Goal: Transaction & Acquisition: Download file/media

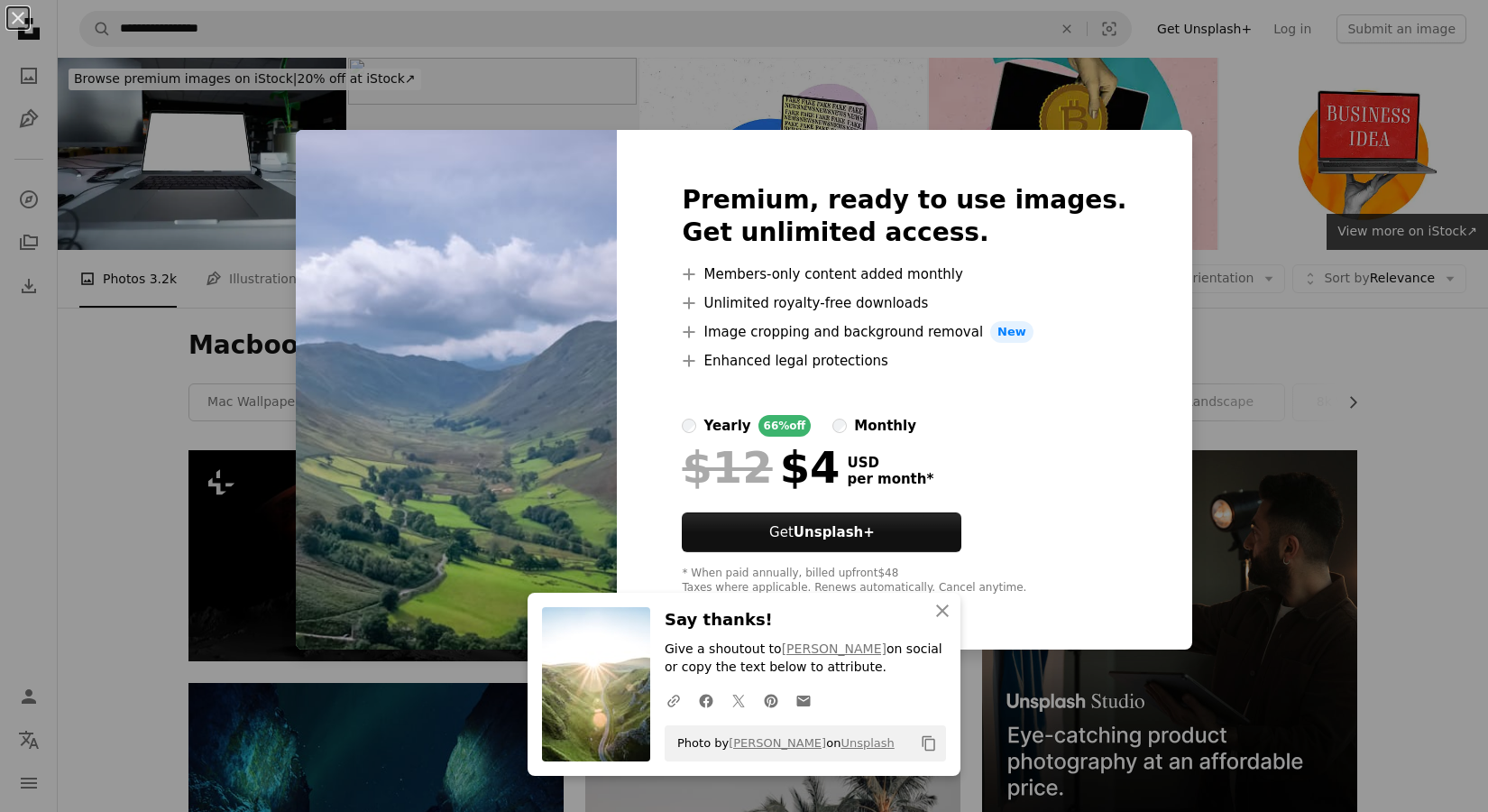
scroll to position [12187, 0]
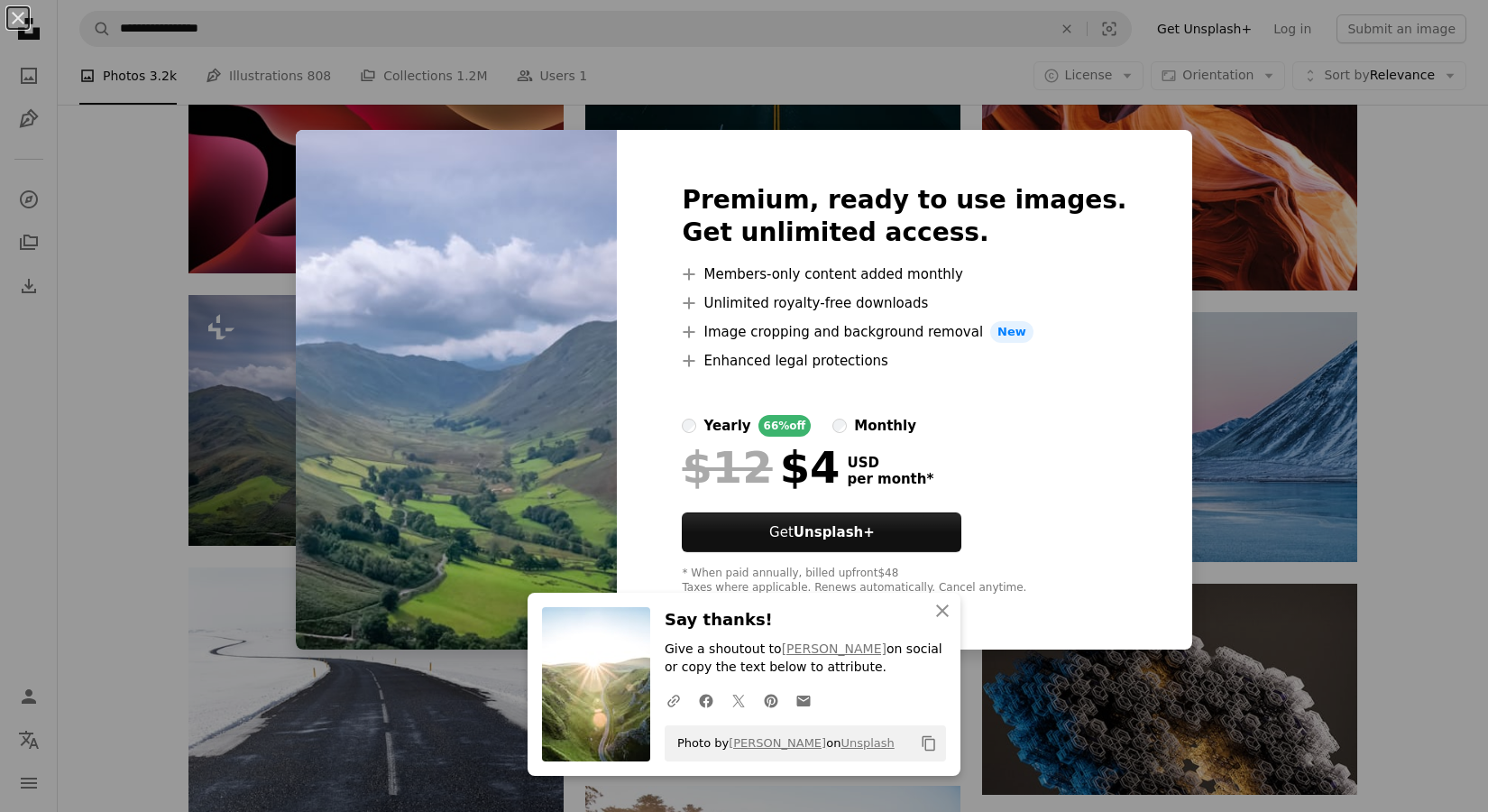
click at [277, 361] on div "An X shape Premium, ready to use images. Get unlimited access. A plus sign Memb…" at bounding box center [744, 406] width 1488 height 812
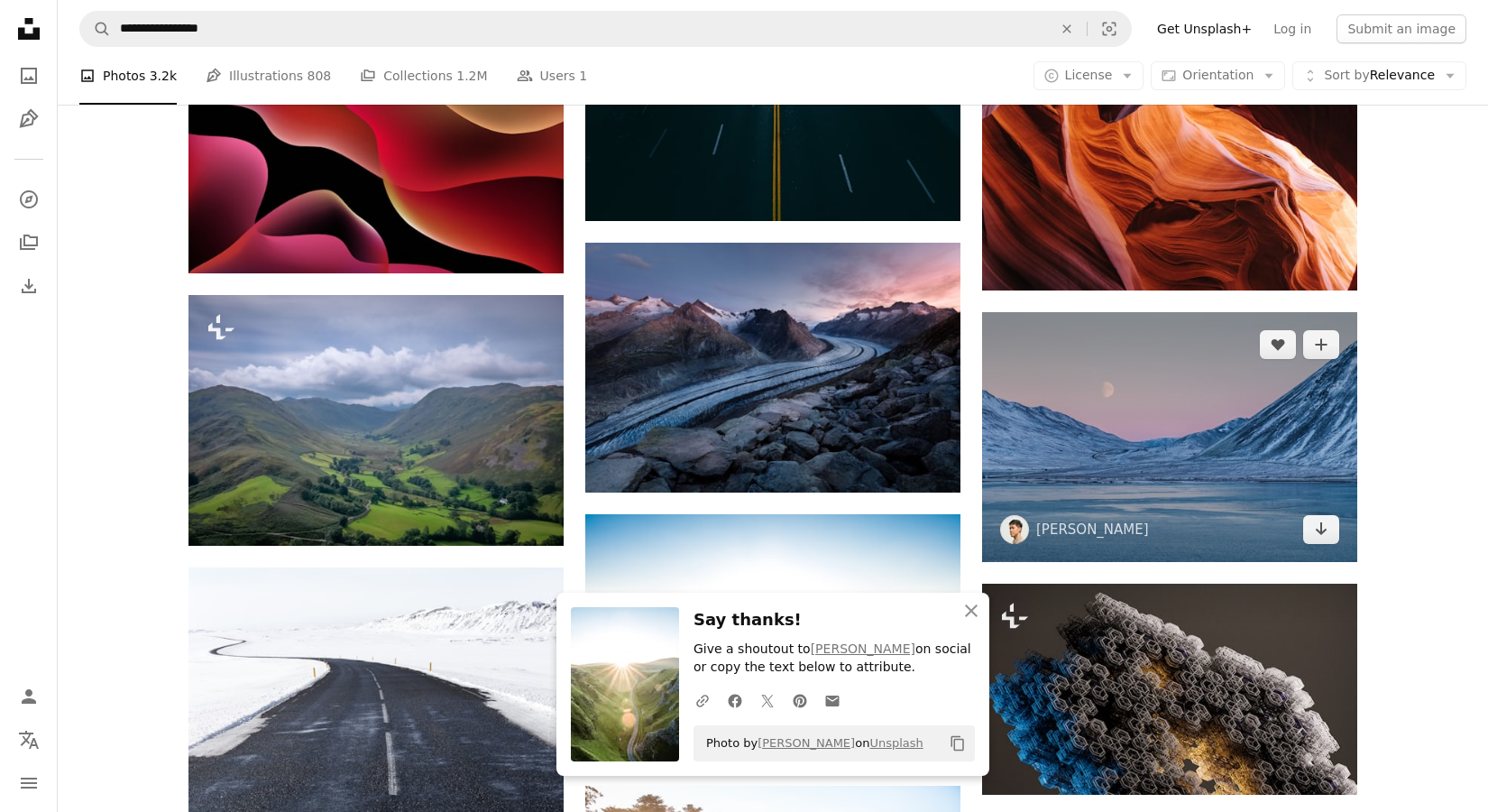
click at [1204, 418] on img at bounding box center [1169, 437] width 375 height 250
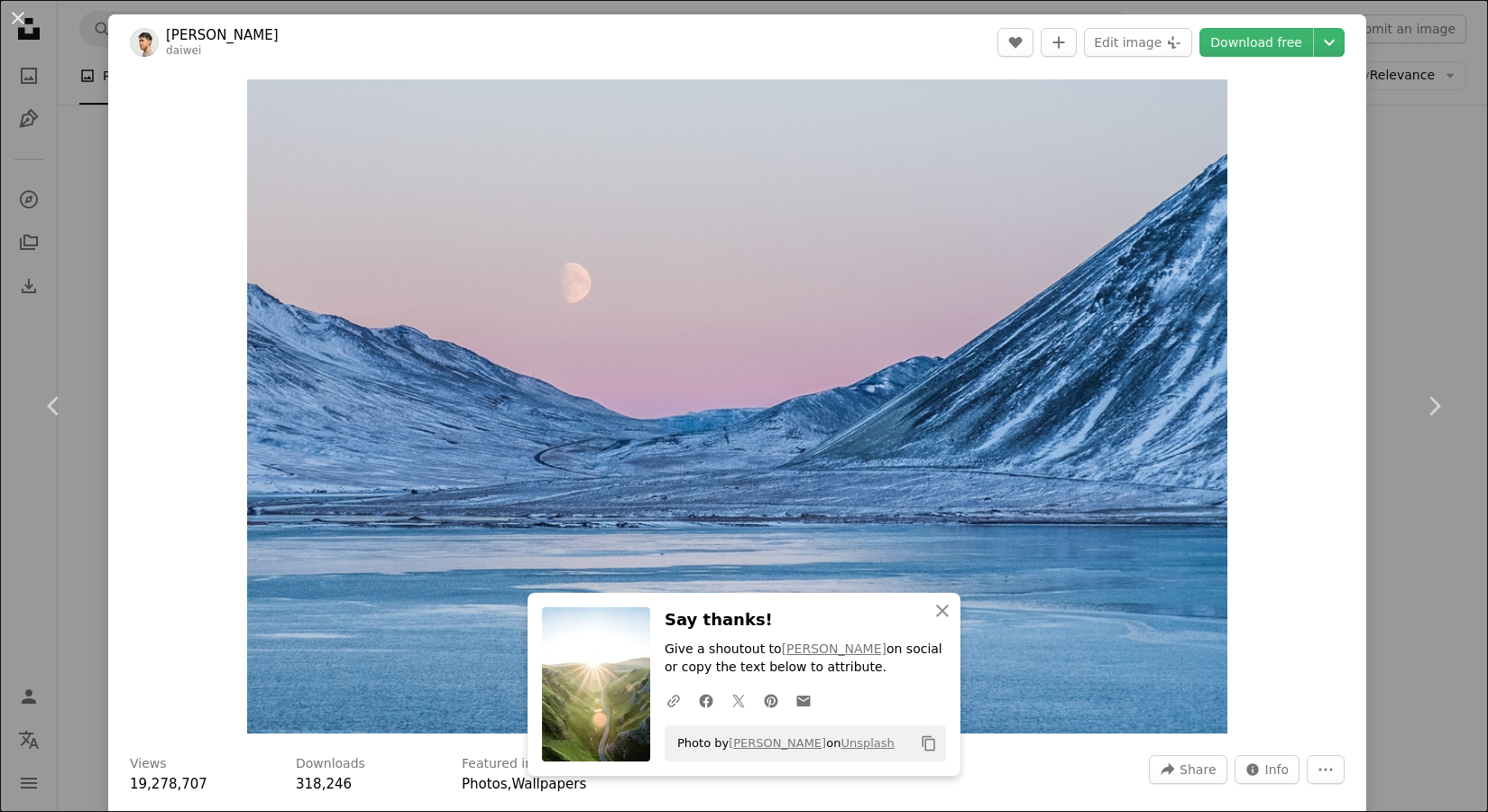
click at [1309, 59] on header "Daiwei Lu daiwei A heart A plus sign Edit image Plus sign for Unsplash+ Downloa…" at bounding box center [738, 43] width 1258 height 56
click at [77, 145] on div "An X shape Chevron left Chevron right Daiwei Lu daiwei A heart A plus sign Edit…" at bounding box center [744, 406] width 1488 height 812
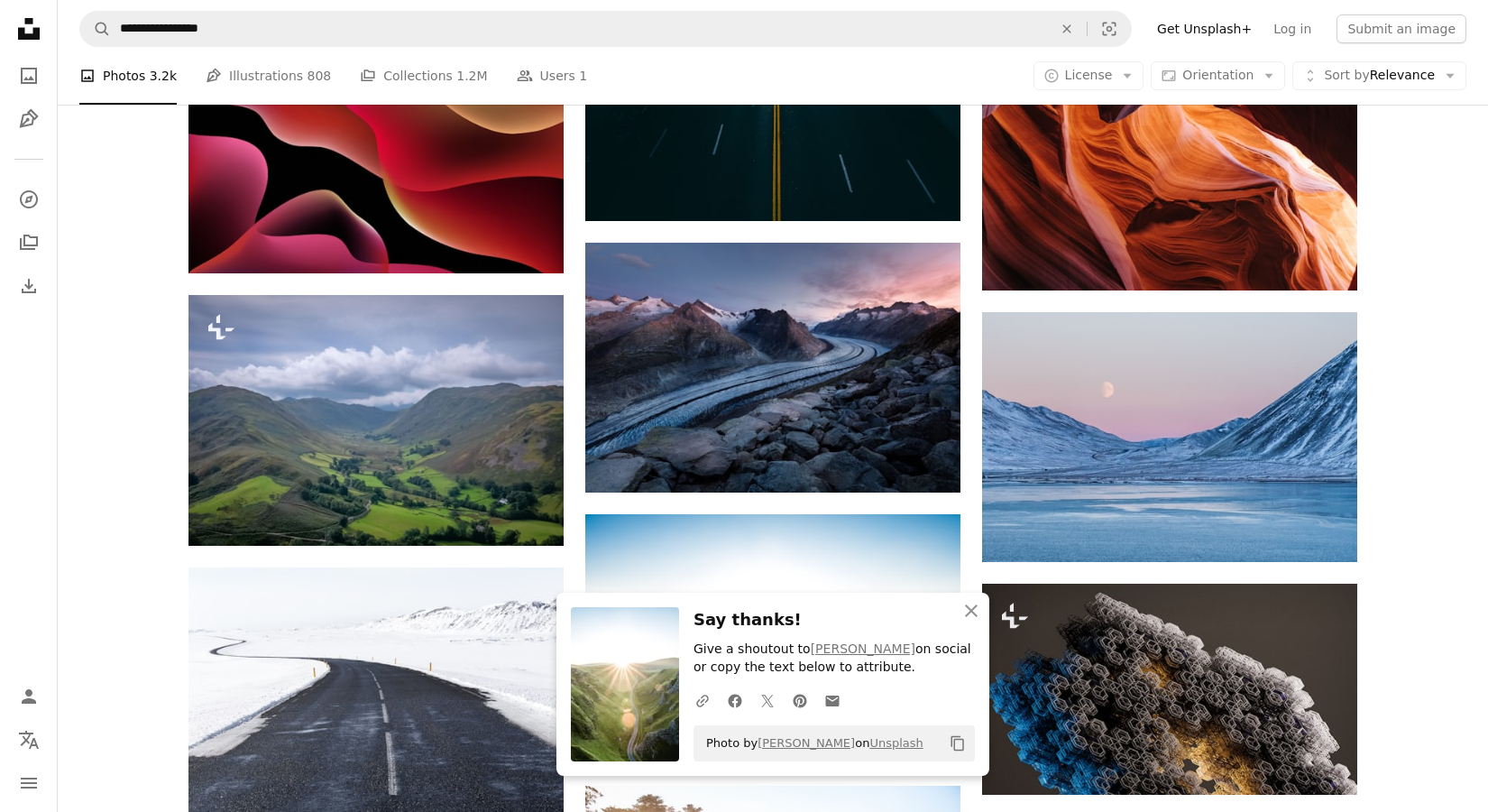
drag, startPoint x: 1450, startPoint y: 537, endPoint x: 1458, endPoint y: 531, distance: 10.0
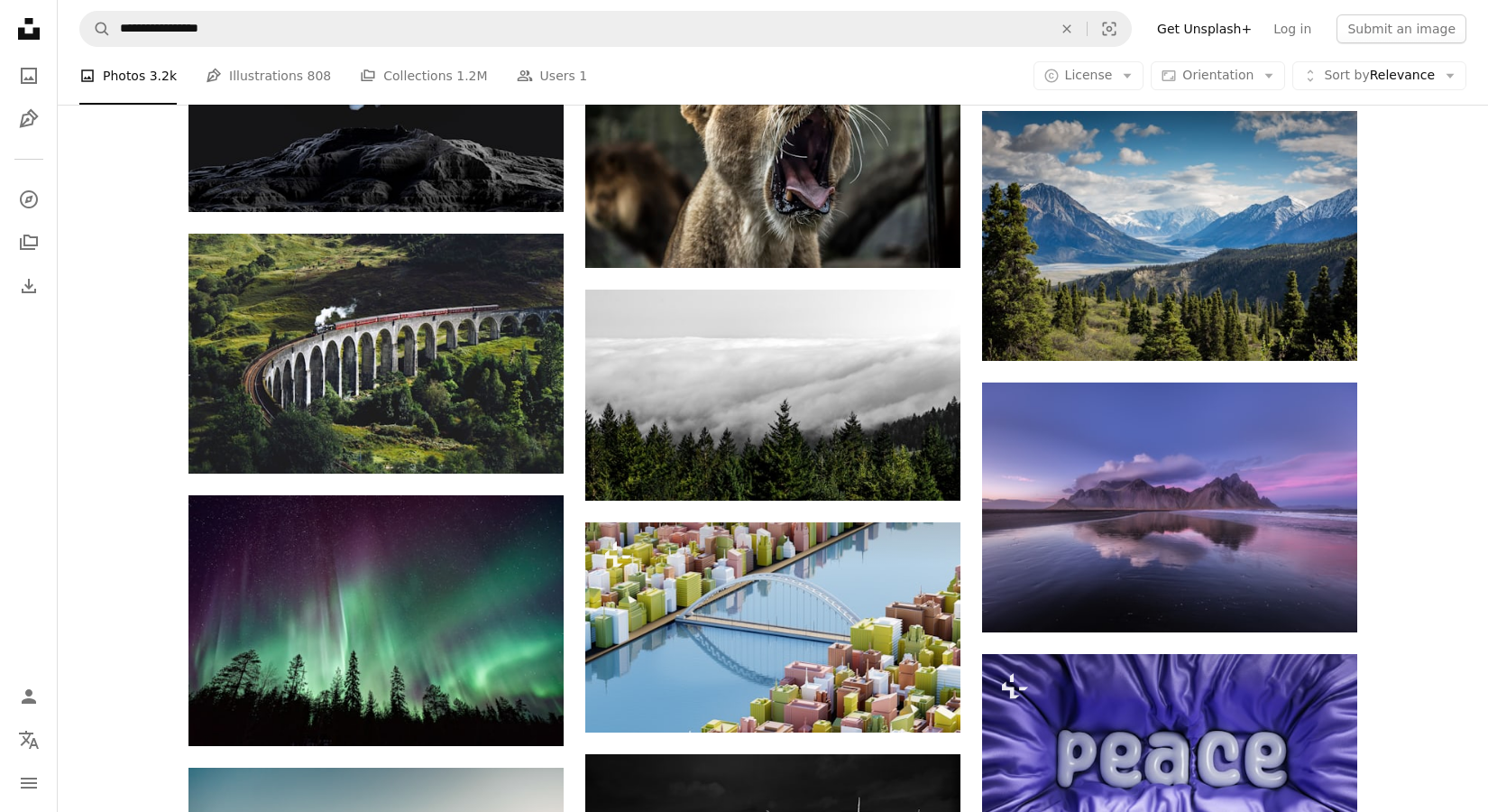
scroll to position [9268, 0]
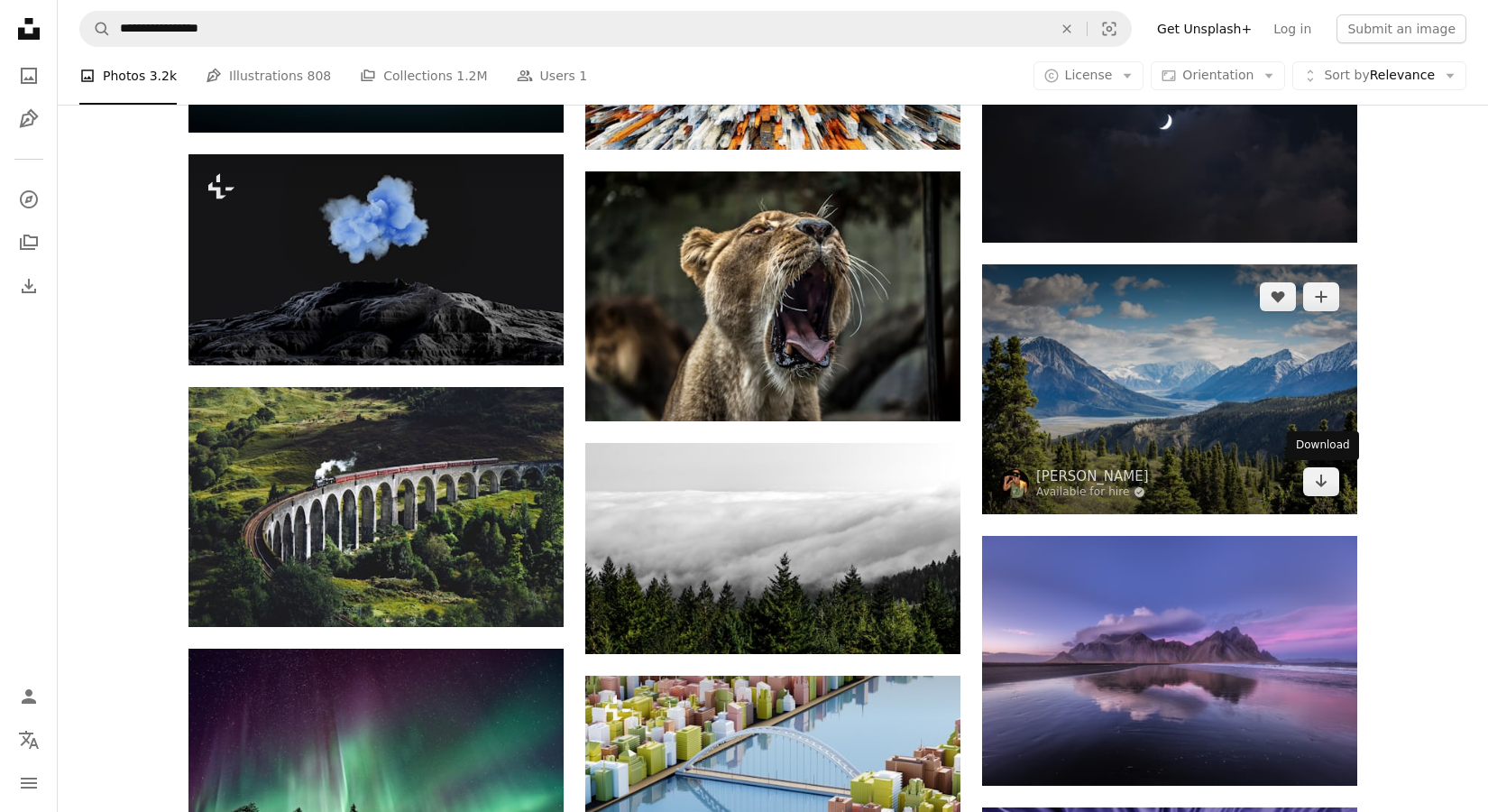
drag, startPoint x: 1329, startPoint y: 477, endPoint x: 1366, endPoint y: 477, distance: 37.0
click at [1337, 477] on link "Arrow pointing down" at bounding box center [1322, 481] width 36 height 29
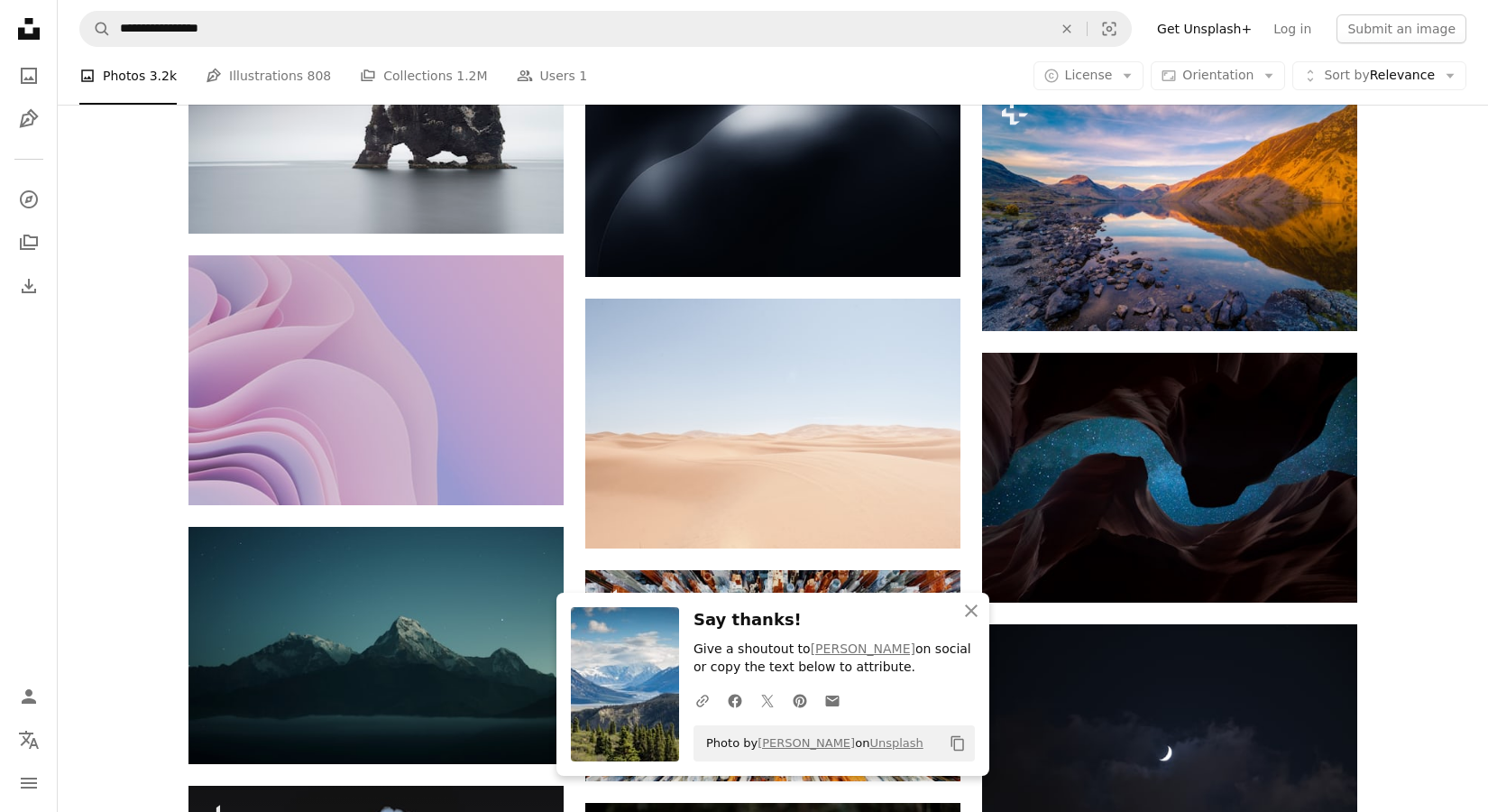
scroll to position [8635, 0]
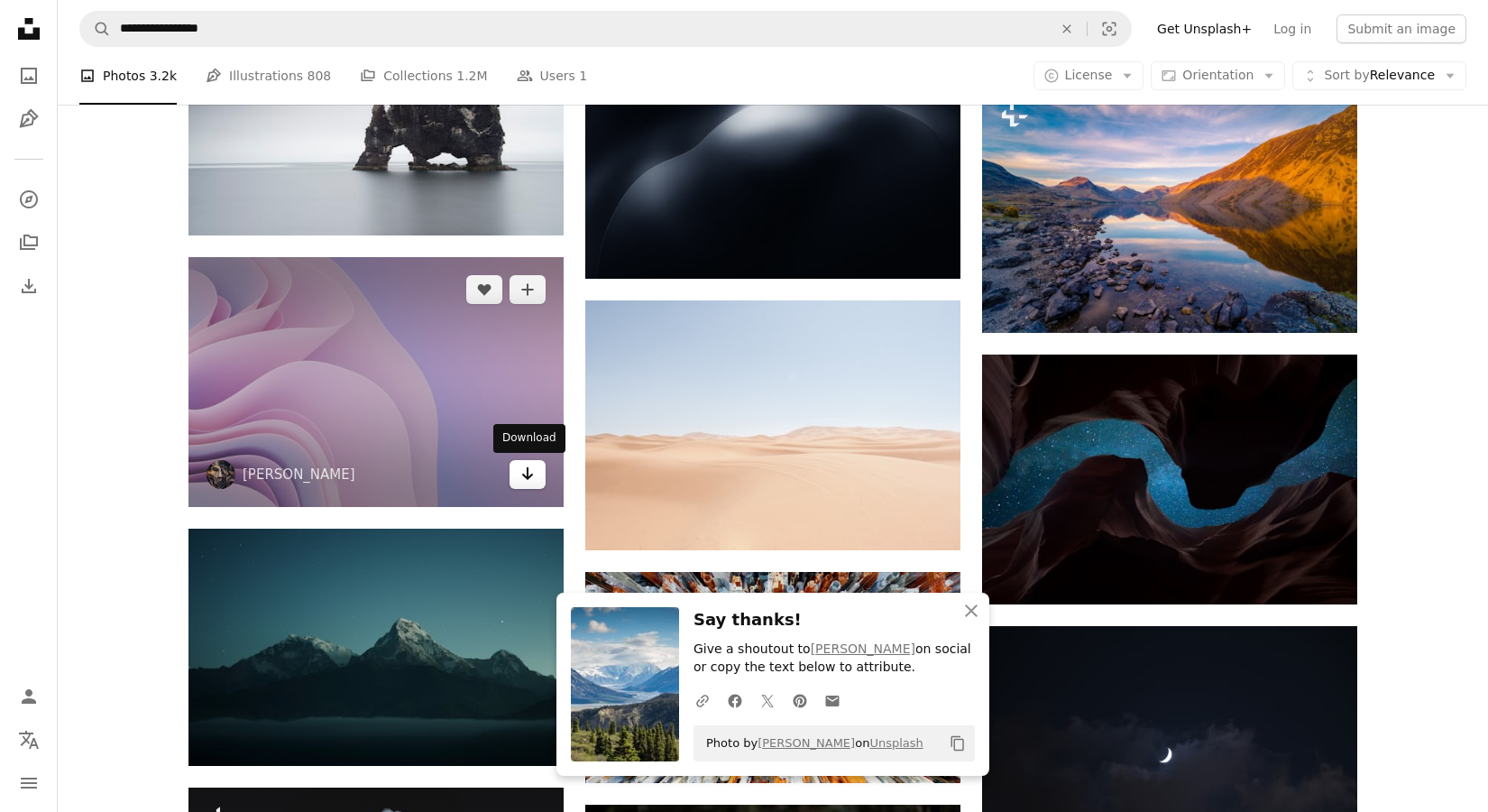
click at [542, 478] on link "Arrow pointing down" at bounding box center [528, 474] width 36 height 29
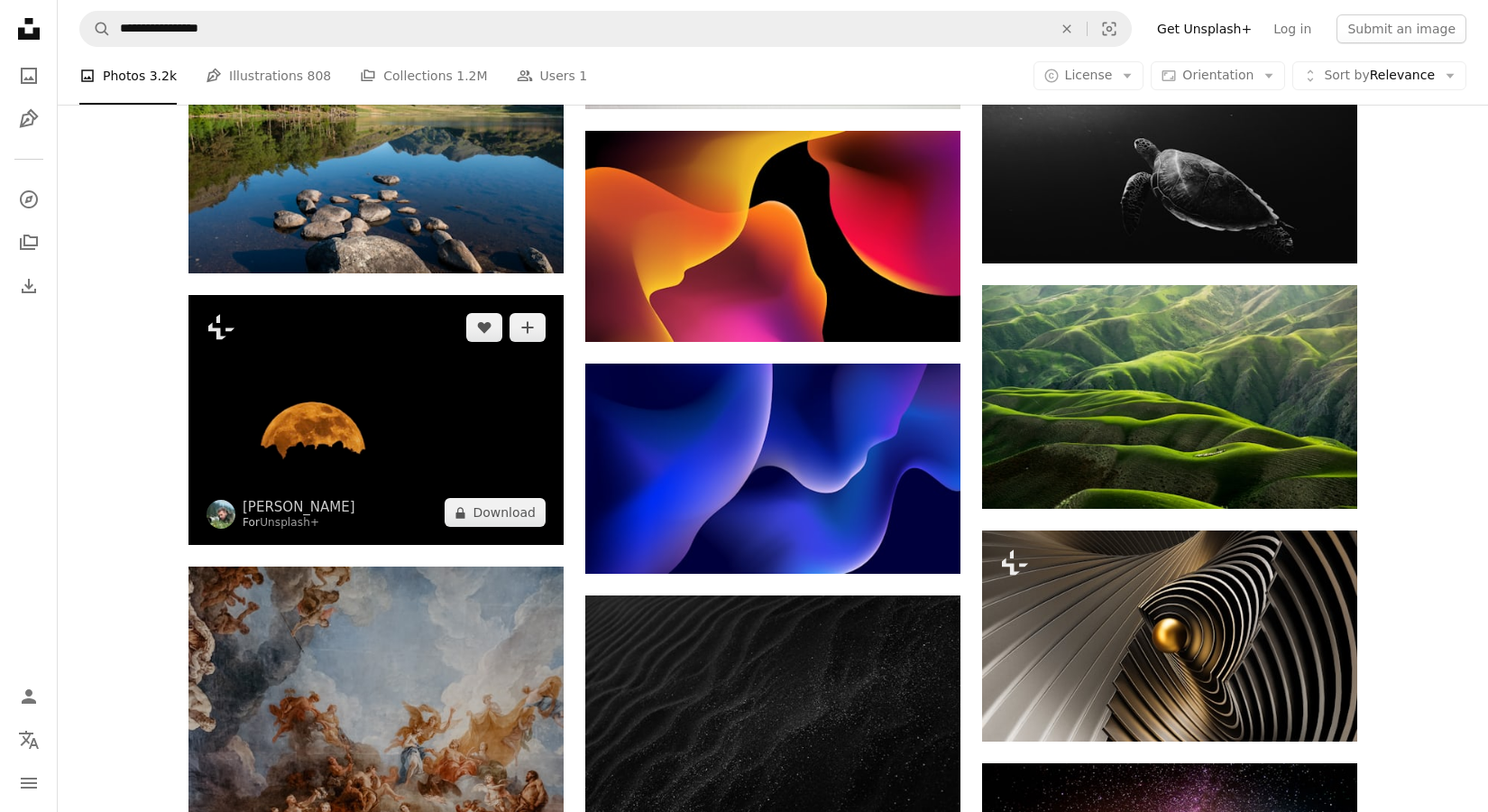
scroll to position [5905, 0]
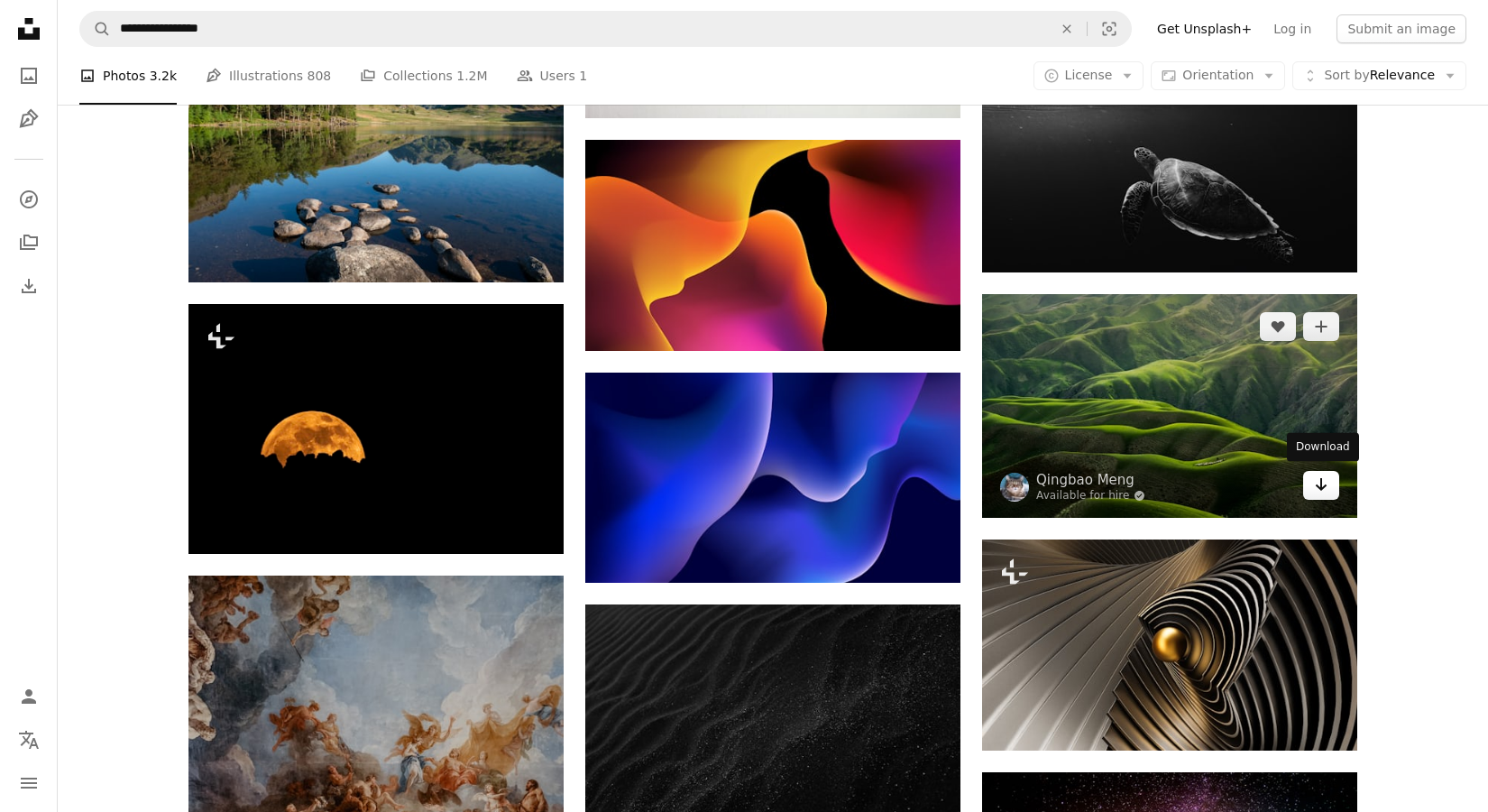
click at [1316, 486] on icon "Arrow pointing down" at bounding box center [1321, 485] width 15 height 22
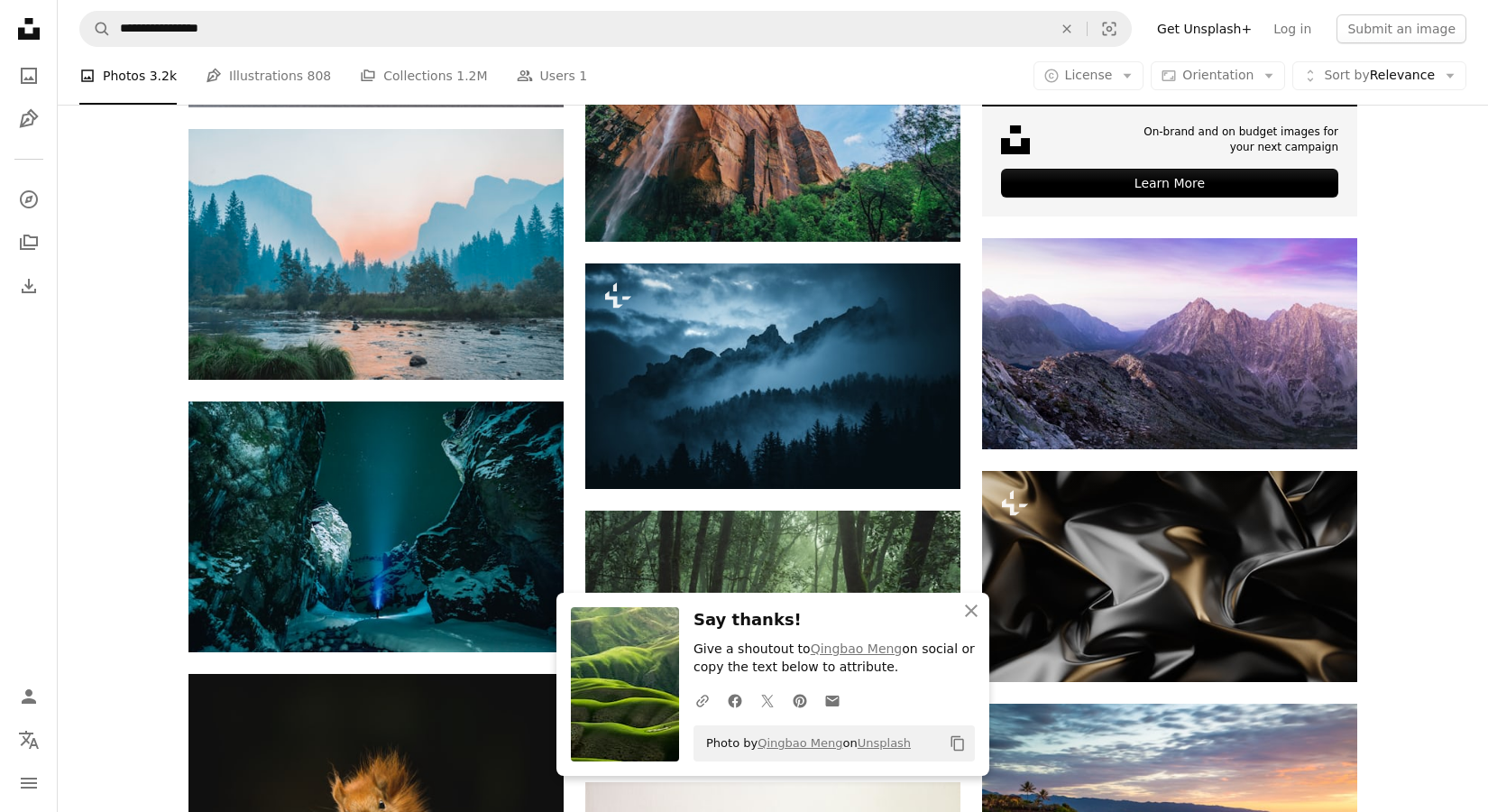
scroll to position [4990, 0]
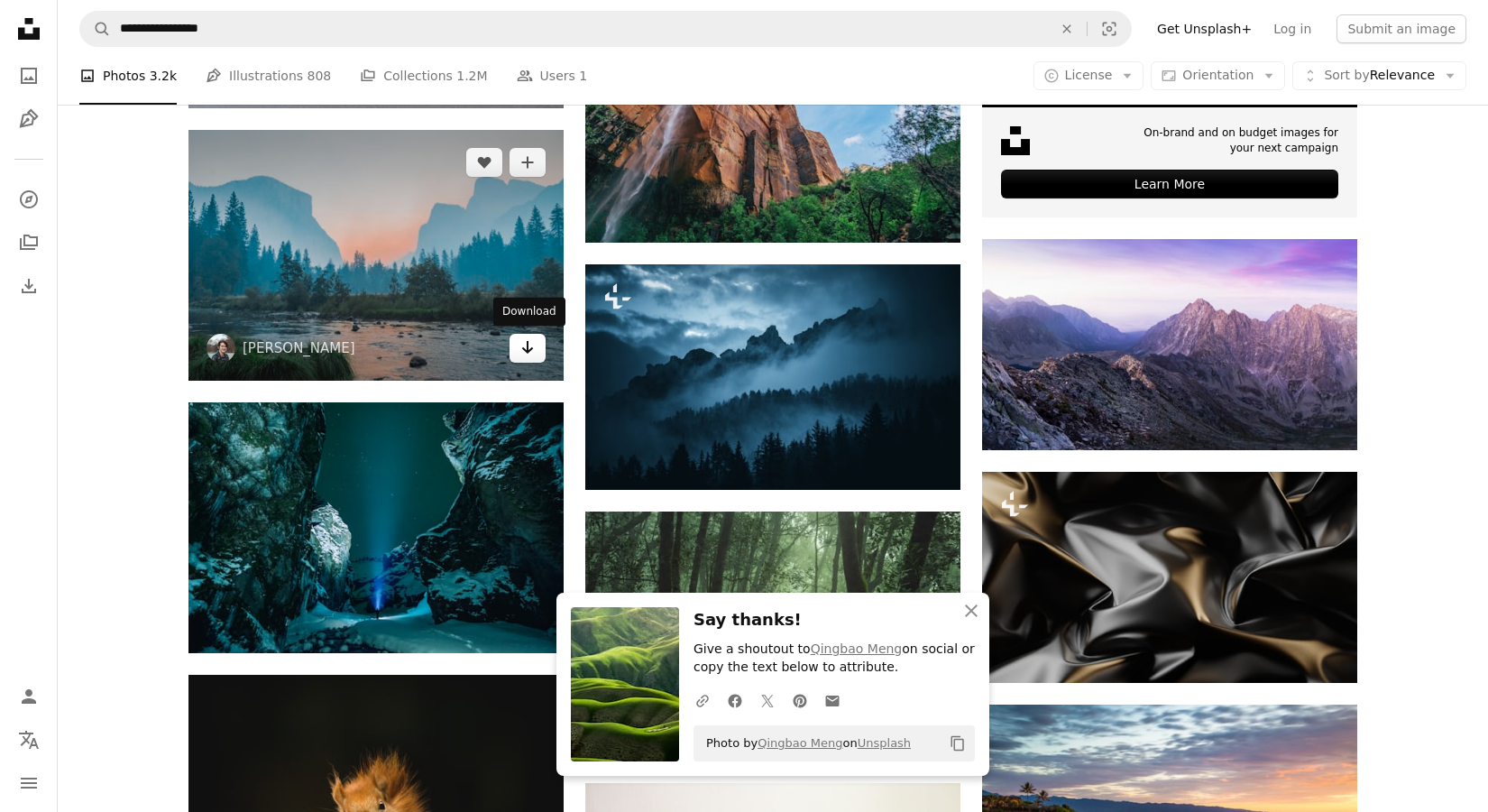
click at [523, 345] on link "Arrow pointing down" at bounding box center [528, 347] width 36 height 29
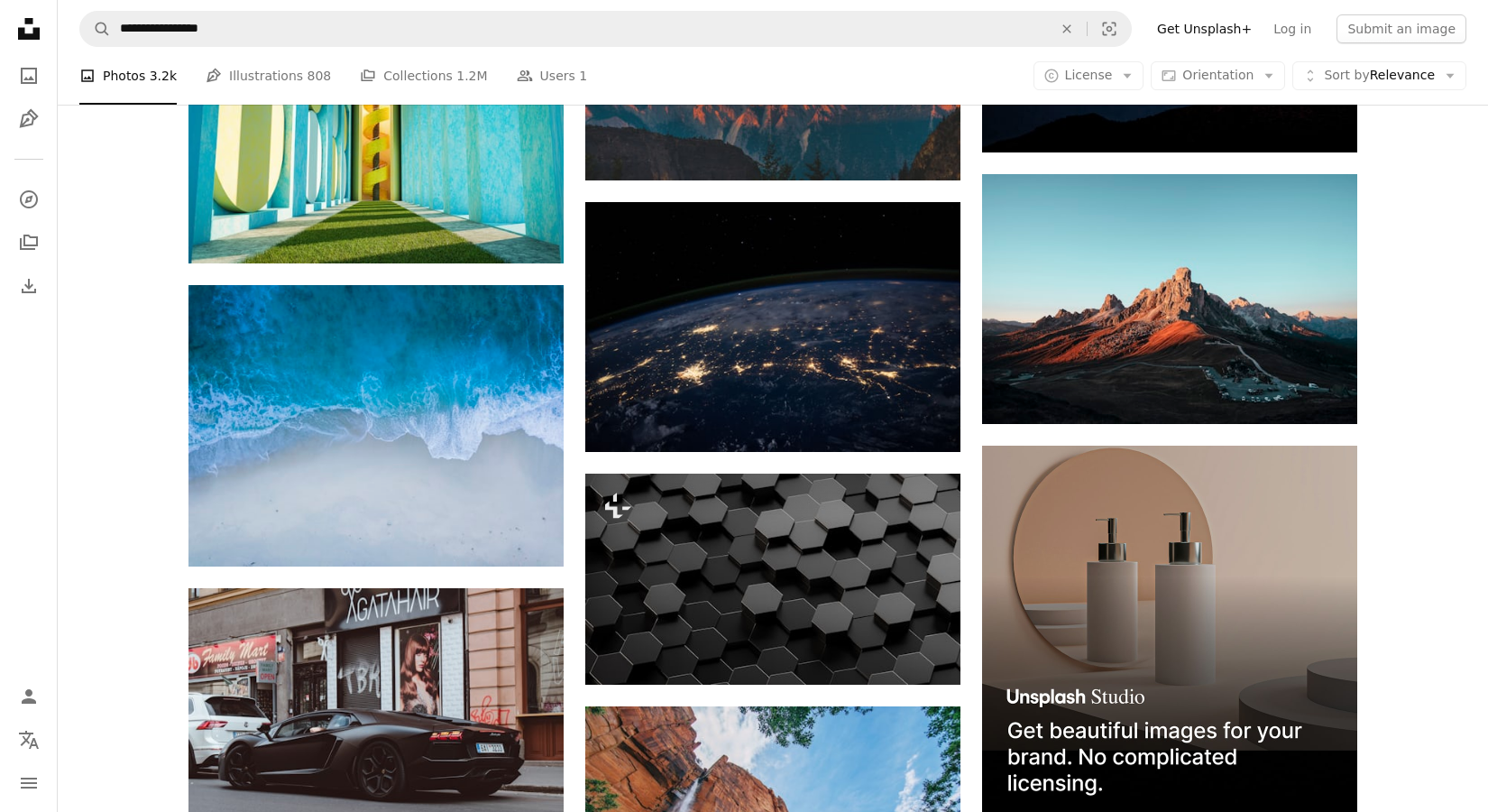
scroll to position [4285, 0]
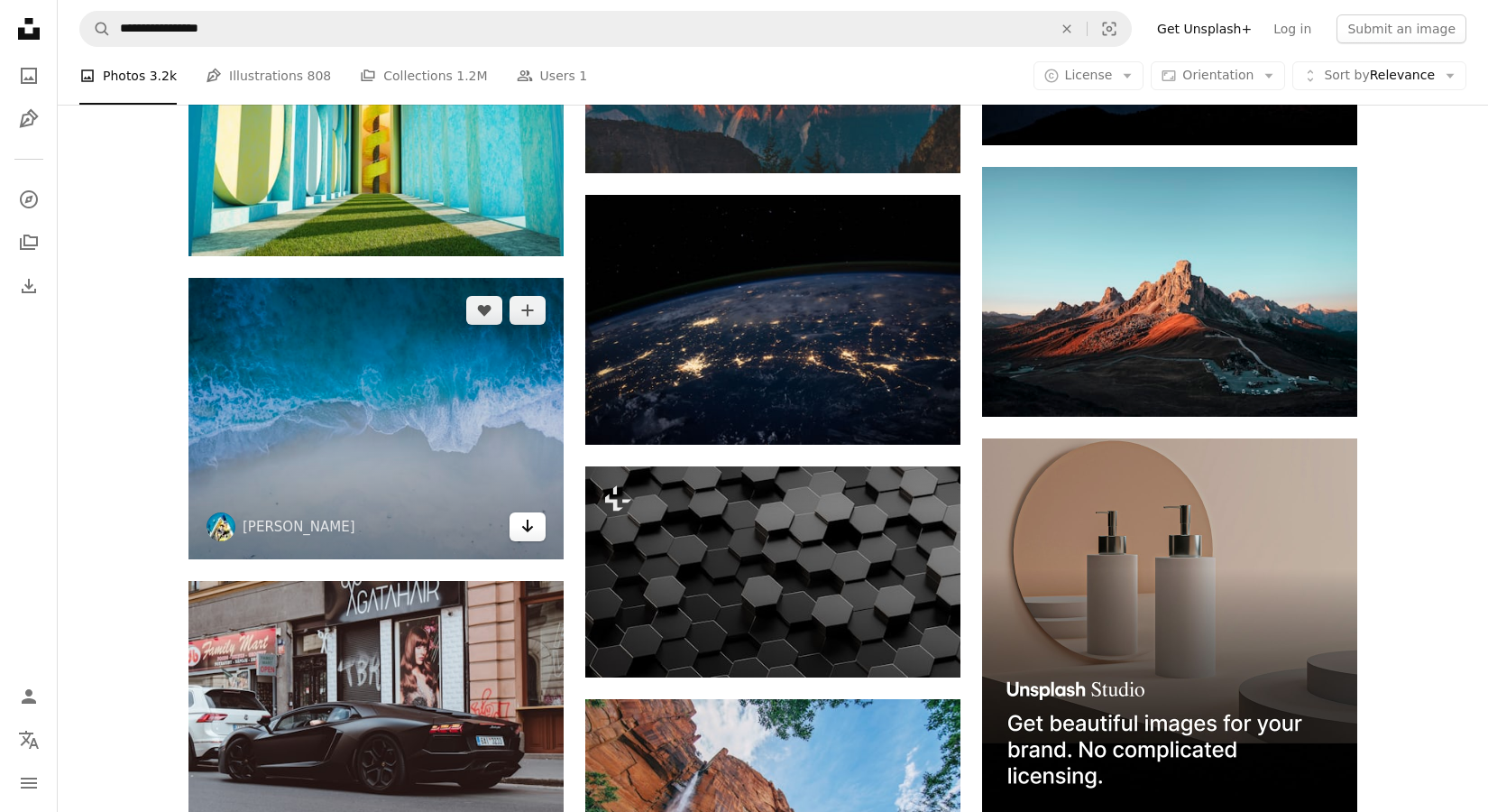
click at [520, 529] on link "Arrow pointing down" at bounding box center [528, 526] width 36 height 29
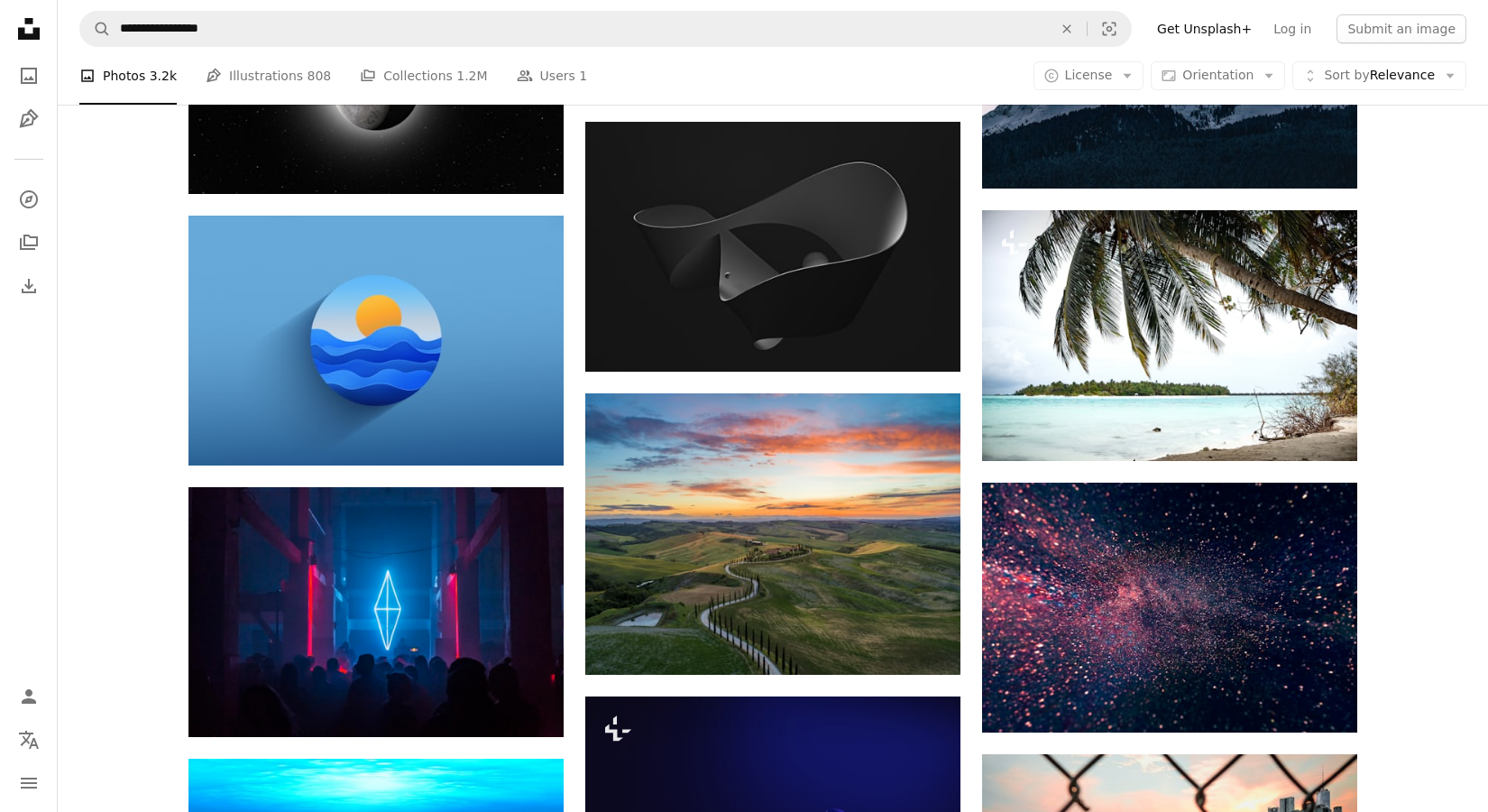
scroll to position [16326, 0]
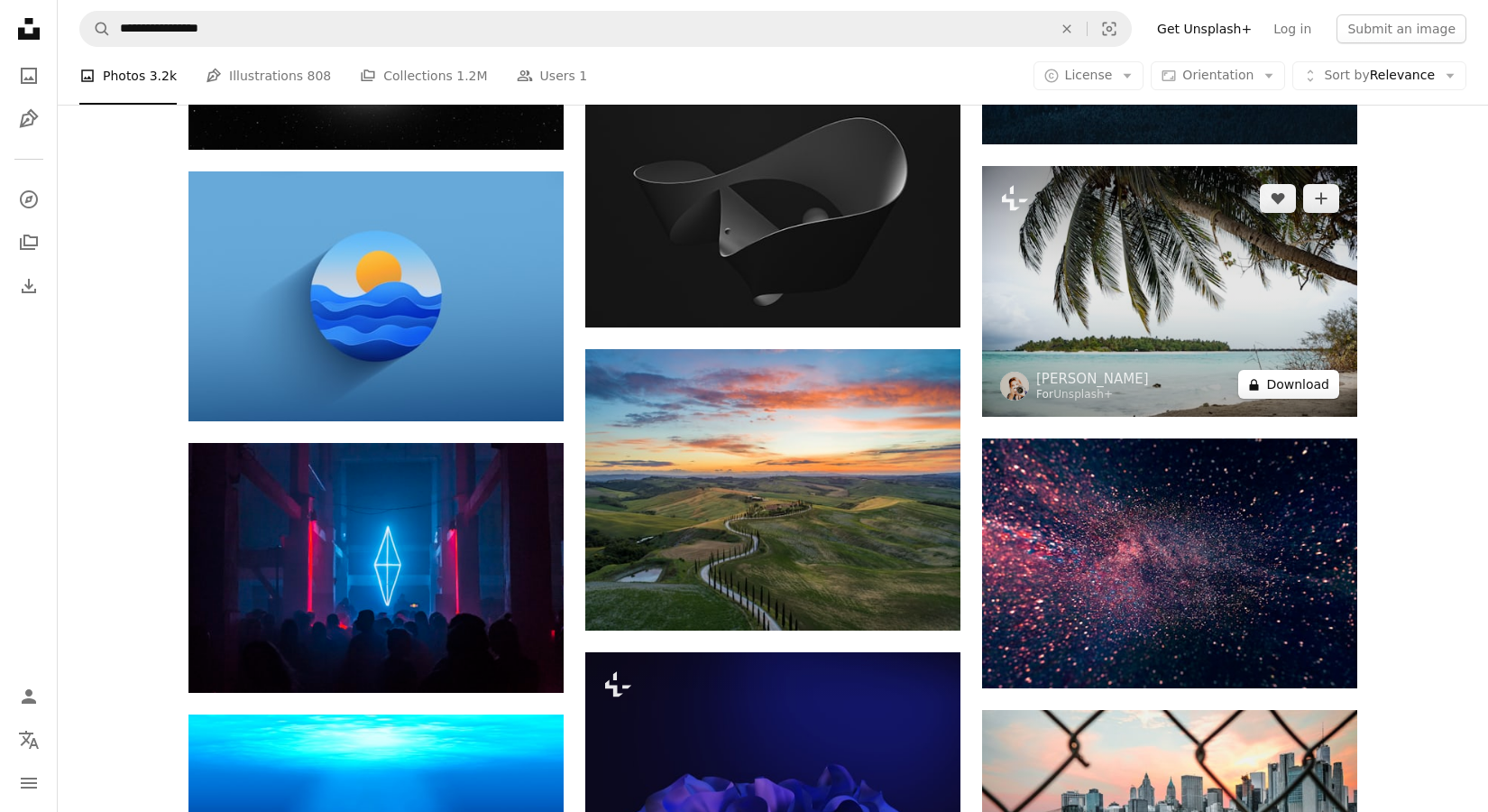
click at [1281, 382] on button "A lock Download" at bounding box center [1289, 384] width 102 height 29
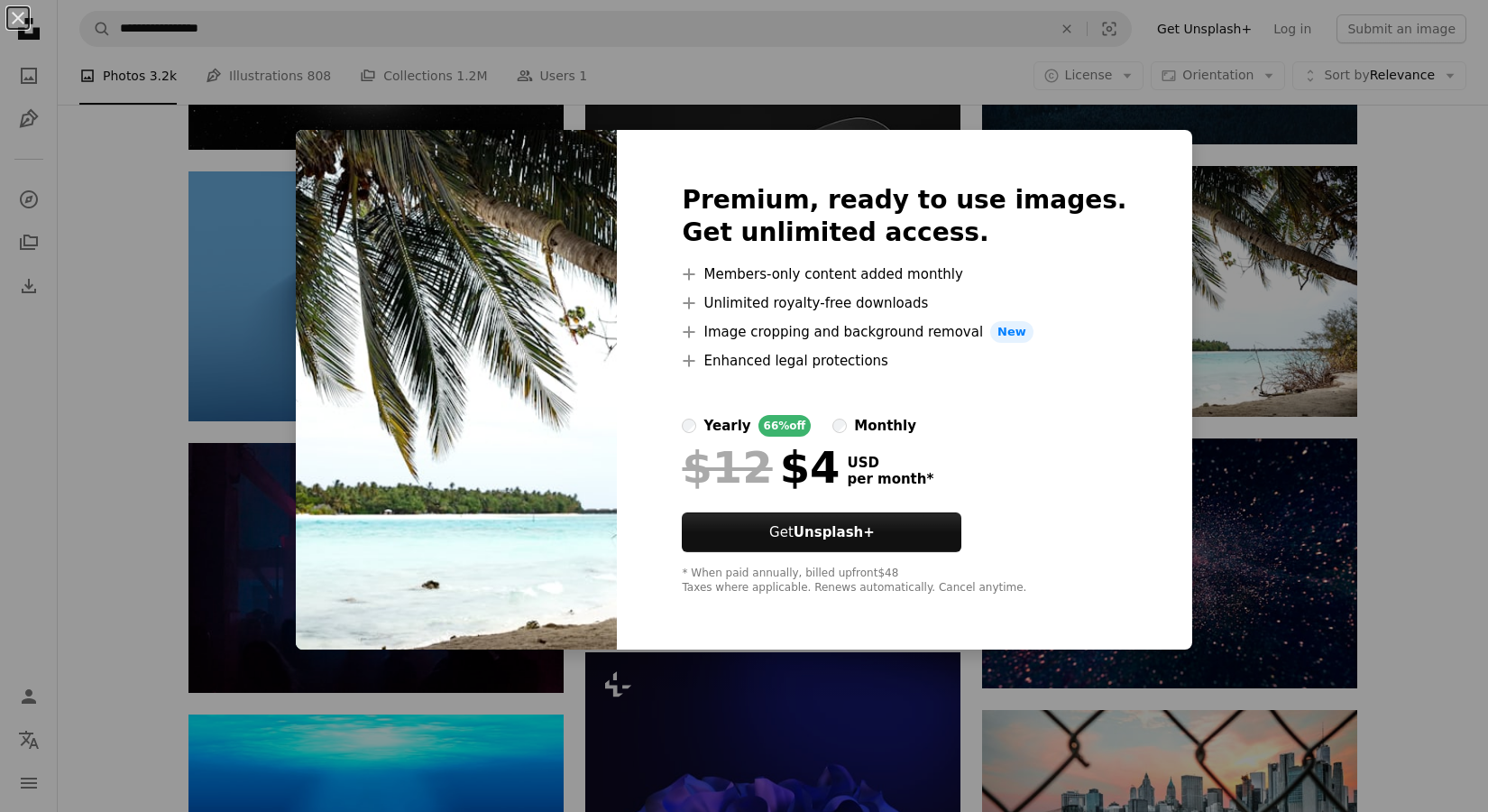
click at [1396, 480] on div "An X shape Premium, ready to use images. Get unlimited access. A plus sign Memb…" at bounding box center [744, 406] width 1488 height 812
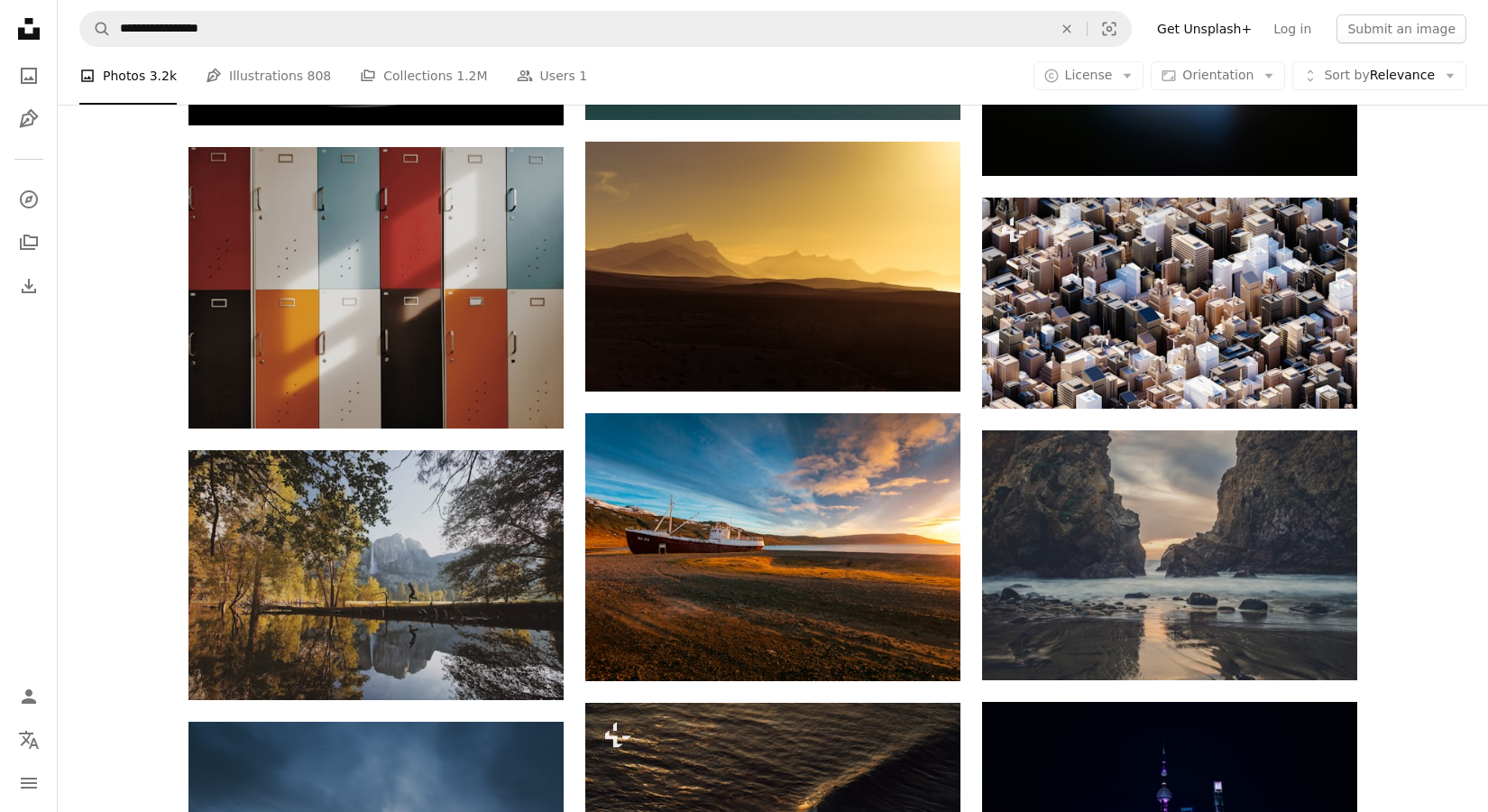
scroll to position [17580, 0]
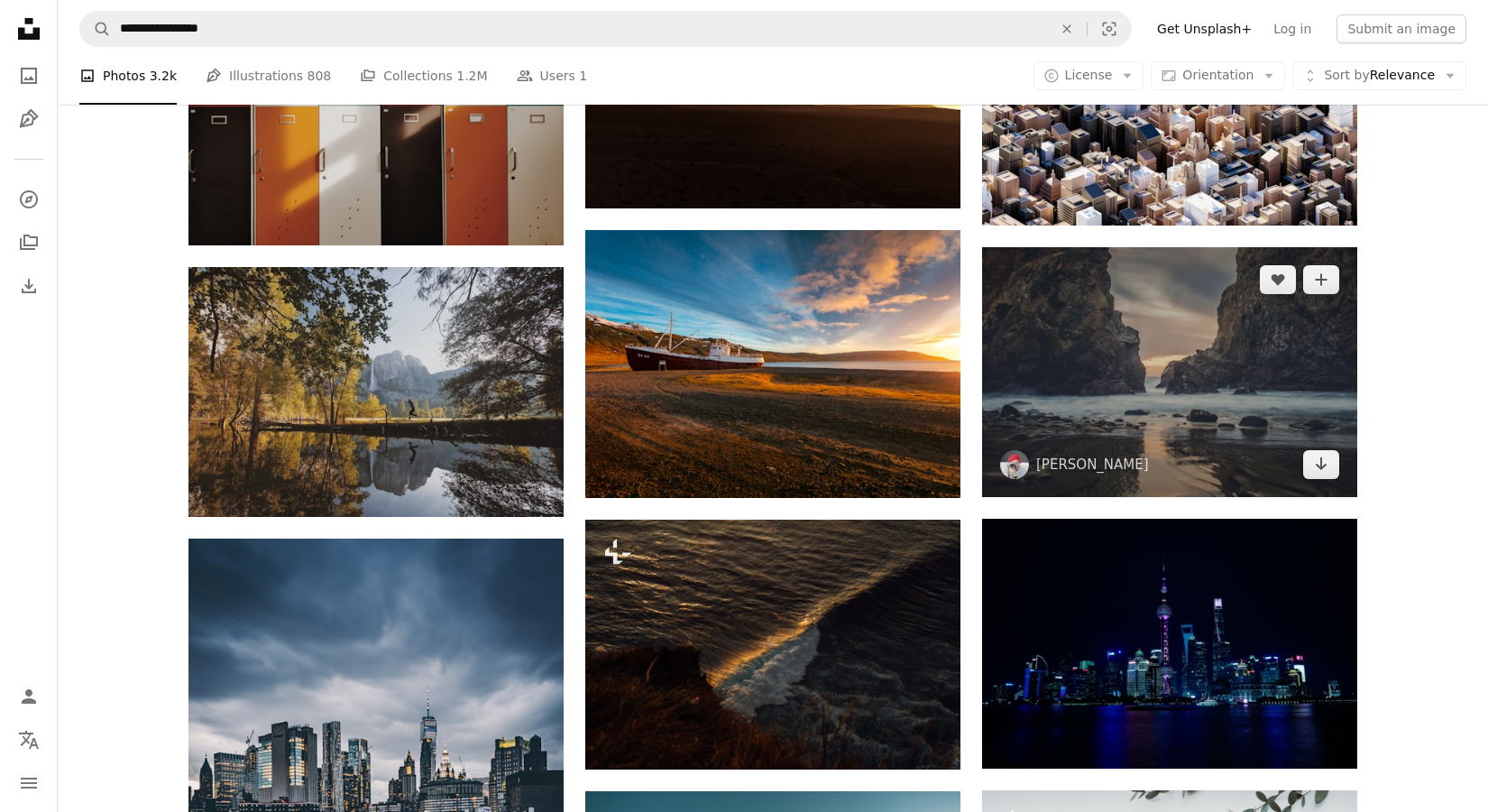
click at [1349, 387] on img at bounding box center [1169, 371] width 375 height 250
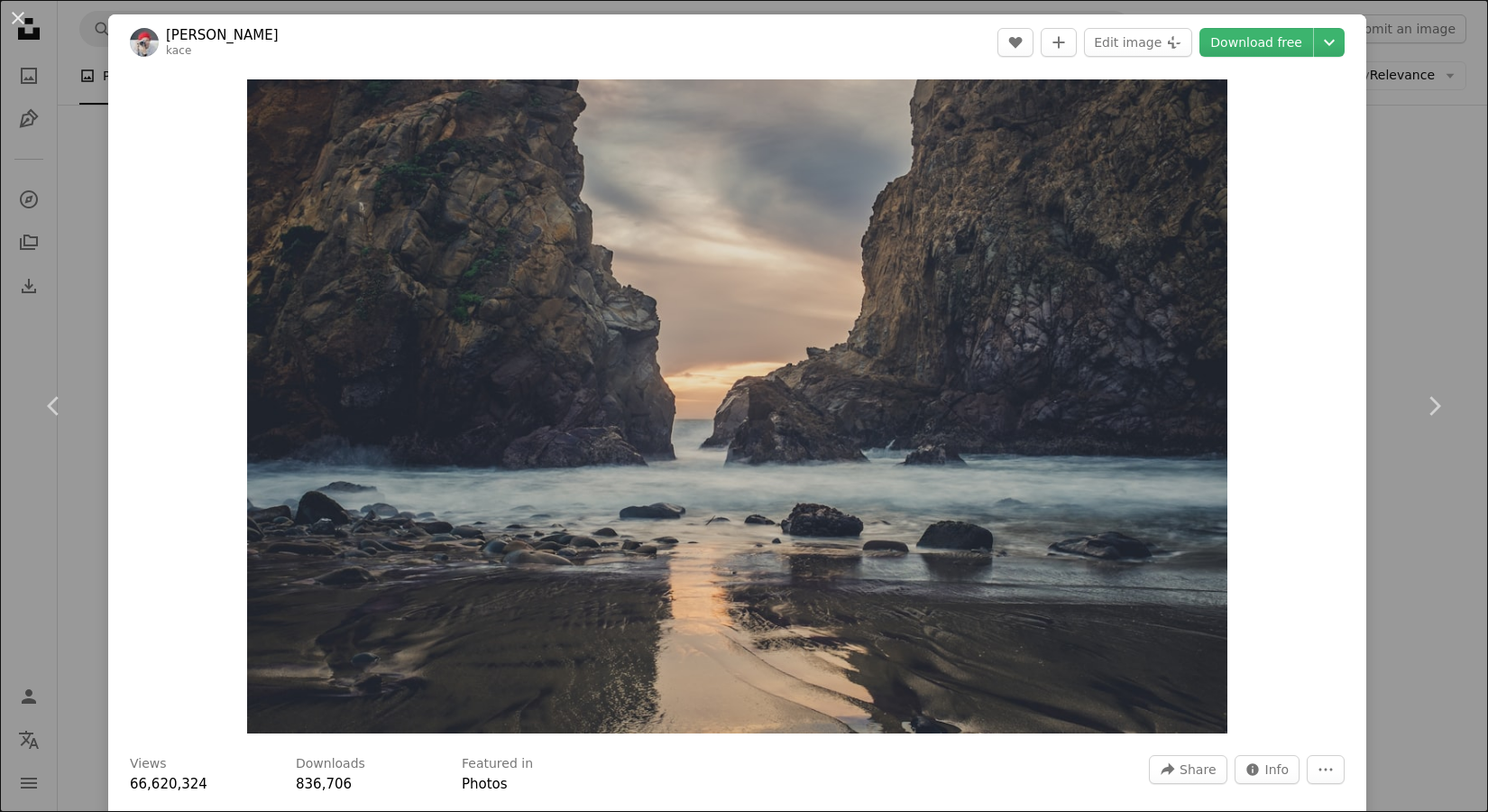
click at [1454, 560] on div "An X shape Chevron left Chevron right [PERSON_NAME] kace A heart A plus sign Ed…" at bounding box center [744, 406] width 1488 height 812
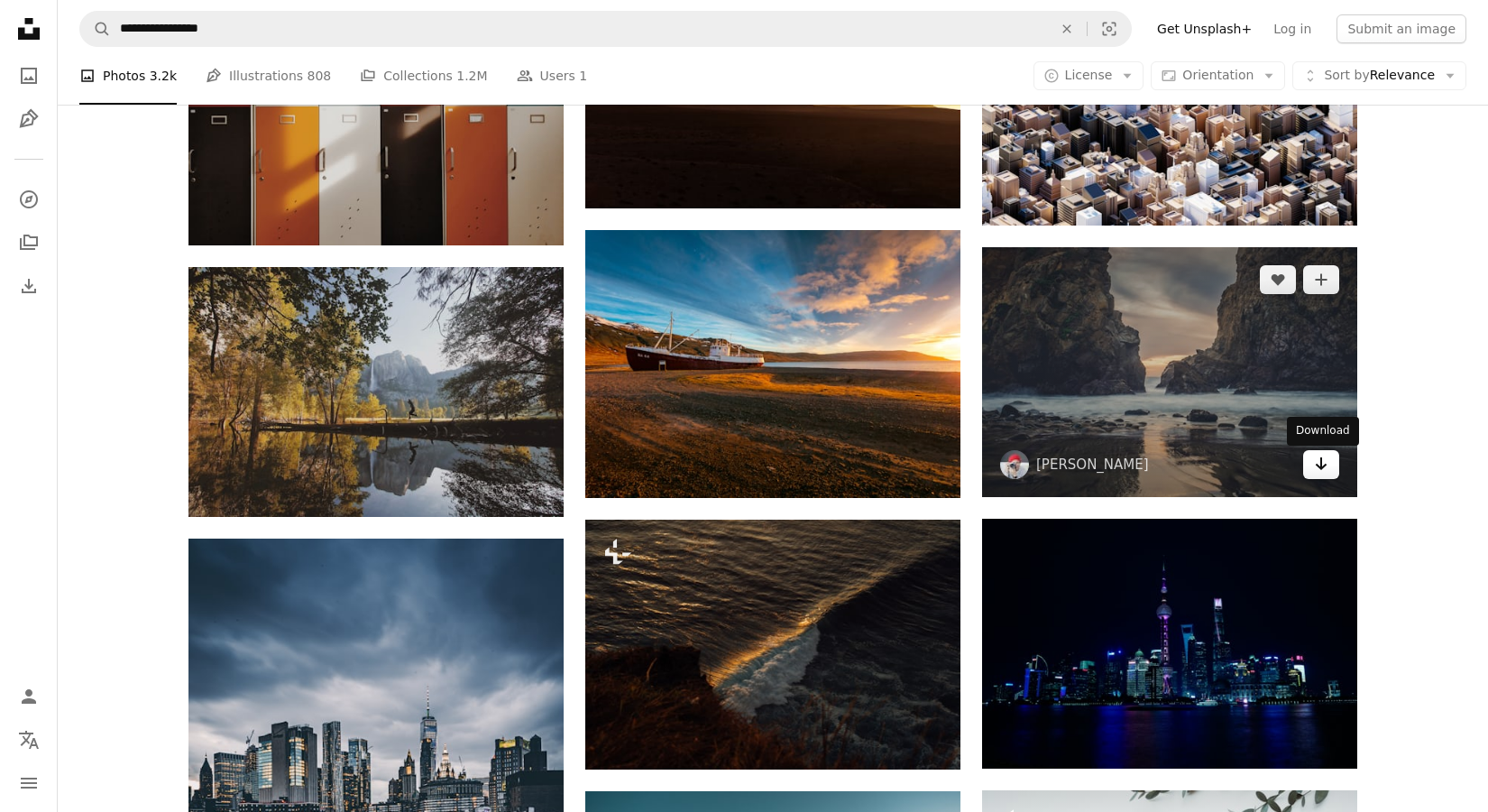
click at [1316, 469] on icon "Arrow pointing down" at bounding box center [1321, 464] width 15 height 22
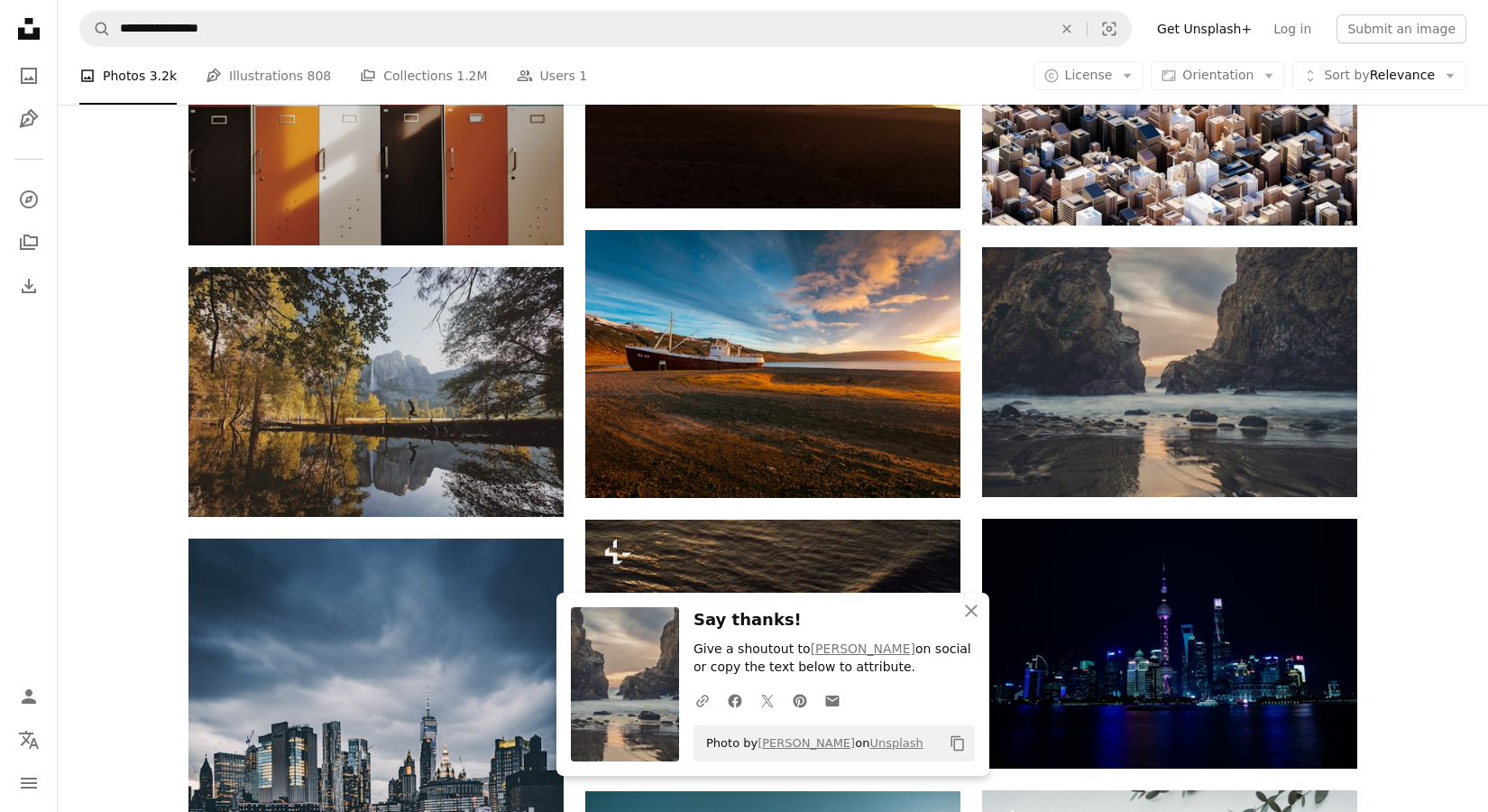
drag, startPoint x: 1434, startPoint y: 489, endPoint x: 1452, endPoint y: 491, distance: 18.1
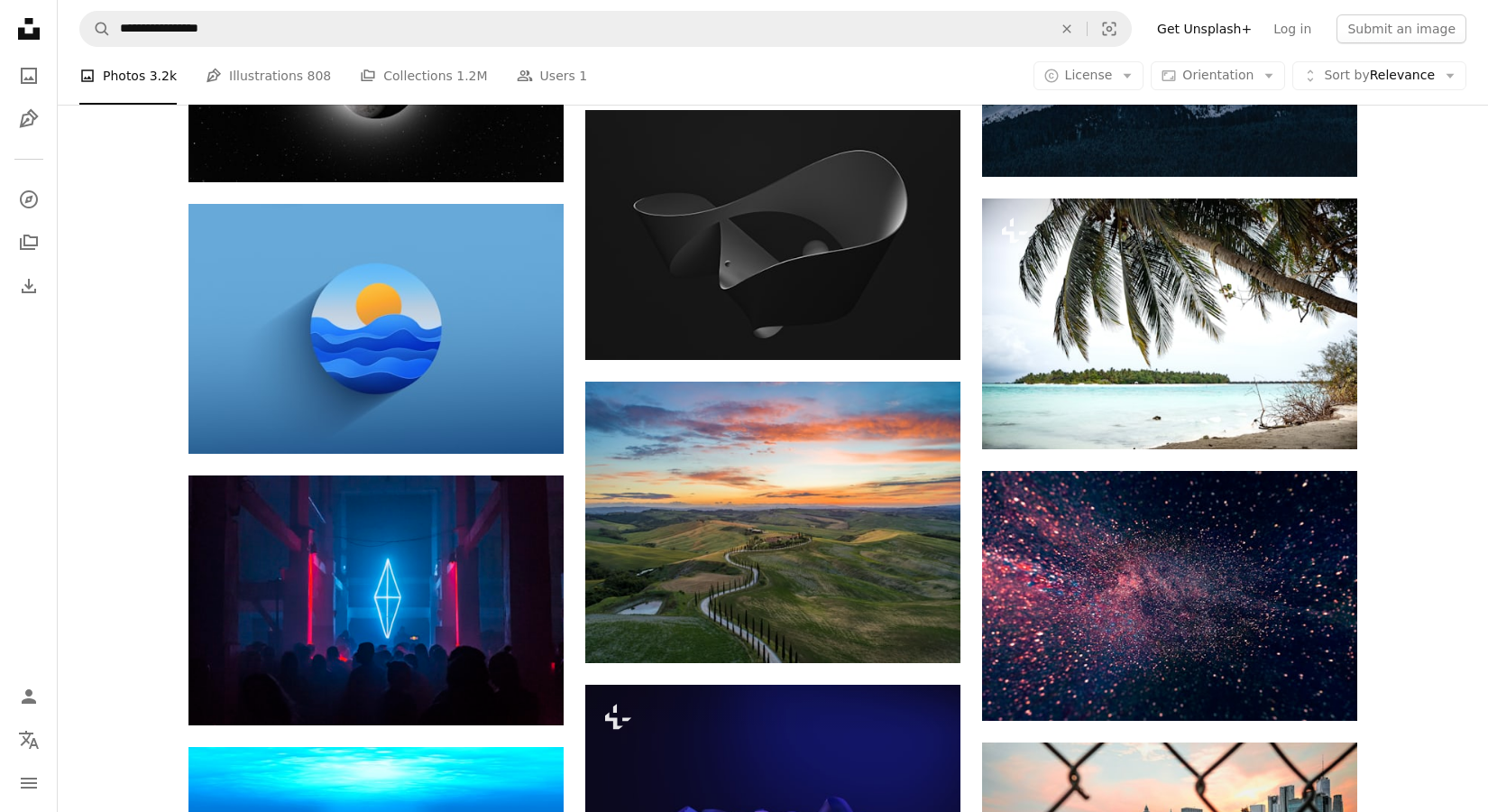
scroll to position [16303, 0]
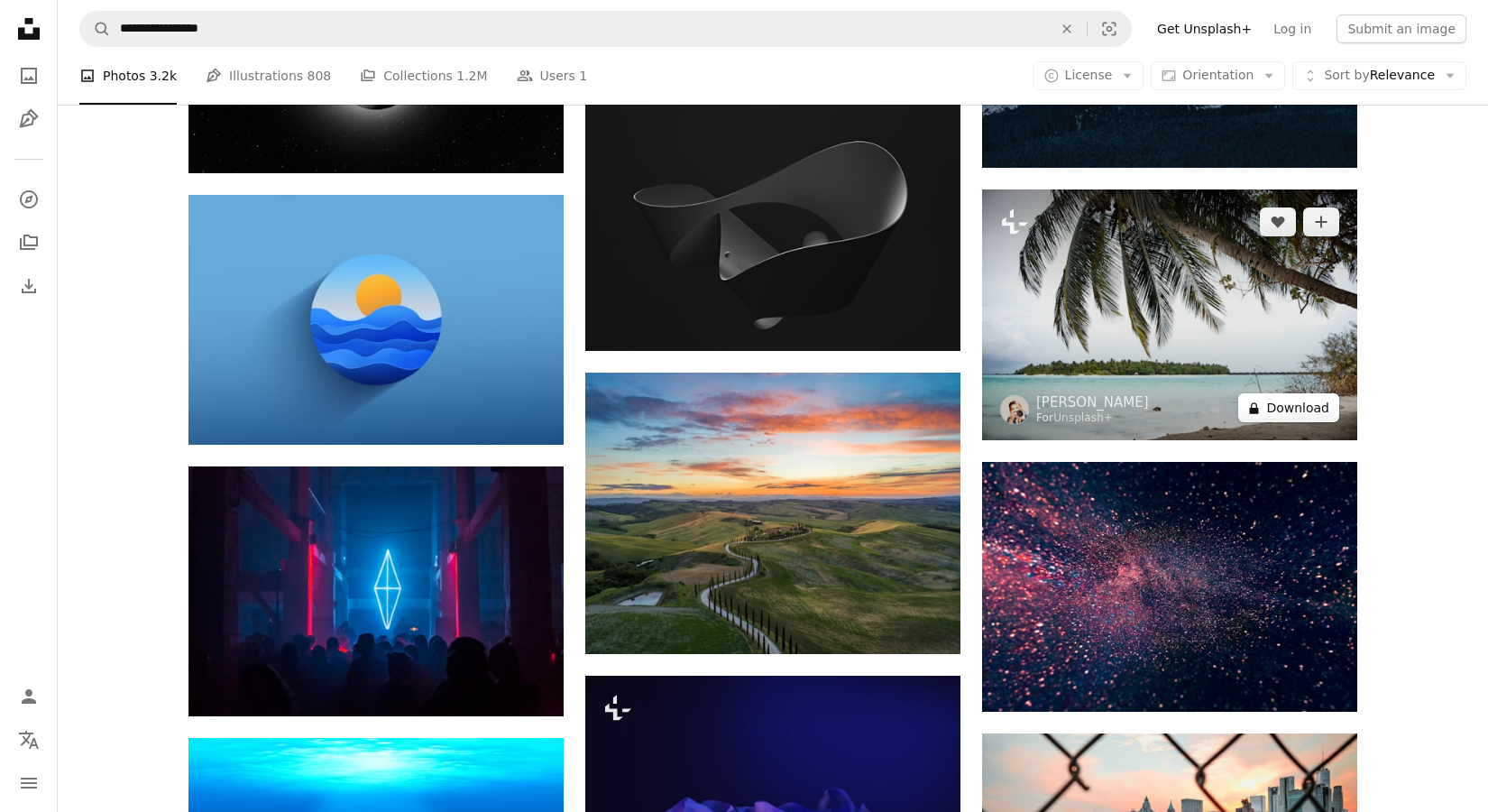
click at [1286, 406] on button "A lock Download" at bounding box center [1289, 407] width 102 height 29
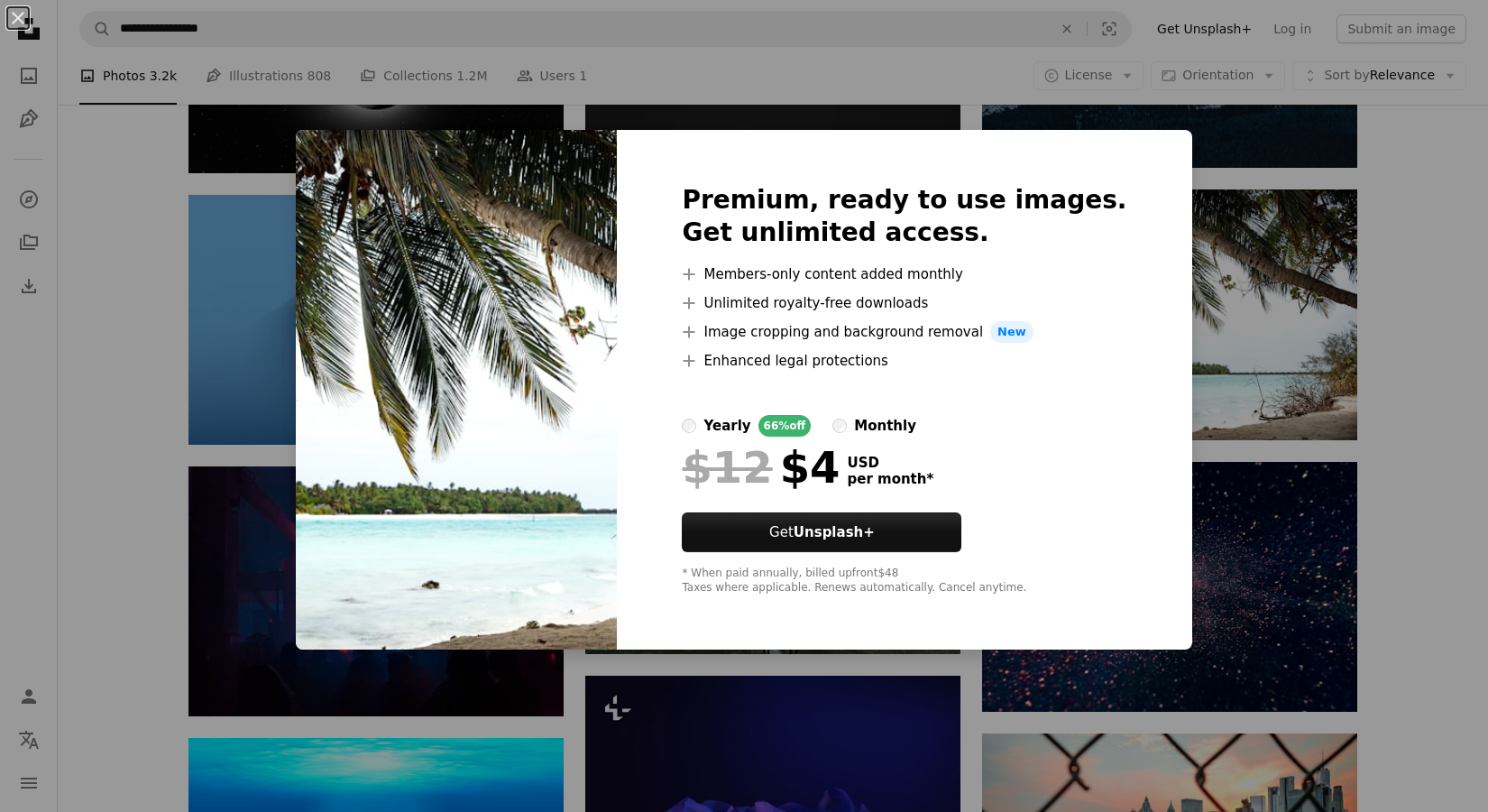
click at [1469, 511] on div "An X shape Premium, ready to use images. Get unlimited access. A plus sign Memb…" at bounding box center [744, 406] width 1488 height 812
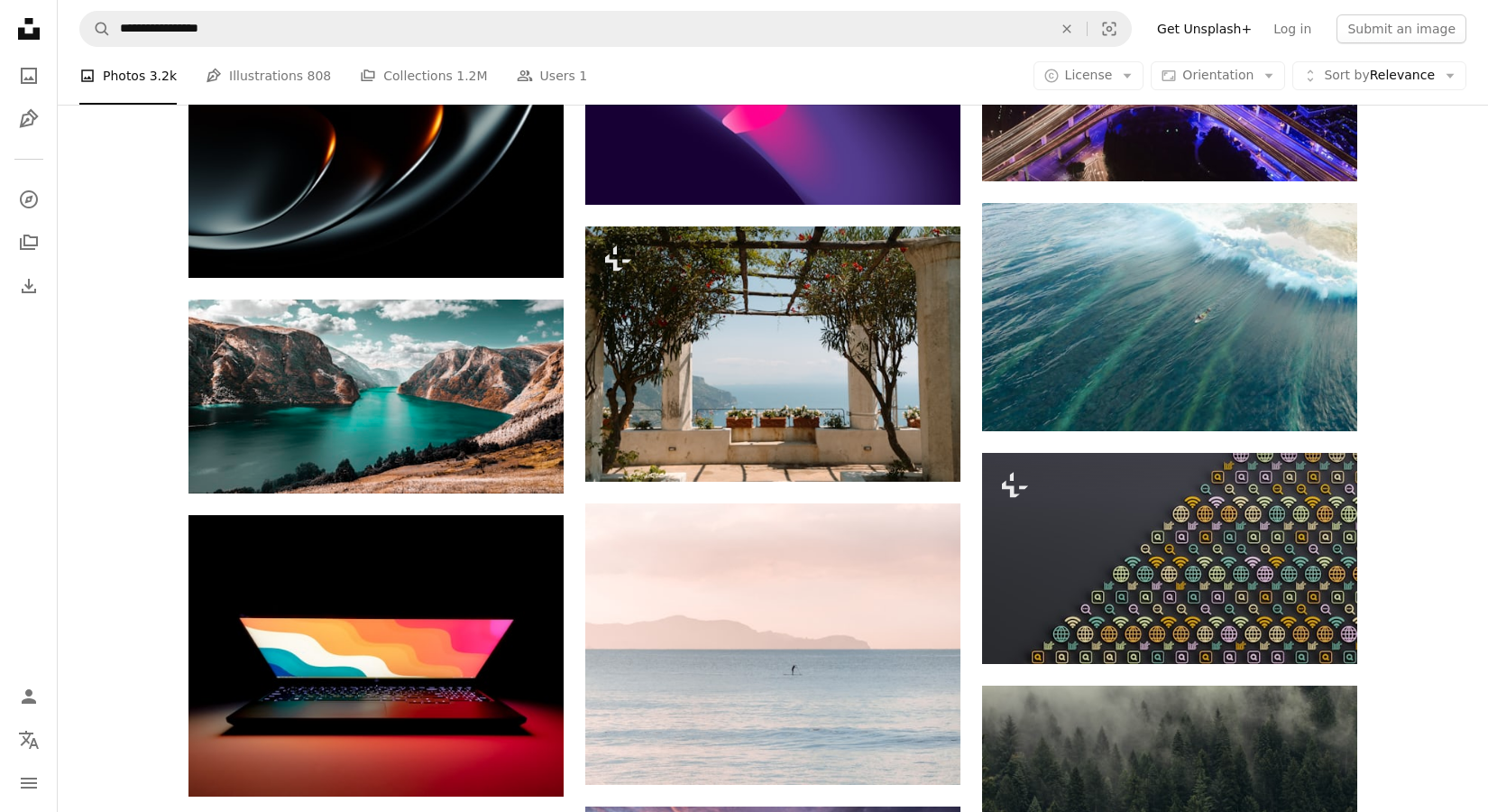
scroll to position [21590, 0]
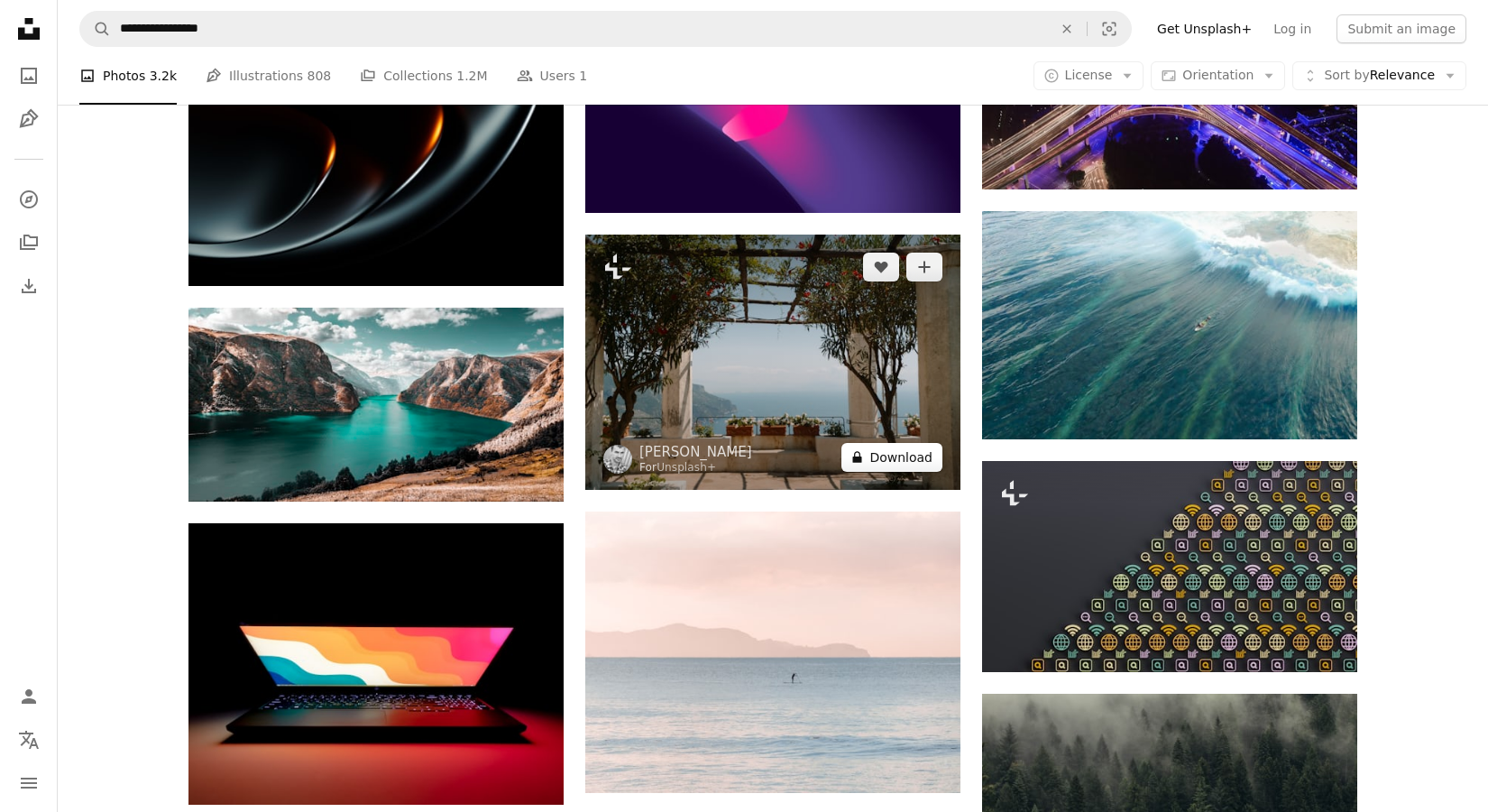
click at [915, 460] on button "A lock Download" at bounding box center [893, 457] width 102 height 29
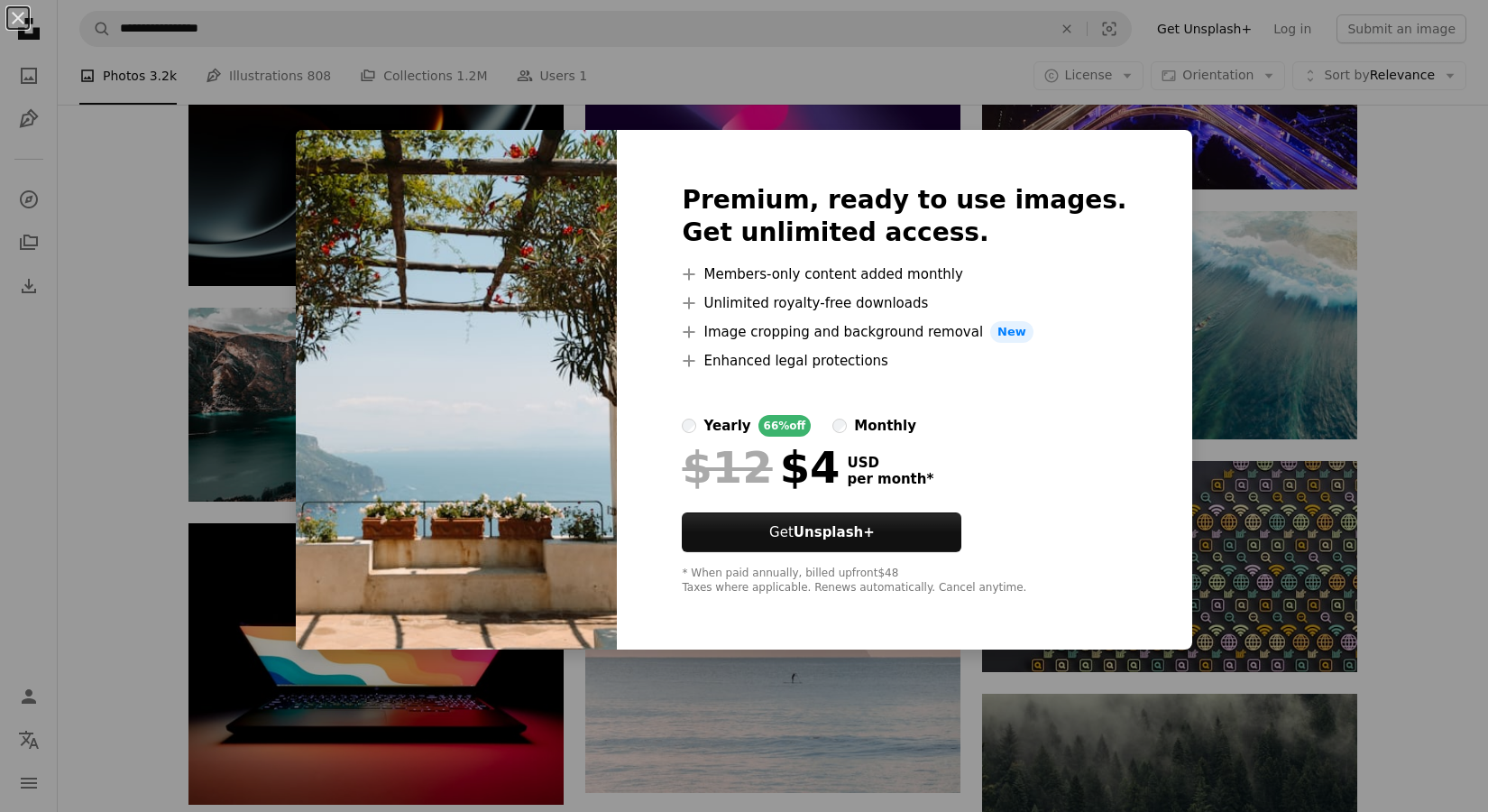
click at [1357, 312] on div "An X shape Premium, ready to use images. Get unlimited access. A plus sign Memb…" at bounding box center [744, 406] width 1488 height 812
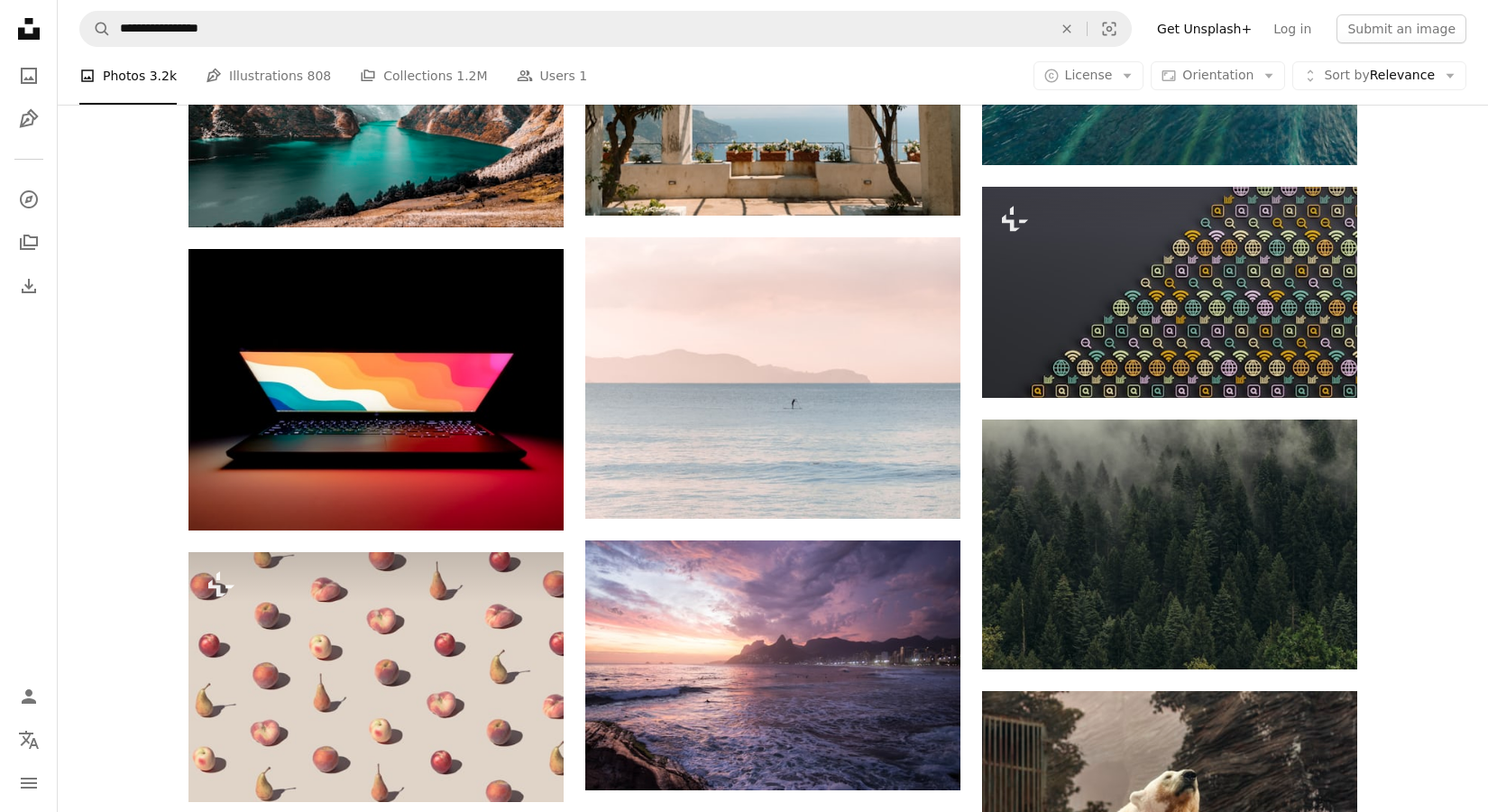
scroll to position [21873, 0]
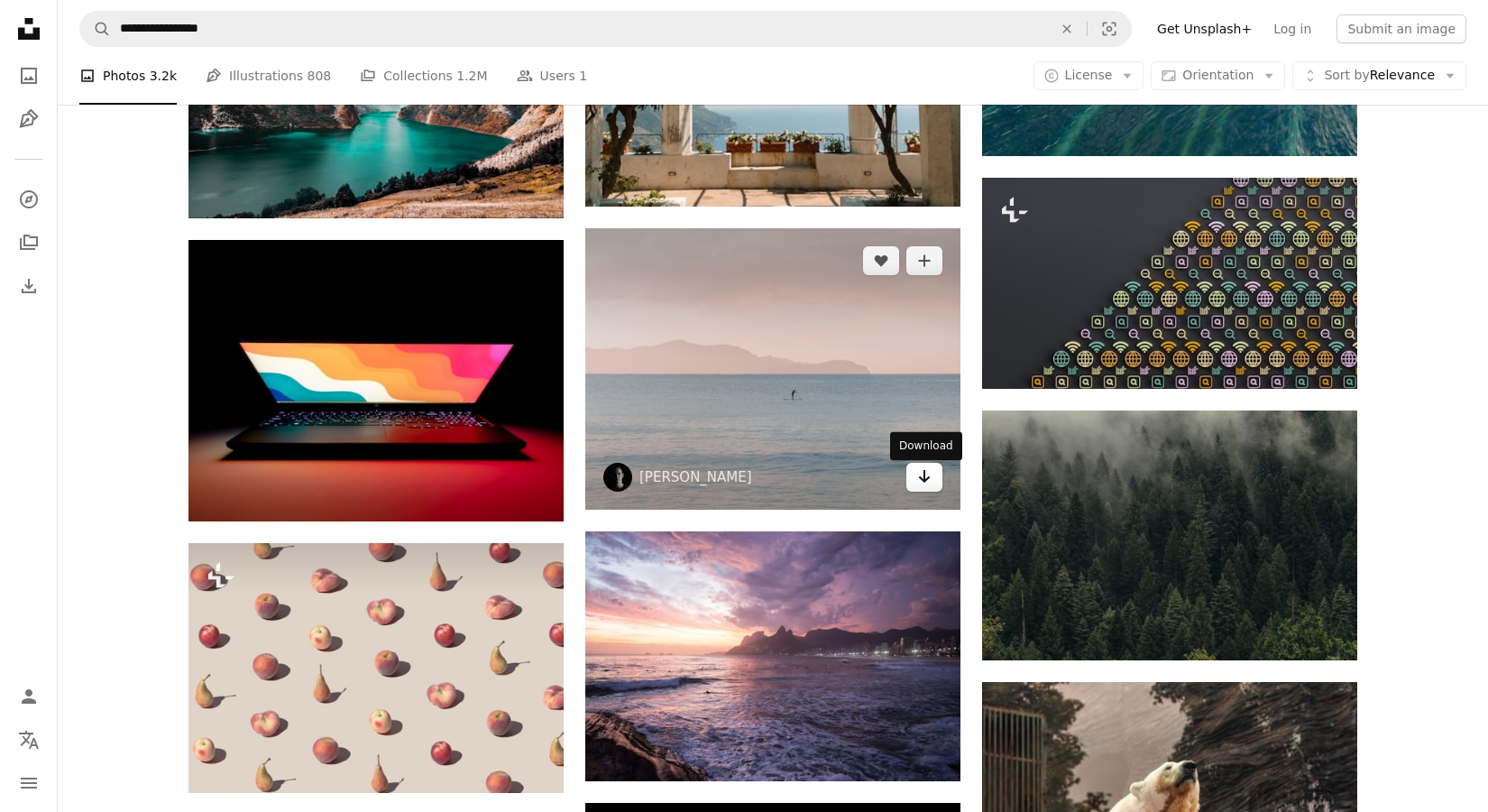
click at [929, 475] on icon "Arrow pointing down" at bounding box center [925, 477] width 15 height 22
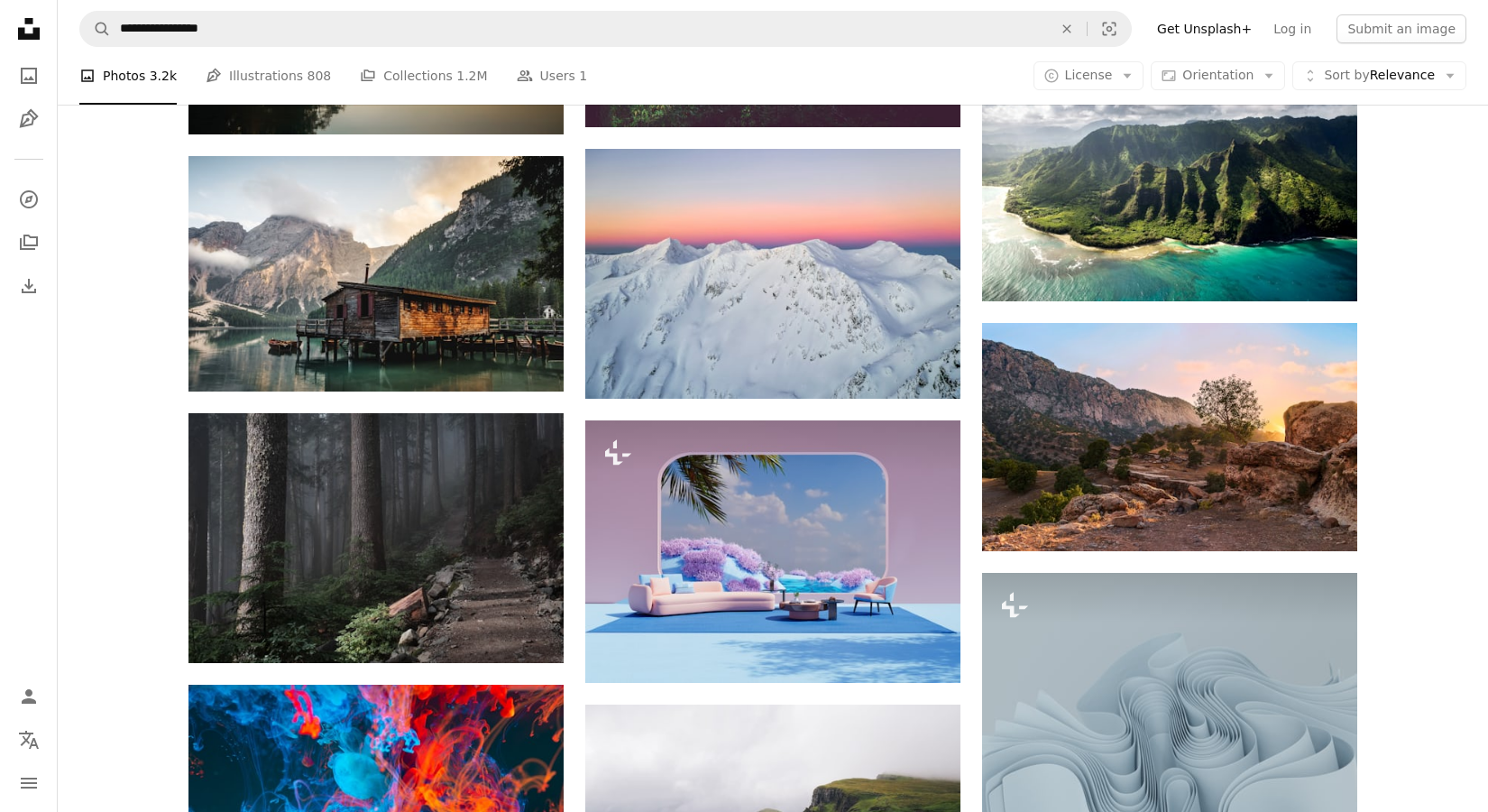
scroll to position [24632, 0]
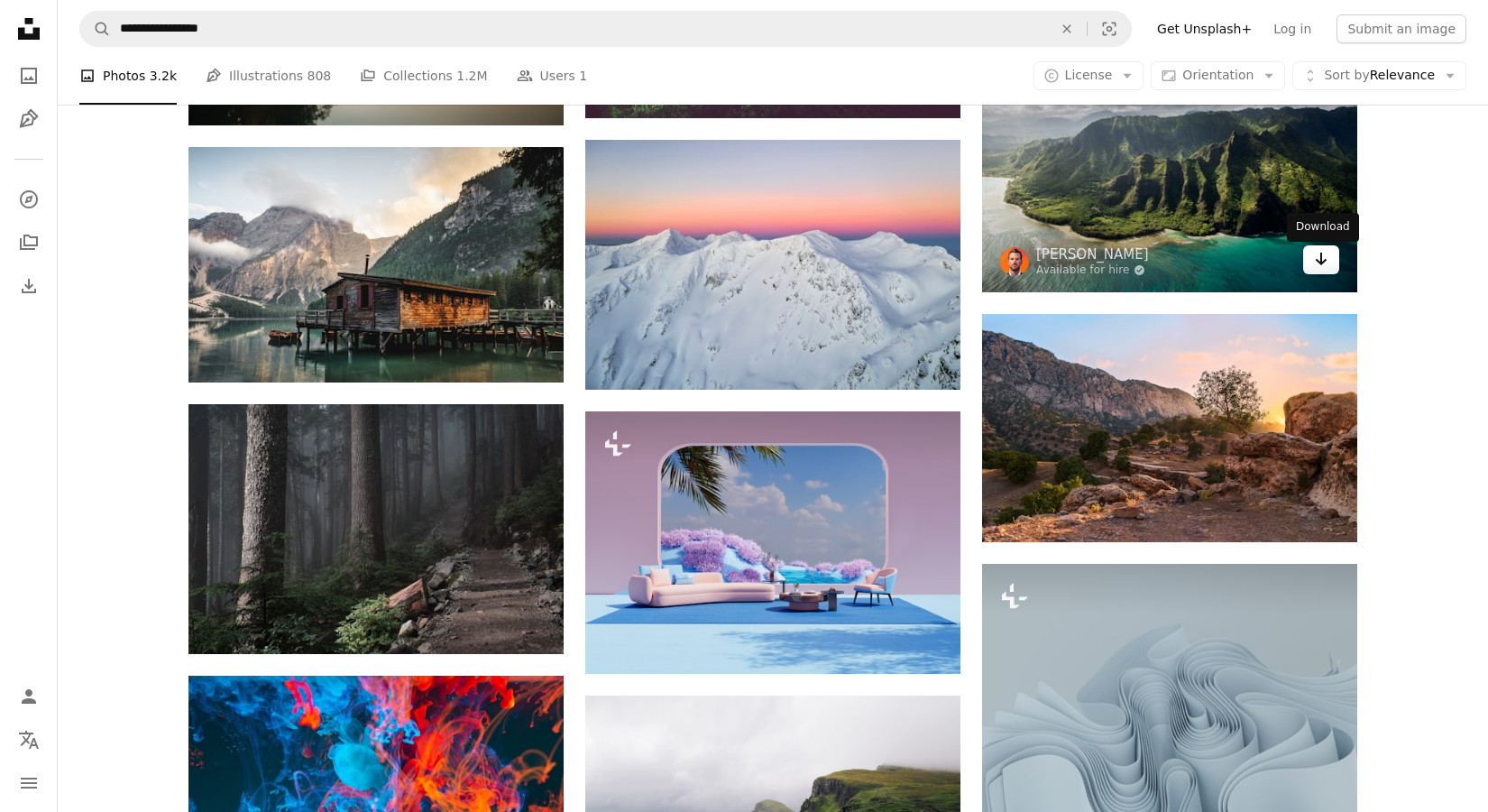
click at [1323, 270] on icon "Arrow pointing down" at bounding box center [1321, 259] width 15 height 22
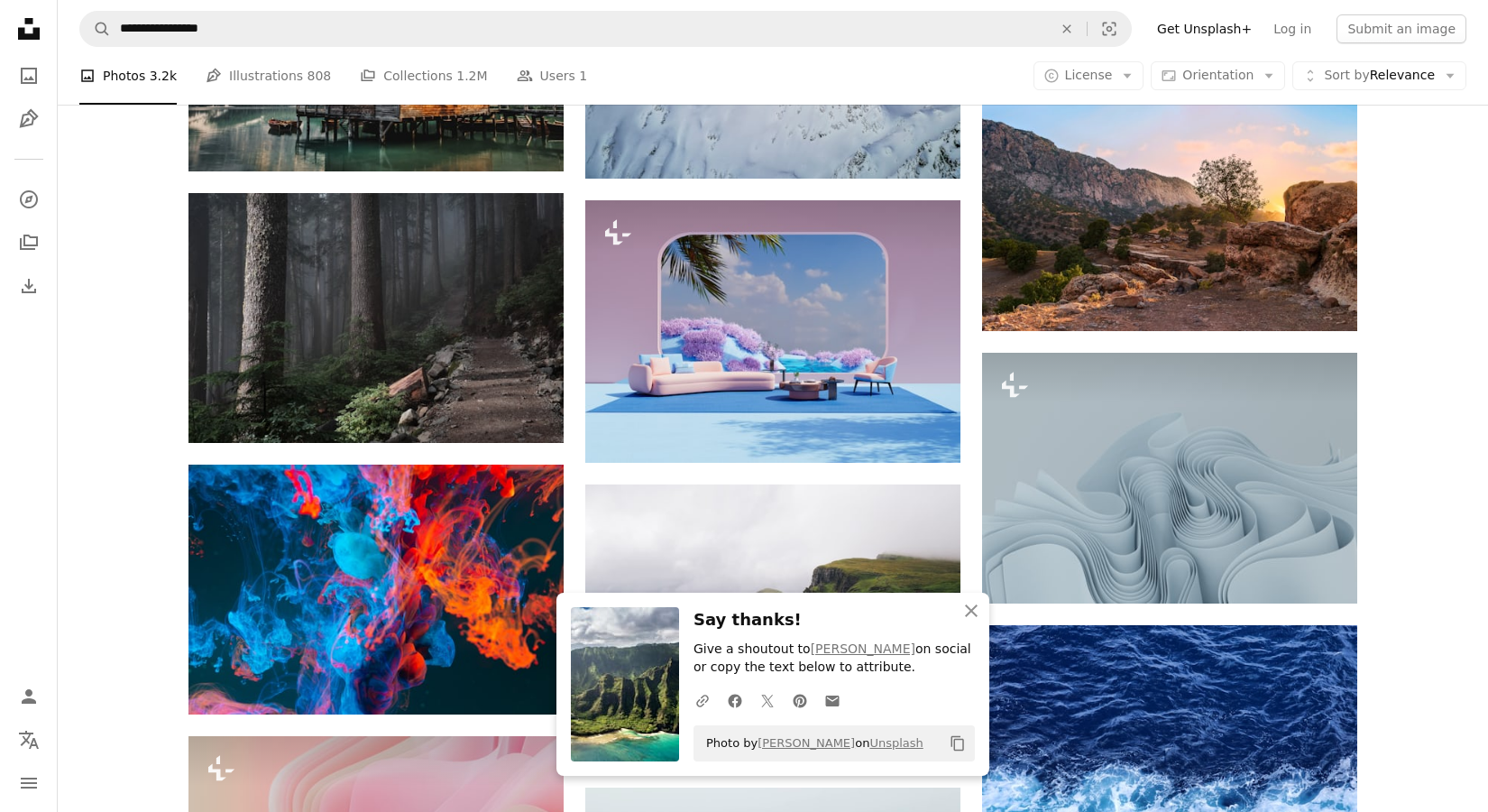
scroll to position [24844, 0]
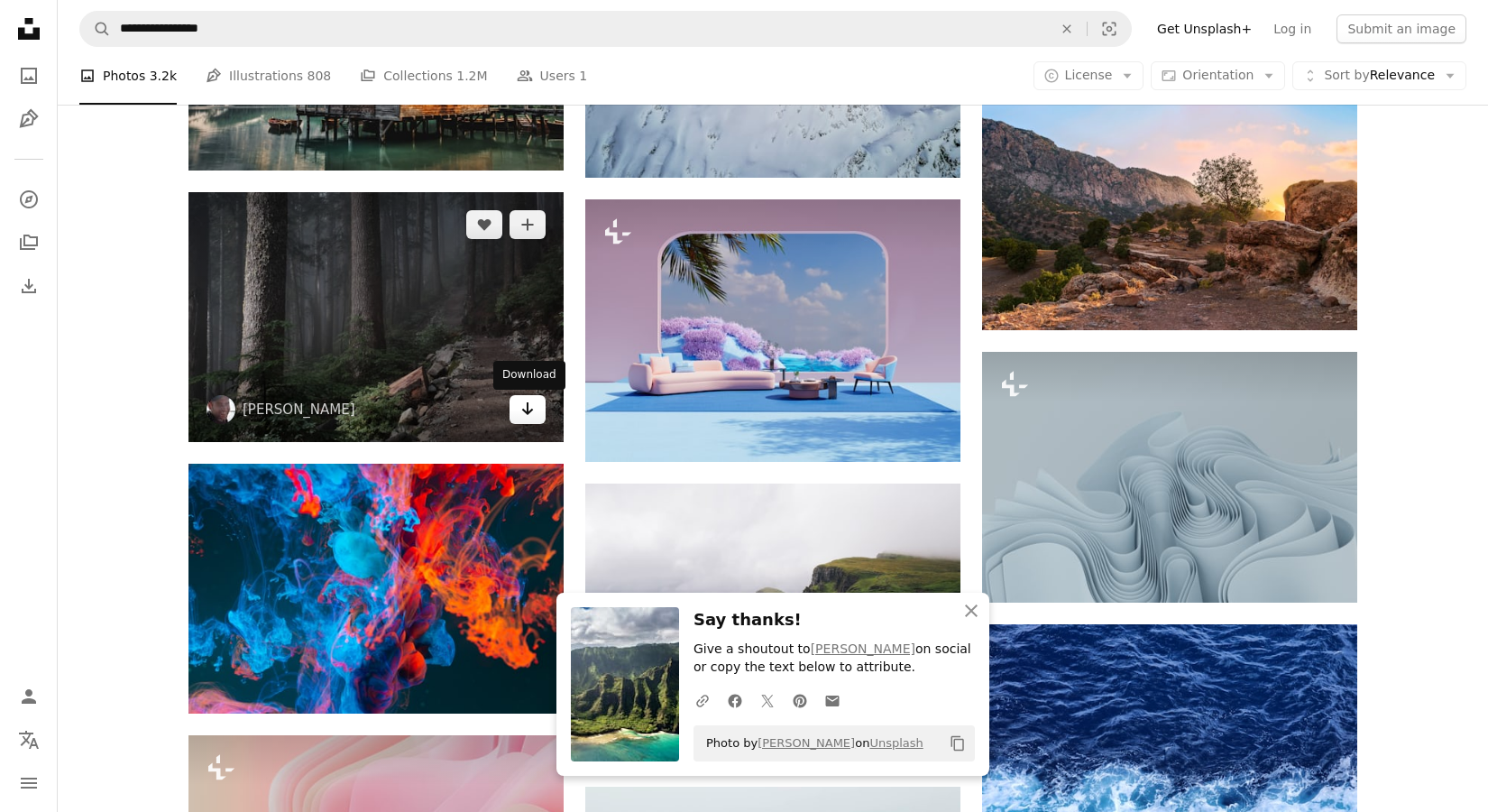
drag, startPoint x: 530, startPoint y: 419, endPoint x: 541, endPoint y: 419, distance: 11.0
click at [532, 419] on icon "Arrow pointing down" at bounding box center [528, 409] width 15 height 22
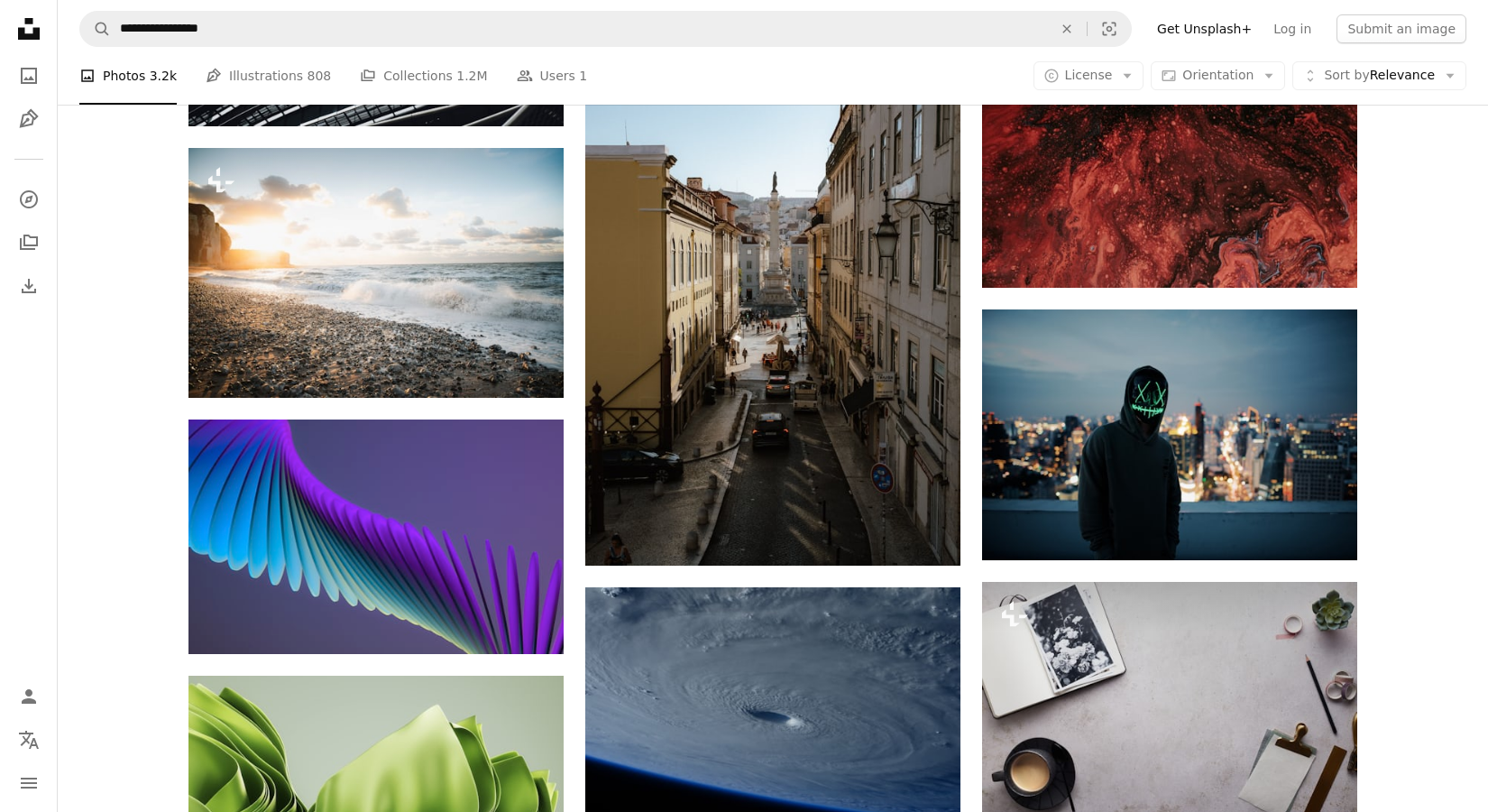
scroll to position [32203, 0]
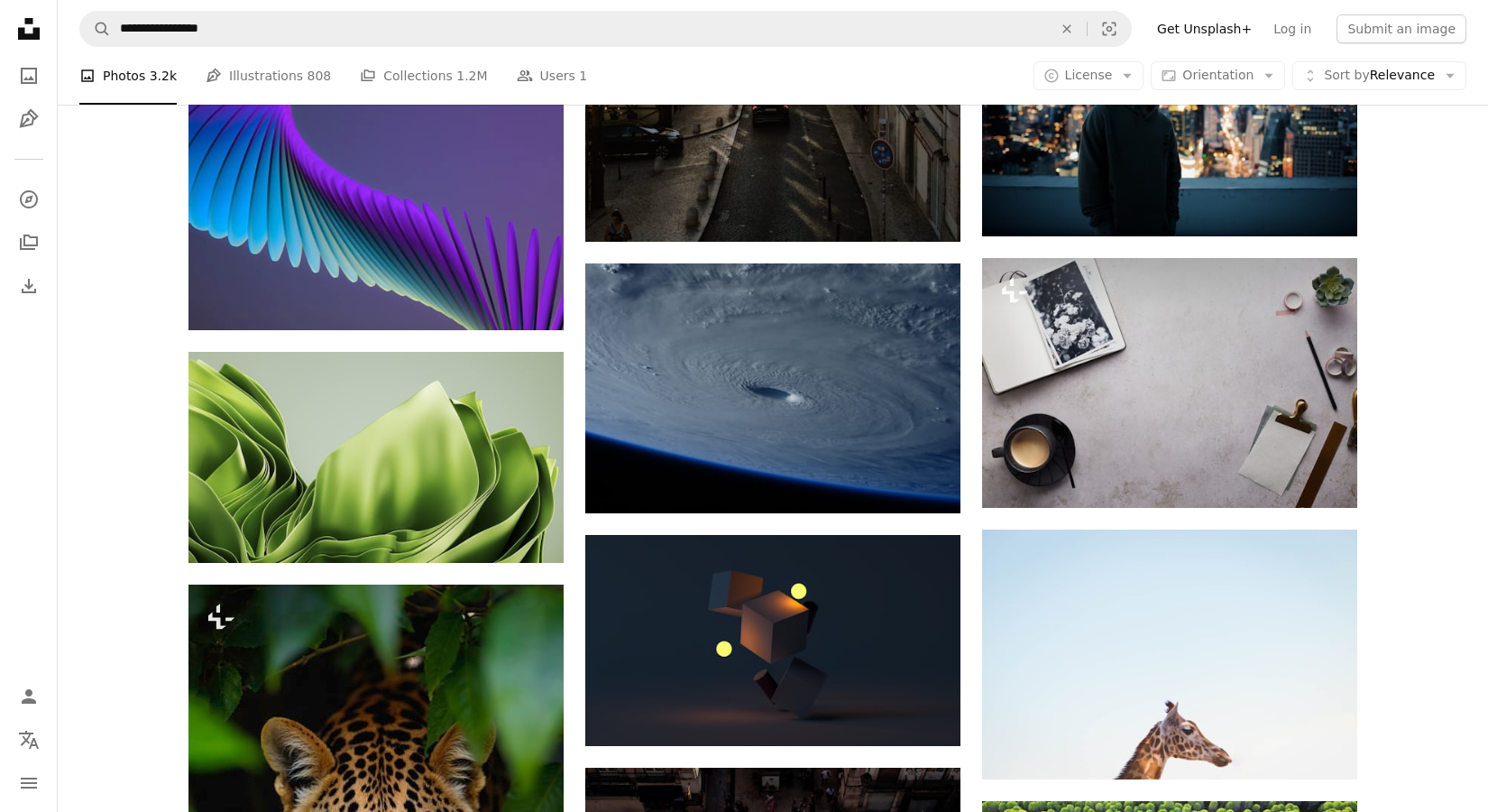
scroll to position [32487, 0]
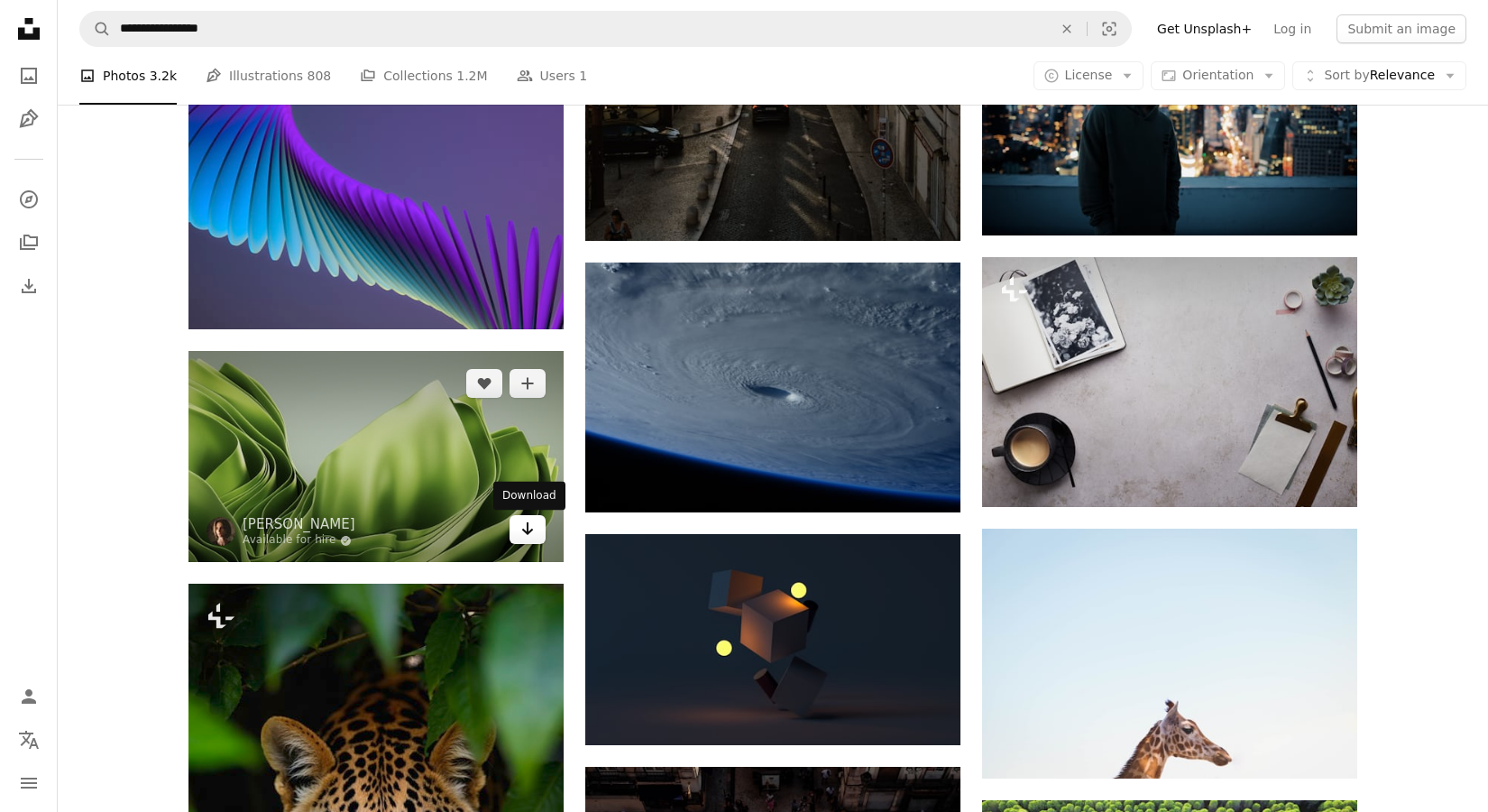
click at [515, 536] on link "Arrow pointing down" at bounding box center [528, 528] width 36 height 29
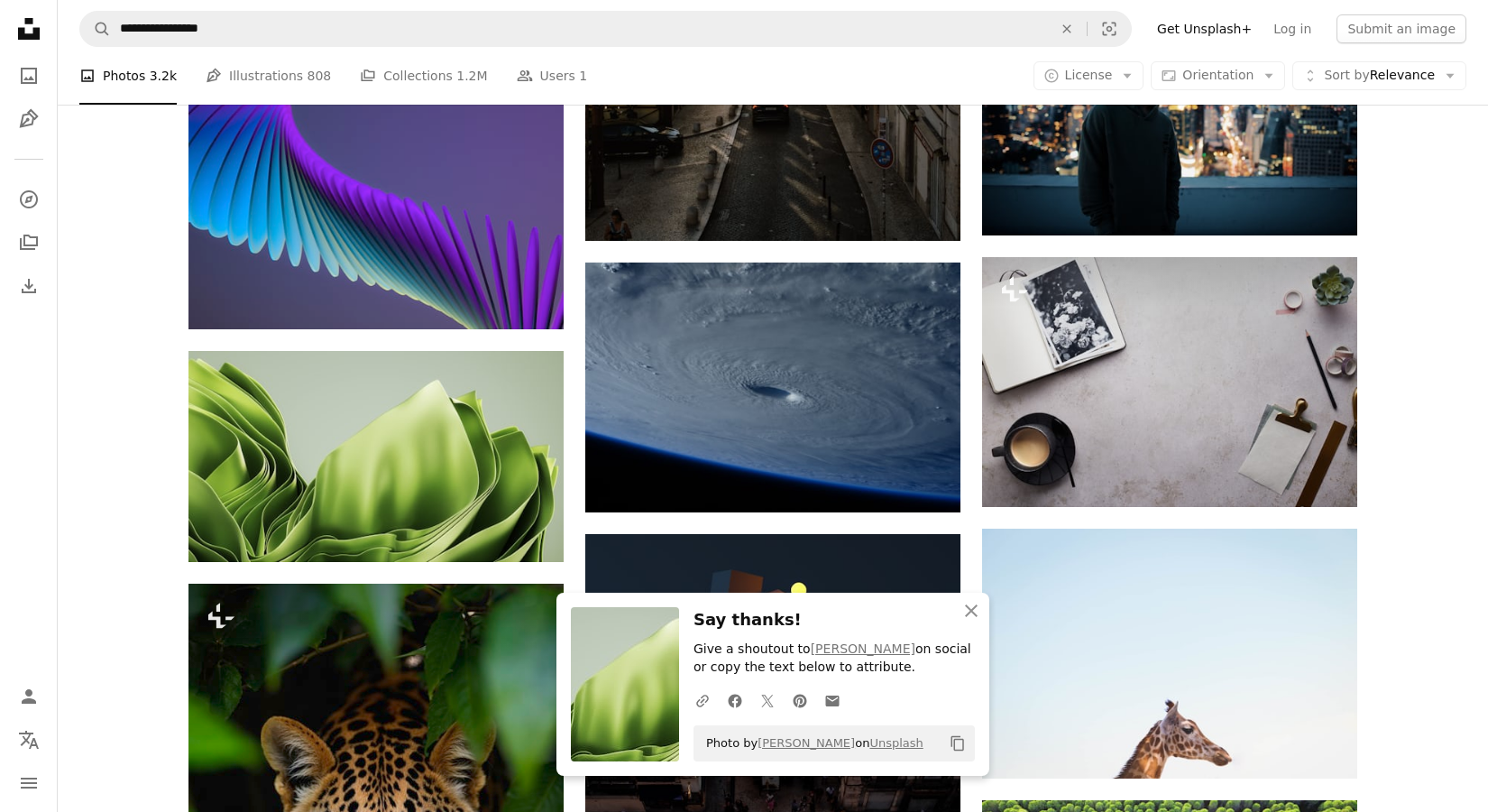
drag, startPoint x: 1416, startPoint y: 563, endPoint x: 1404, endPoint y: 568, distance: 13.0
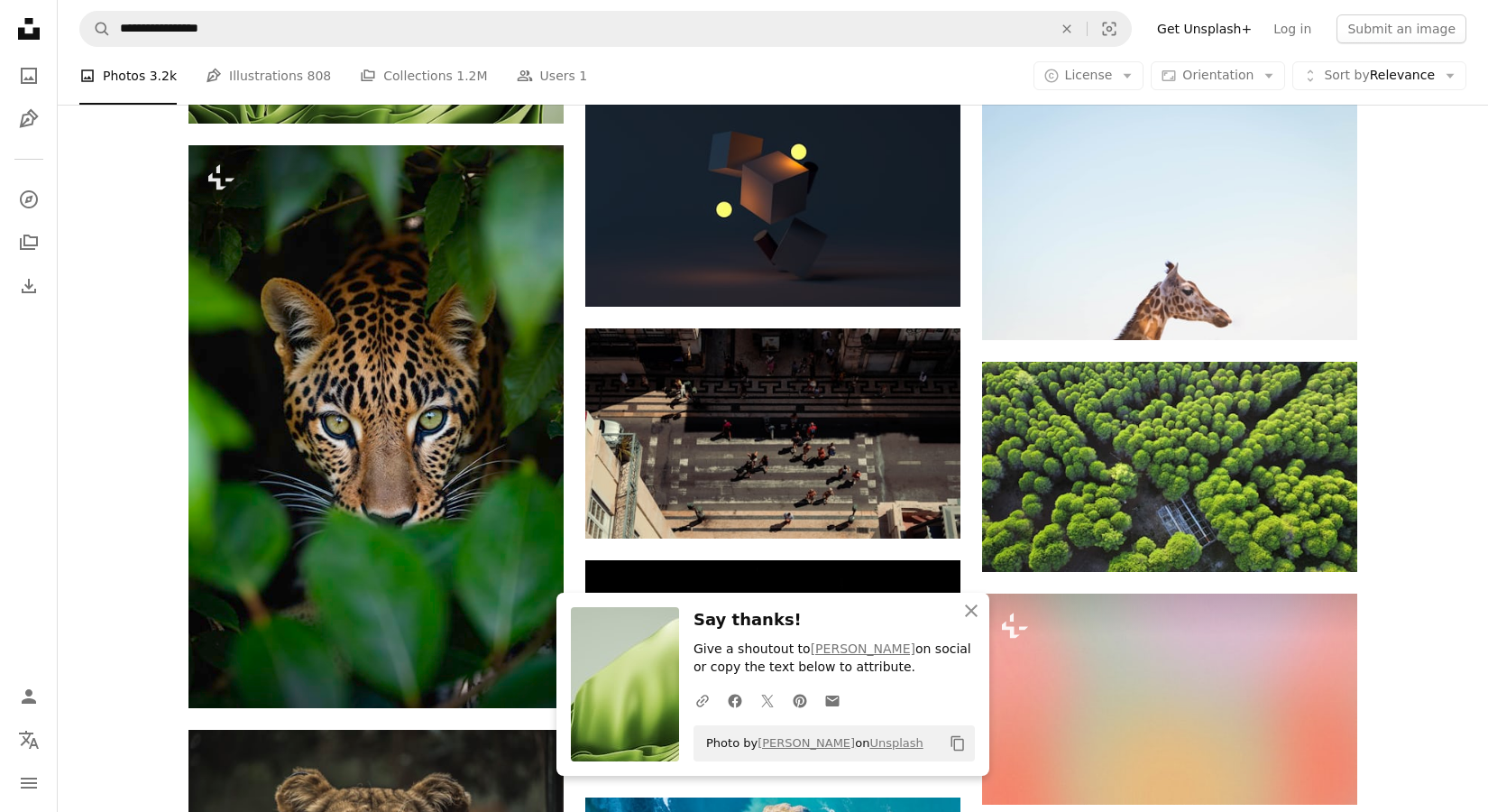
scroll to position [32922, 0]
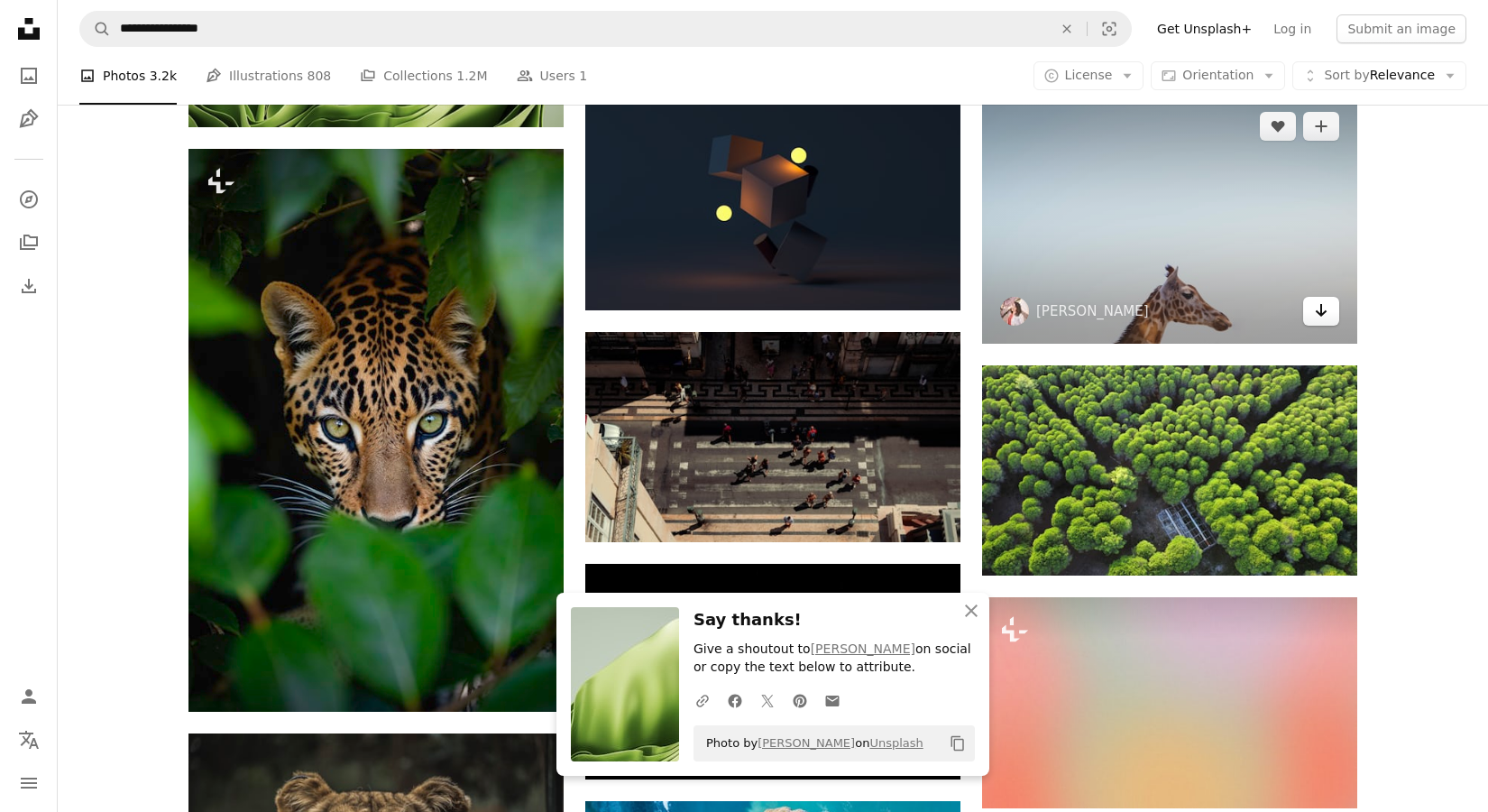
click at [1314, 302] on link "Arrow pointing down" at bounding box center [1322, 310] width 36 height 29
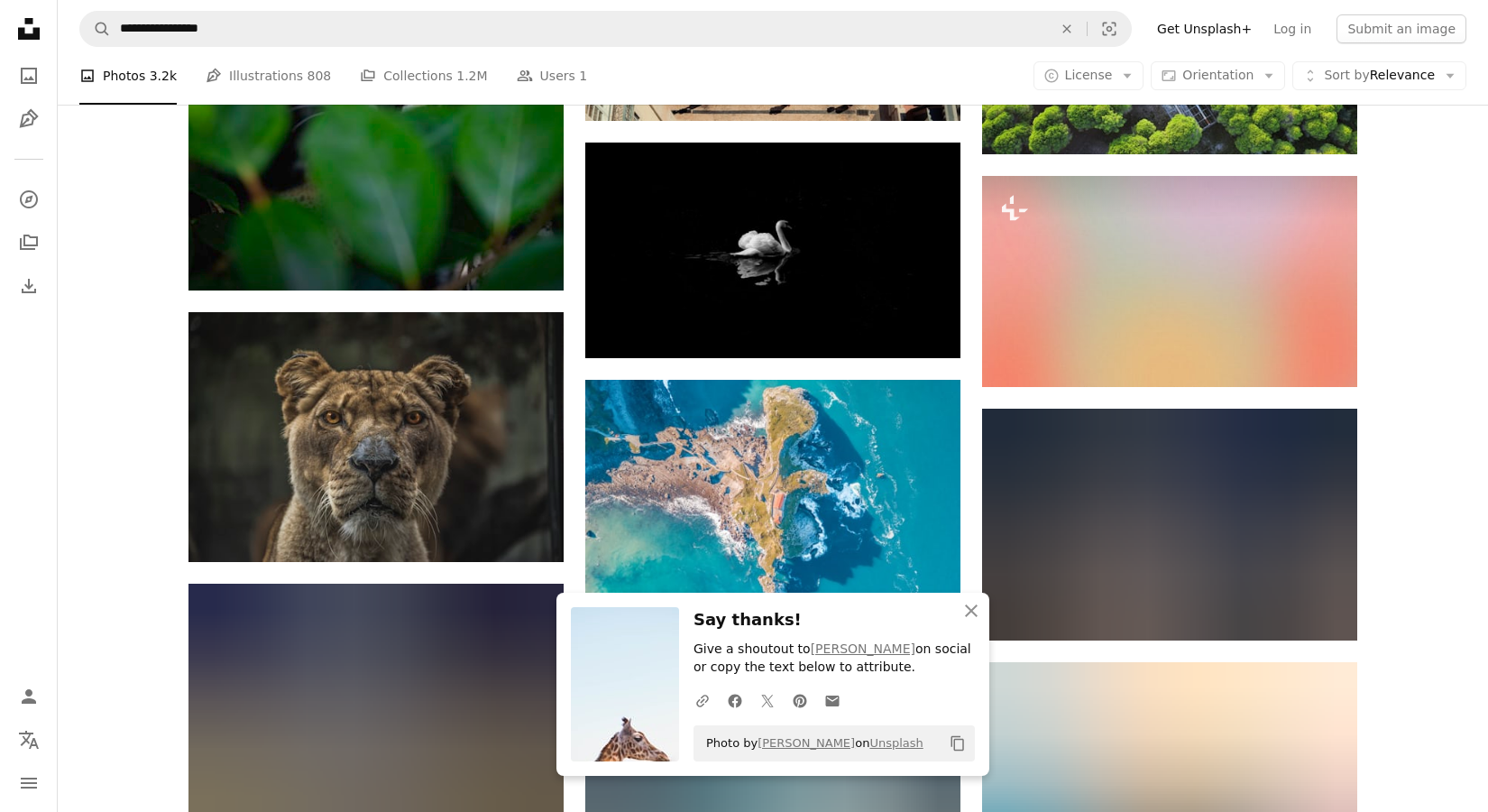
scroll to position [33341, 0]
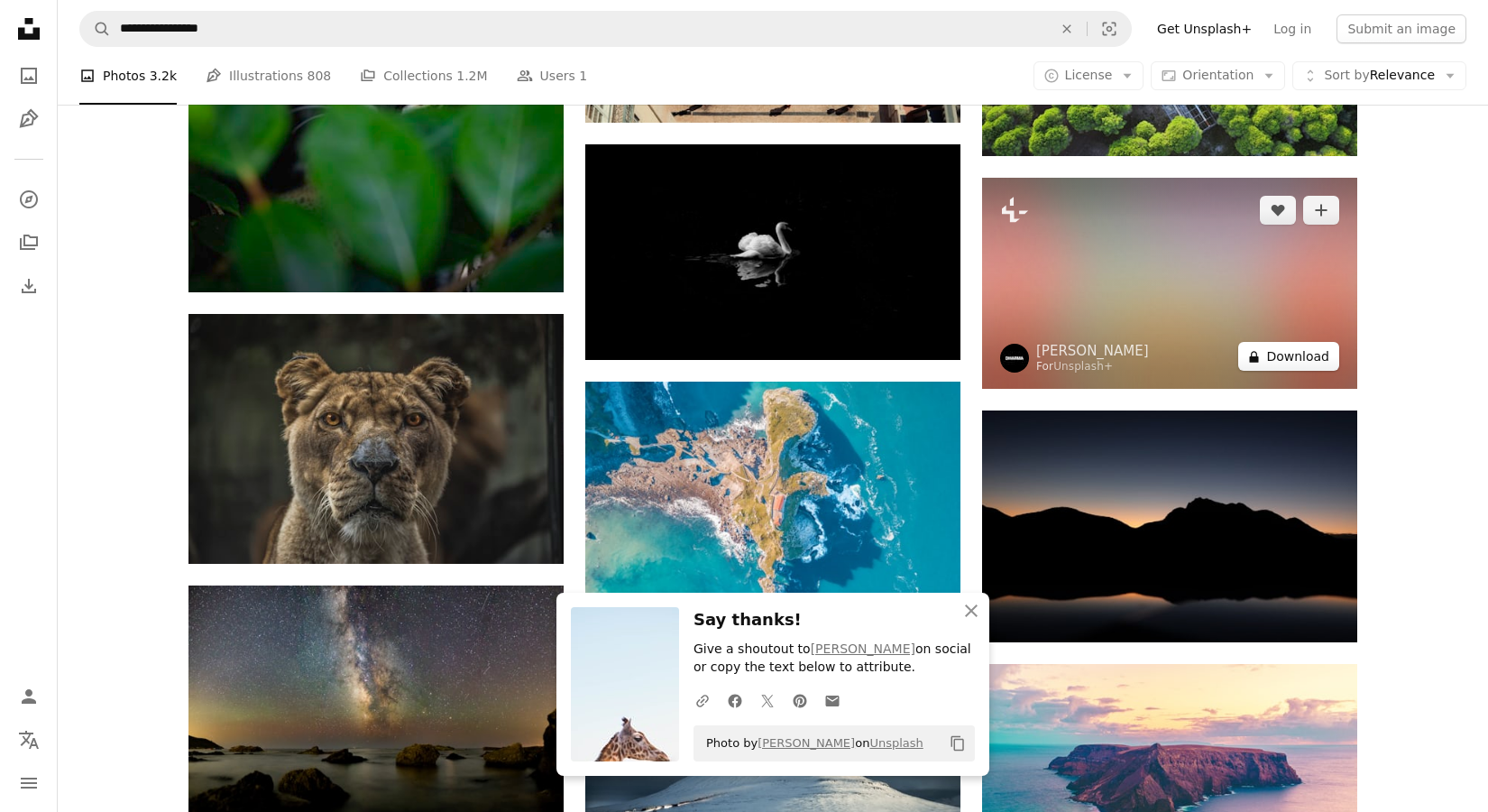
click at [1324, 370] on button "A lock Download" at bounding box center [1289, 355] width 102 height 29
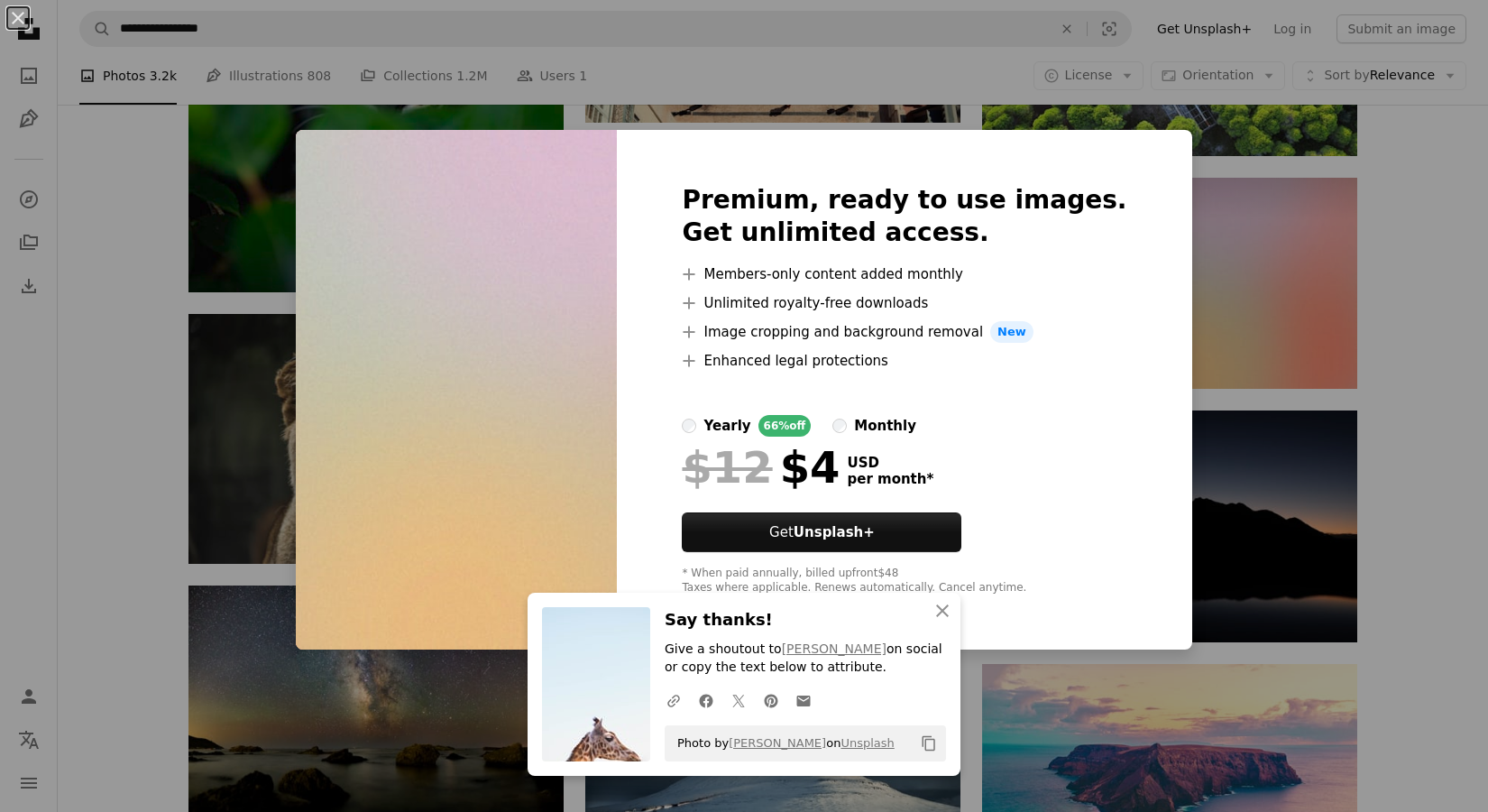
click at [1451, 483] on div "An X shape Premium, ready to use images. Get unlimited access. A plus sign Memb…" at bounding box center [744, 406] width 1488 height 812
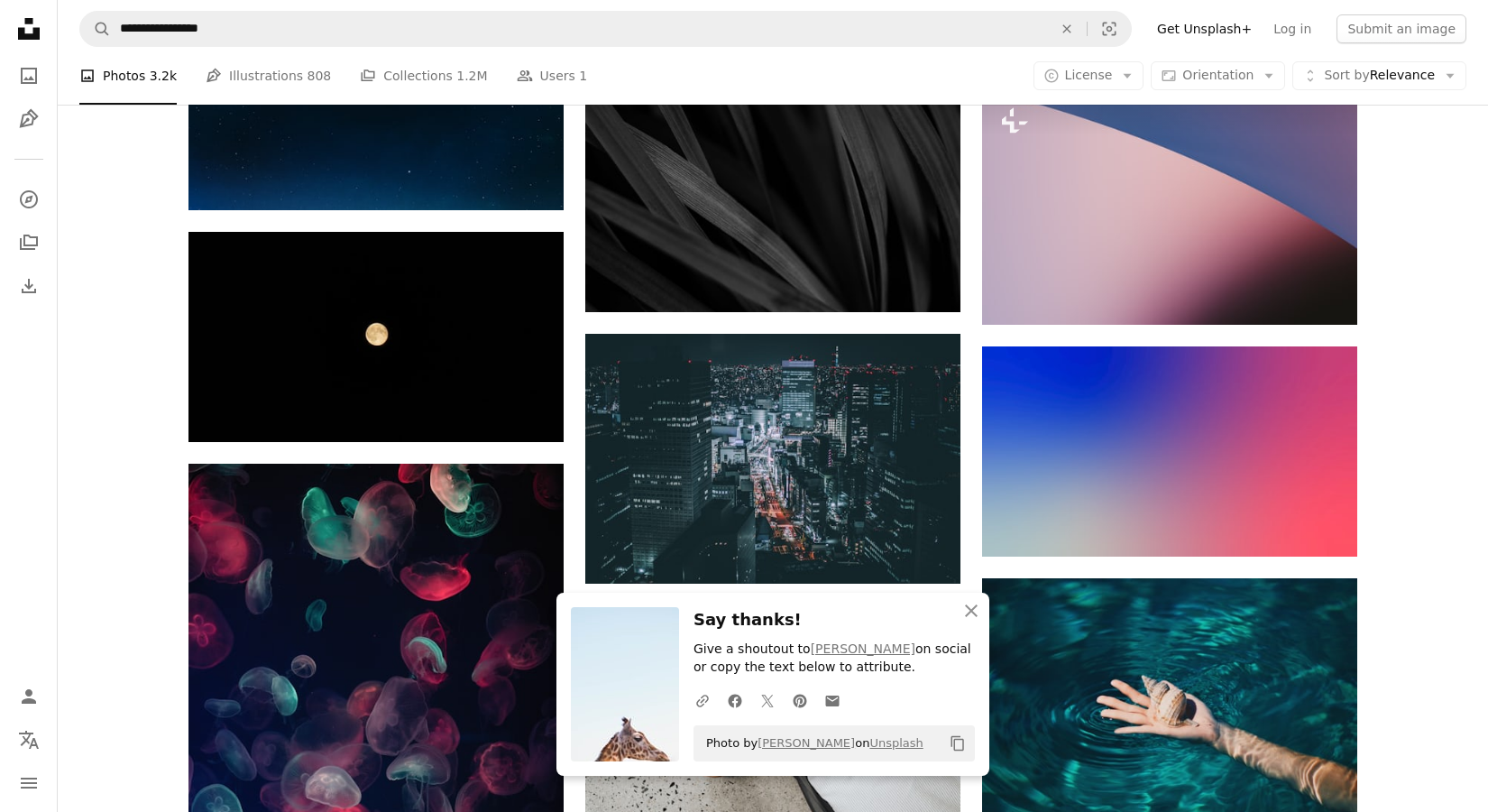
scroll to position [34454, 0]
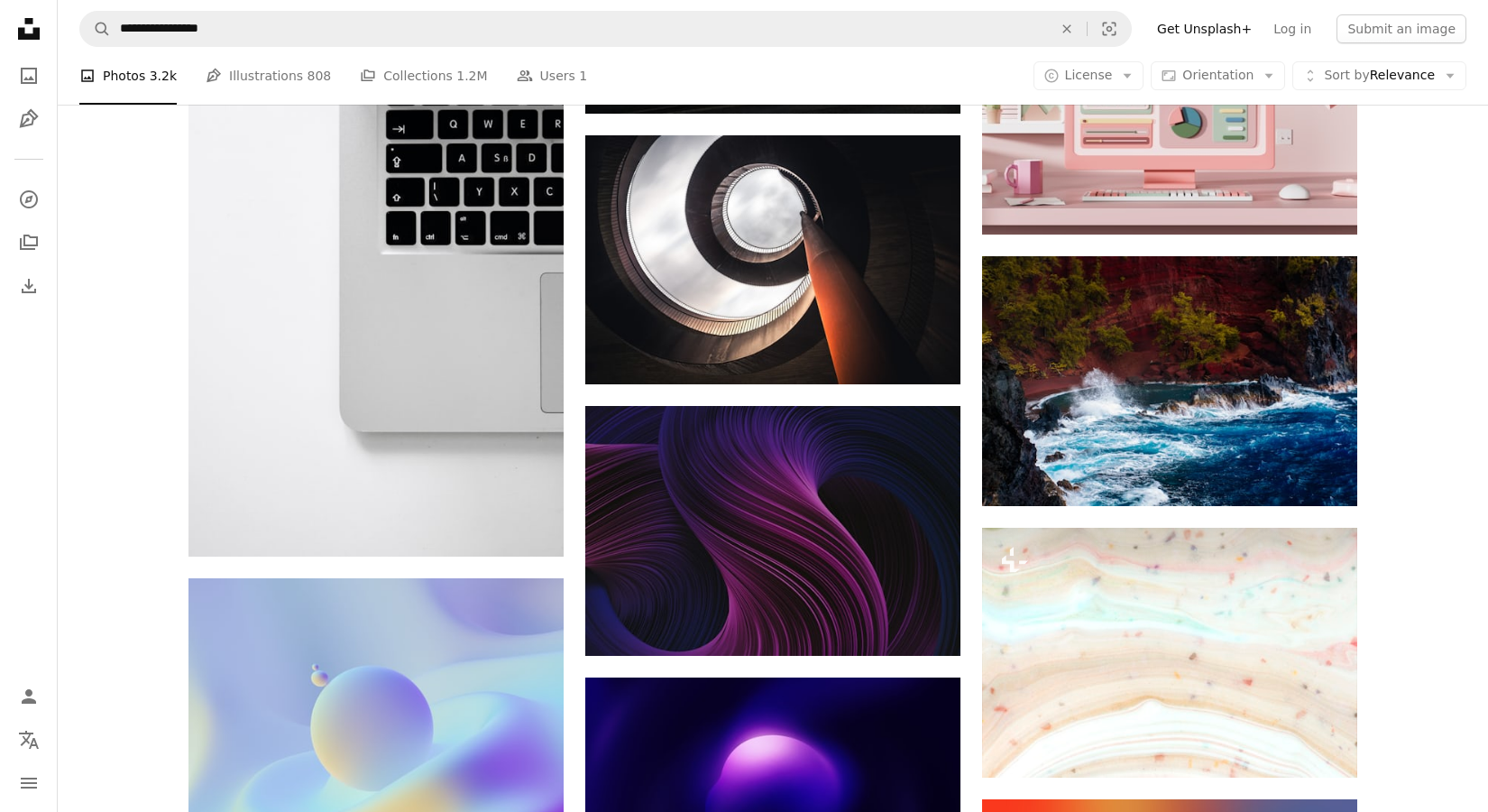
scroll to position [35611, 0]
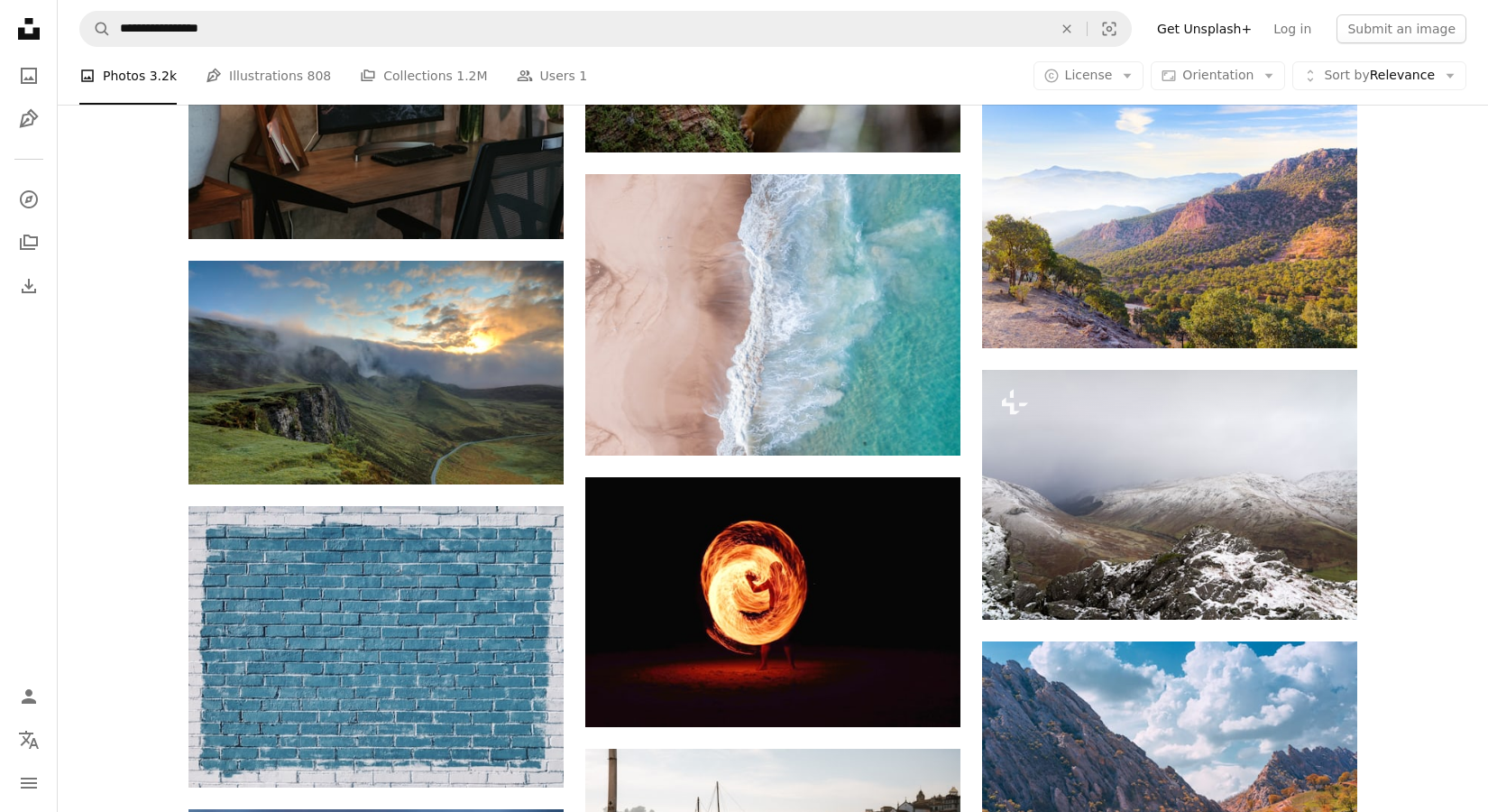
scroll to position [37663, 0]
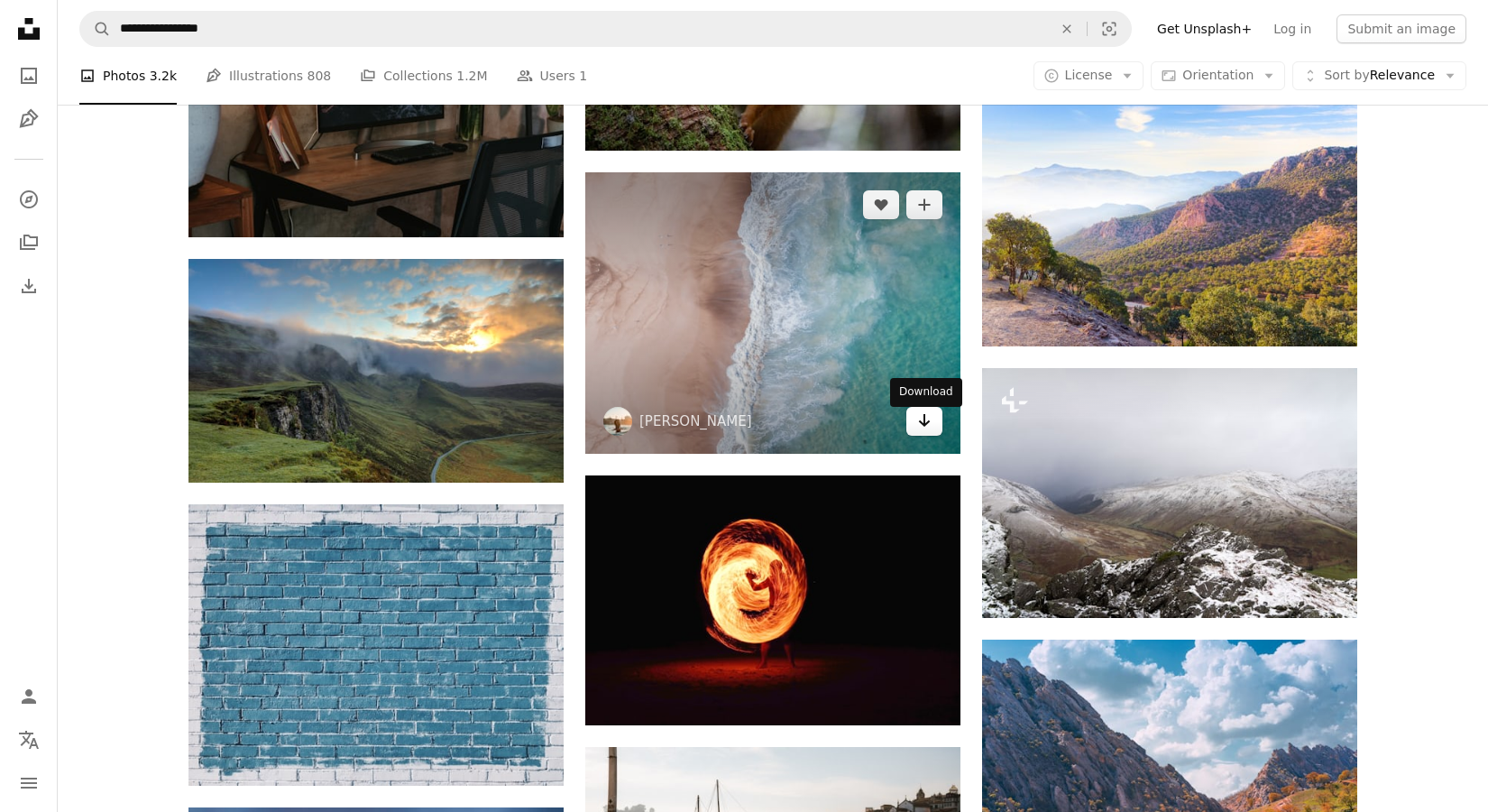
click at [933, 428] on link "Arrow pointing down" at bounding box center [925, 421] width 36 height 29
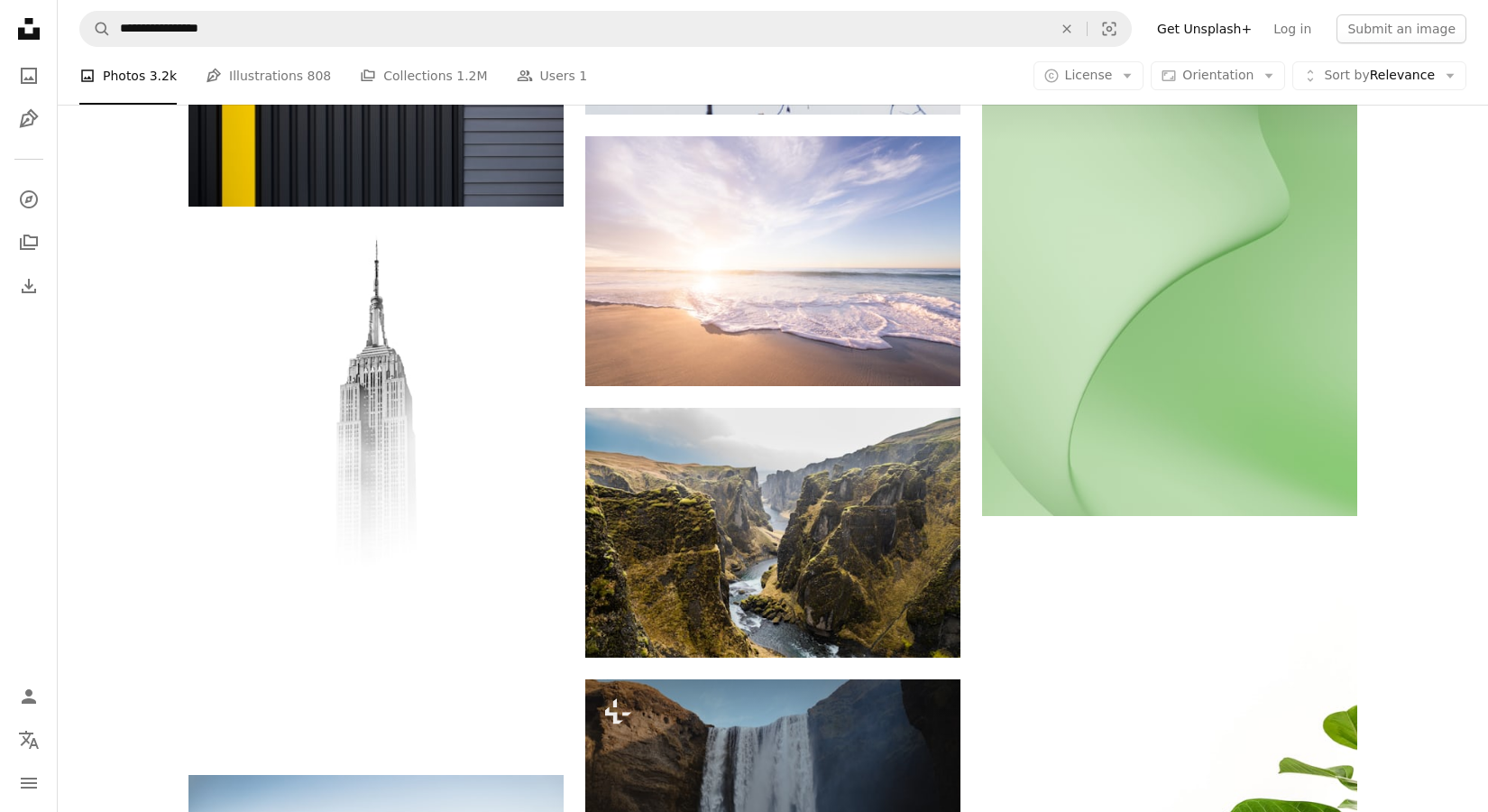
scroll to position [39857, 0]
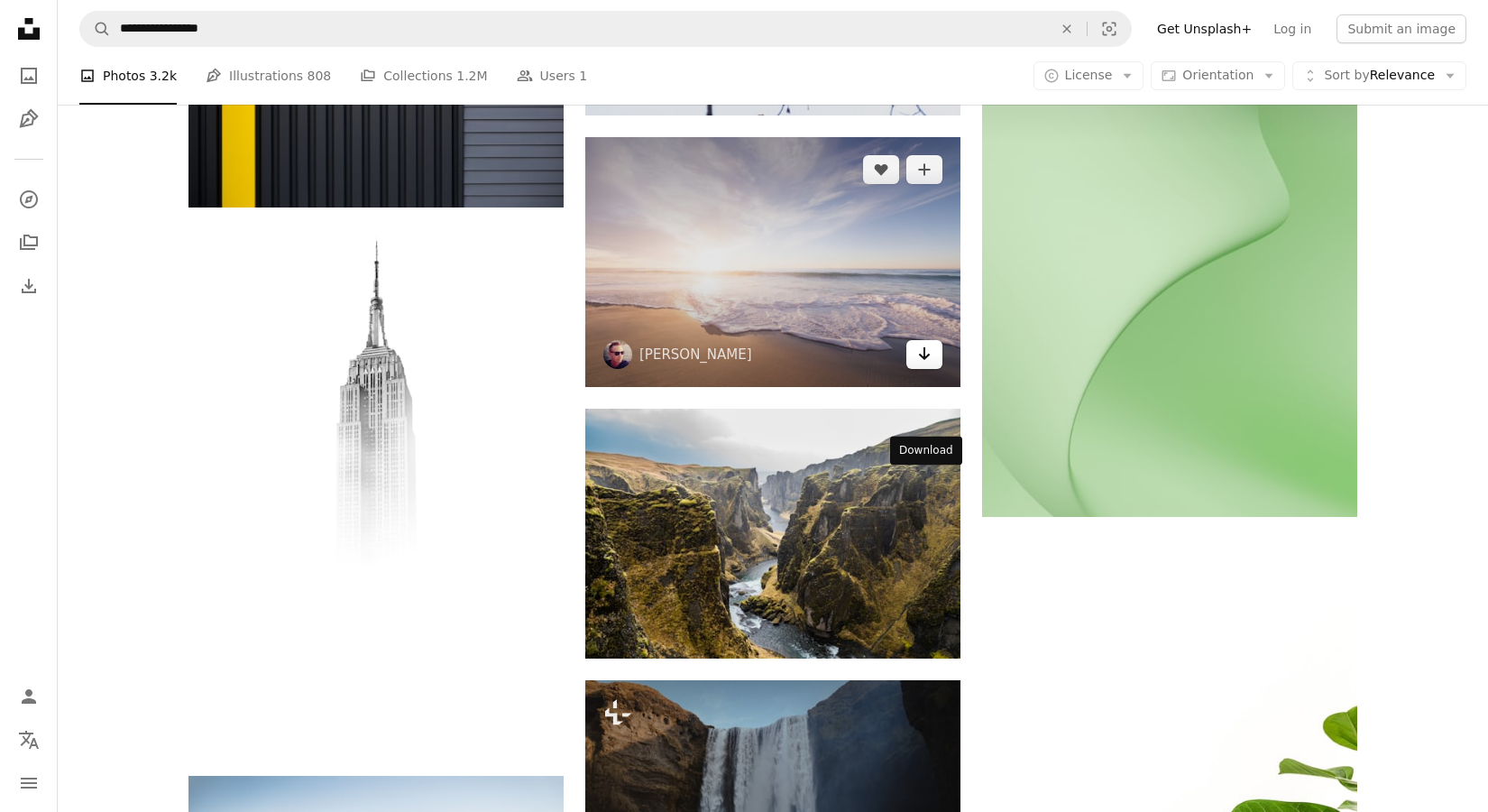
click at [916, 369] on link "Arrow pointing down" at bounding box center [925, 354] width 36 height 29
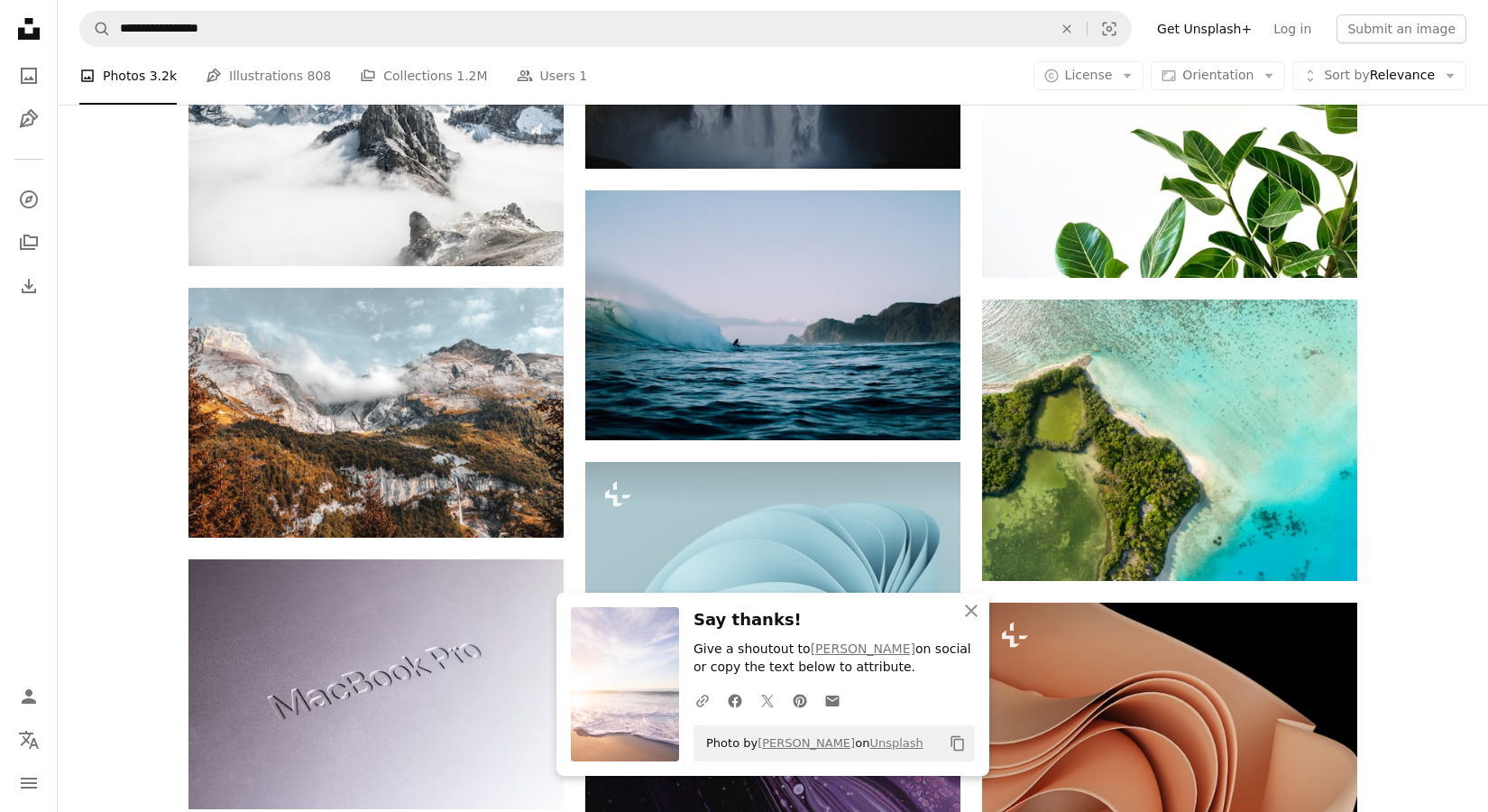
scroll to position [40652, 0]
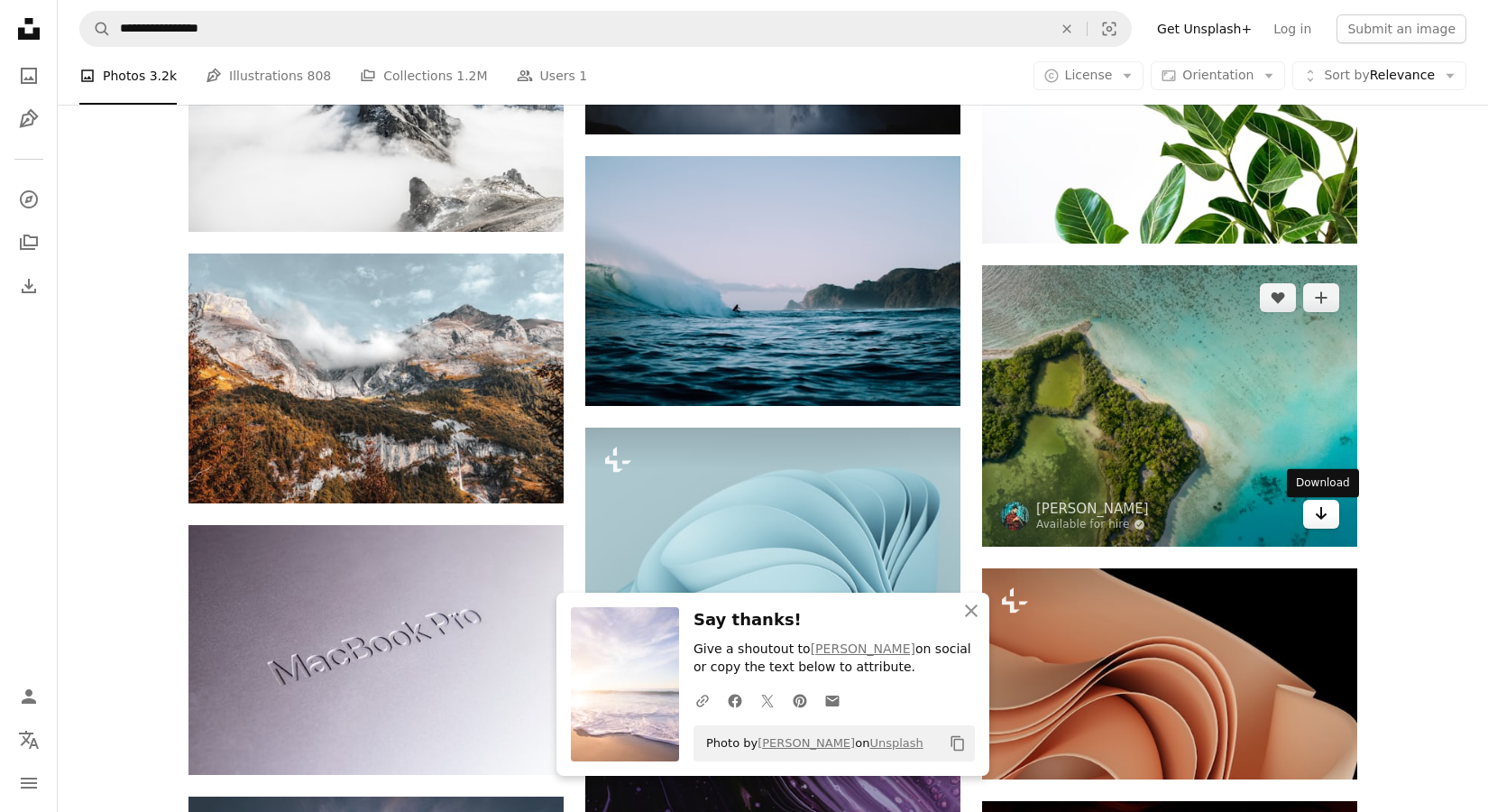
click at [1329, 519] on link "Arrow pointing down" at bounding box center [1322, 513] width 36 height 29
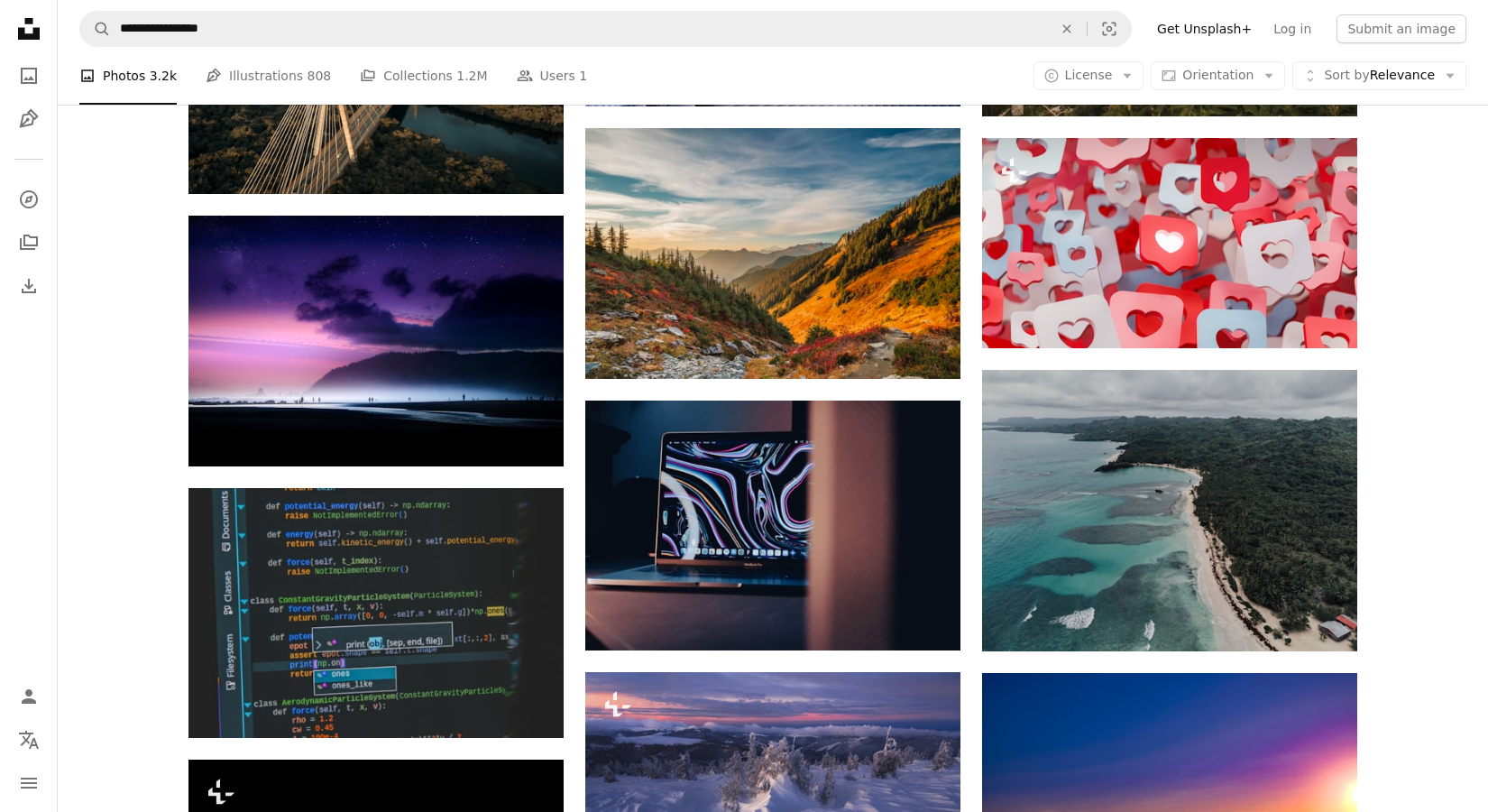
scroll to position [48377, 0]
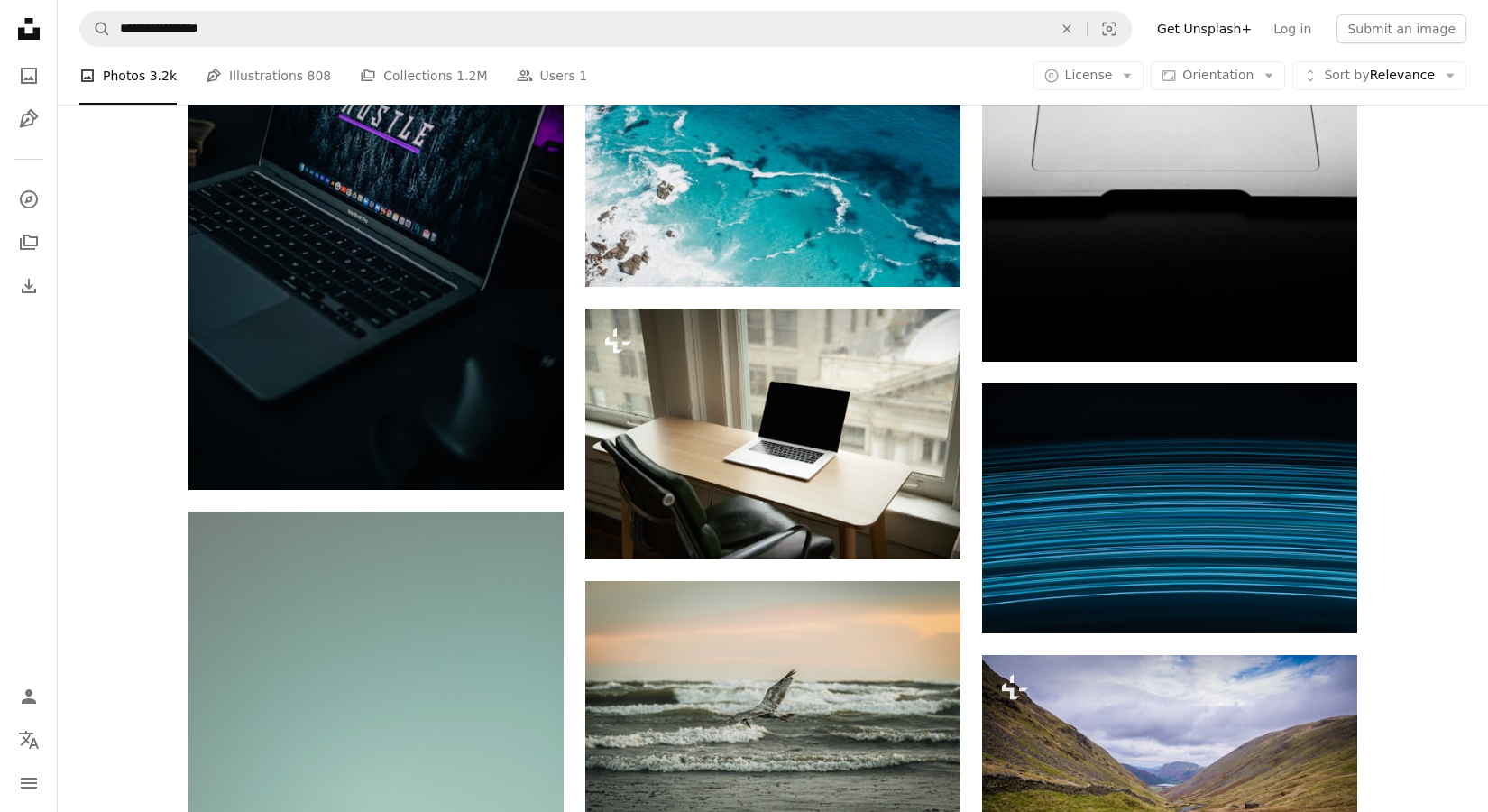
scroll to position [51813, 0]
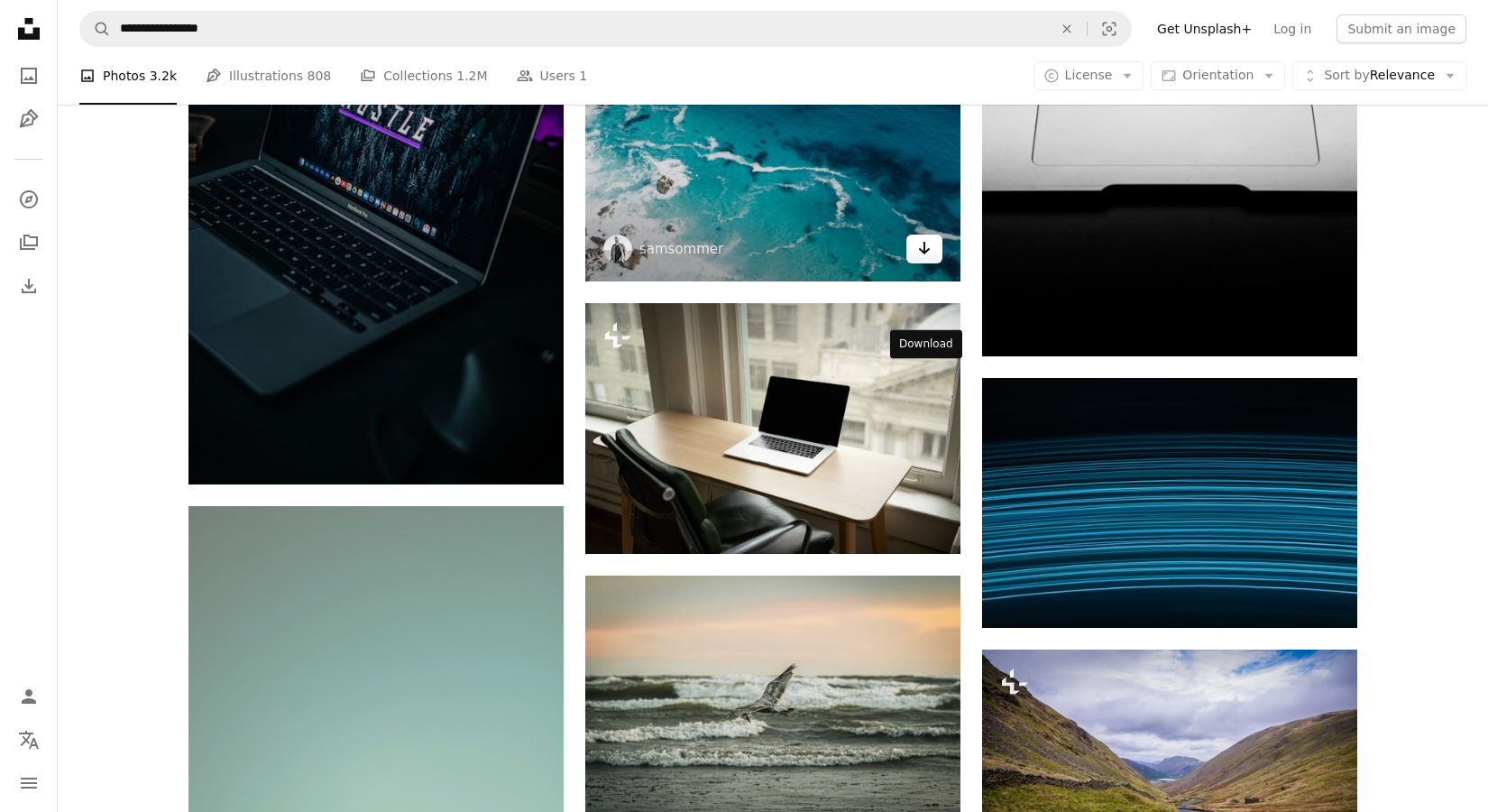
click at [915, 264] on link "Arrow pointing down" at bounding box center [925, 249] width 36 height 29
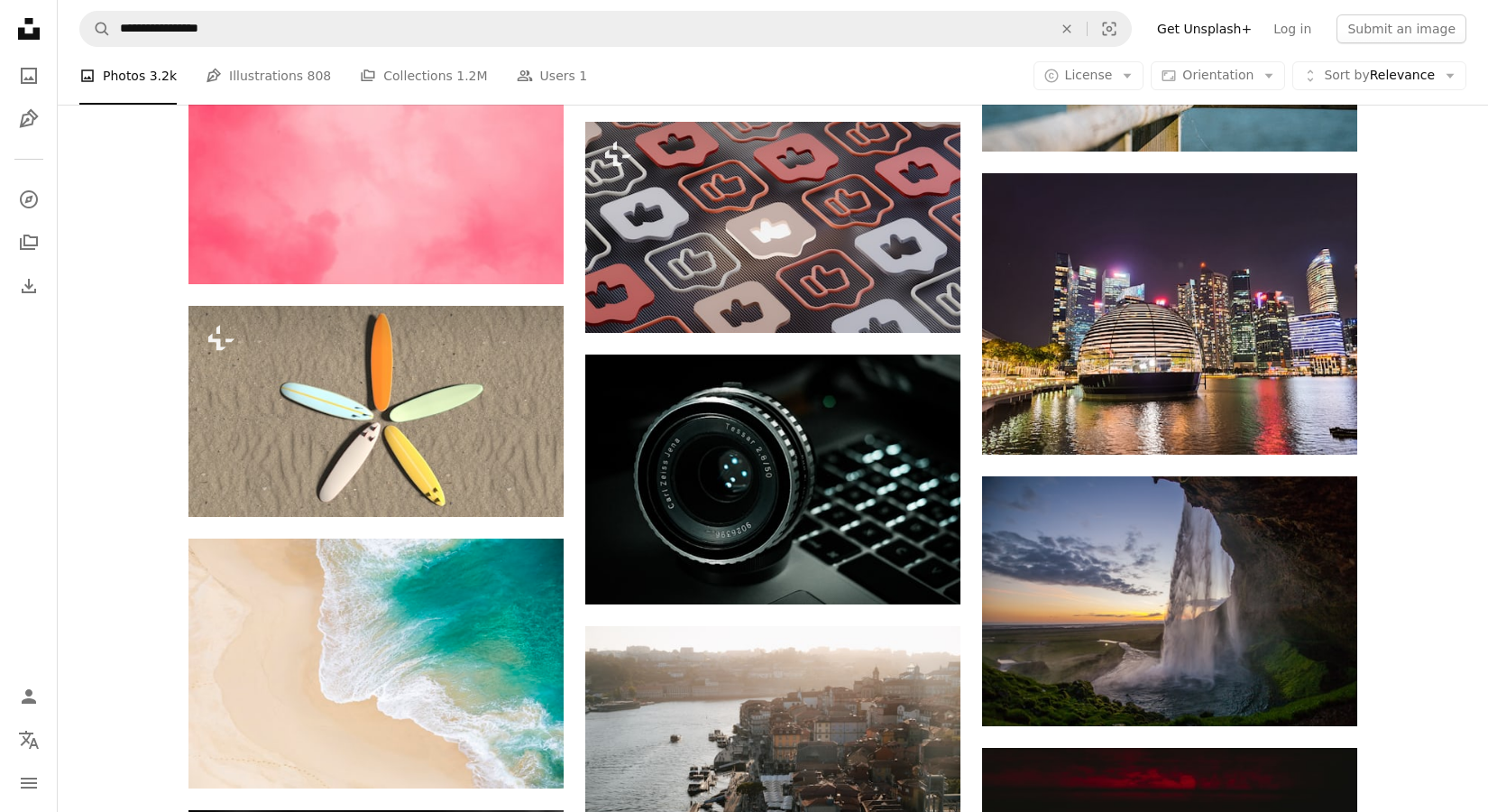
scroll to position [56109, 0]
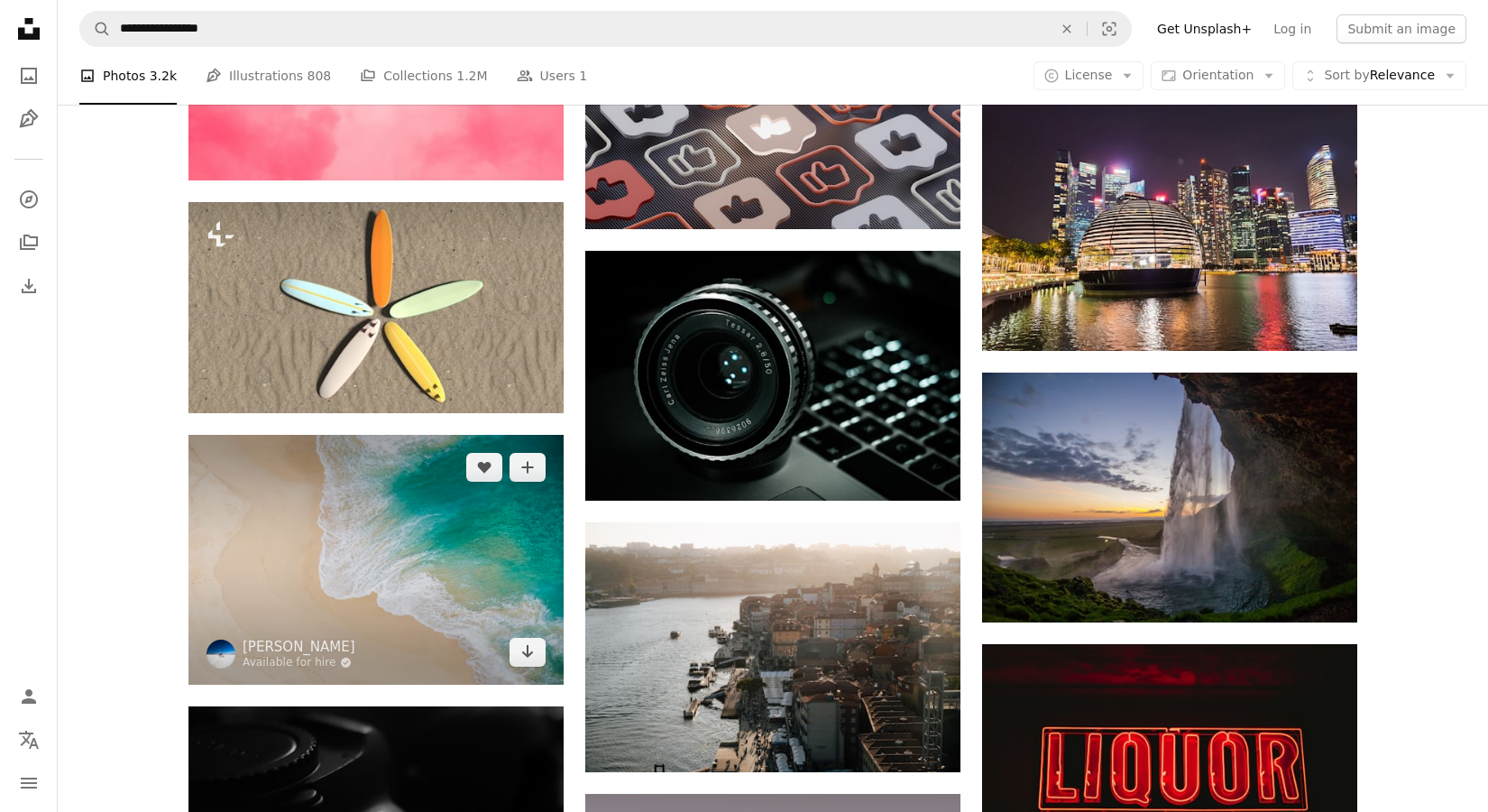
click at [499, 655] on img at bounding box center [375, 559] width 375 height 250
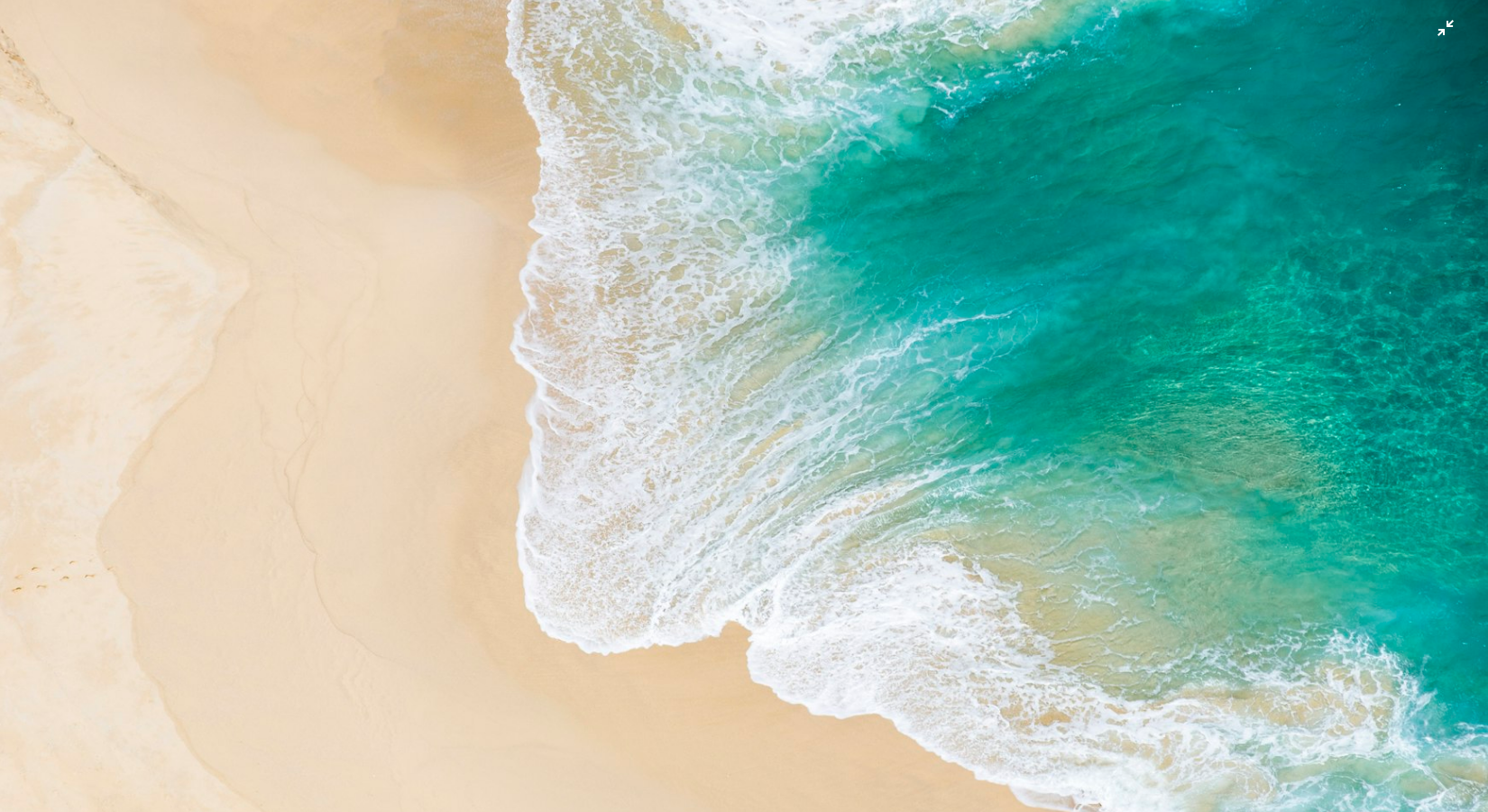
scroll to position [91, 0]
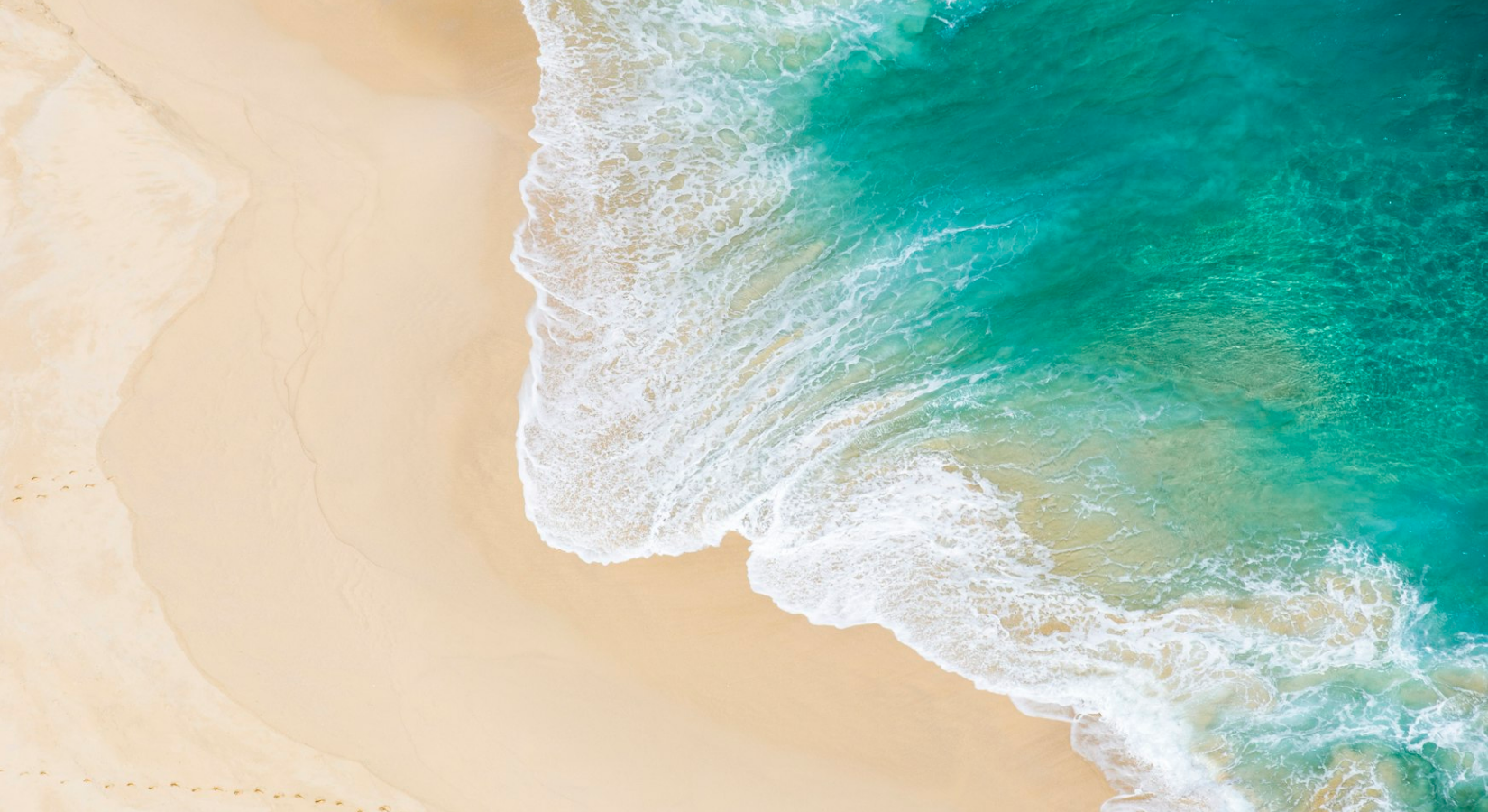
click at [391, 89] on img "Zoom out on this image" at bounding box center [744, 405] width 1490 height 993
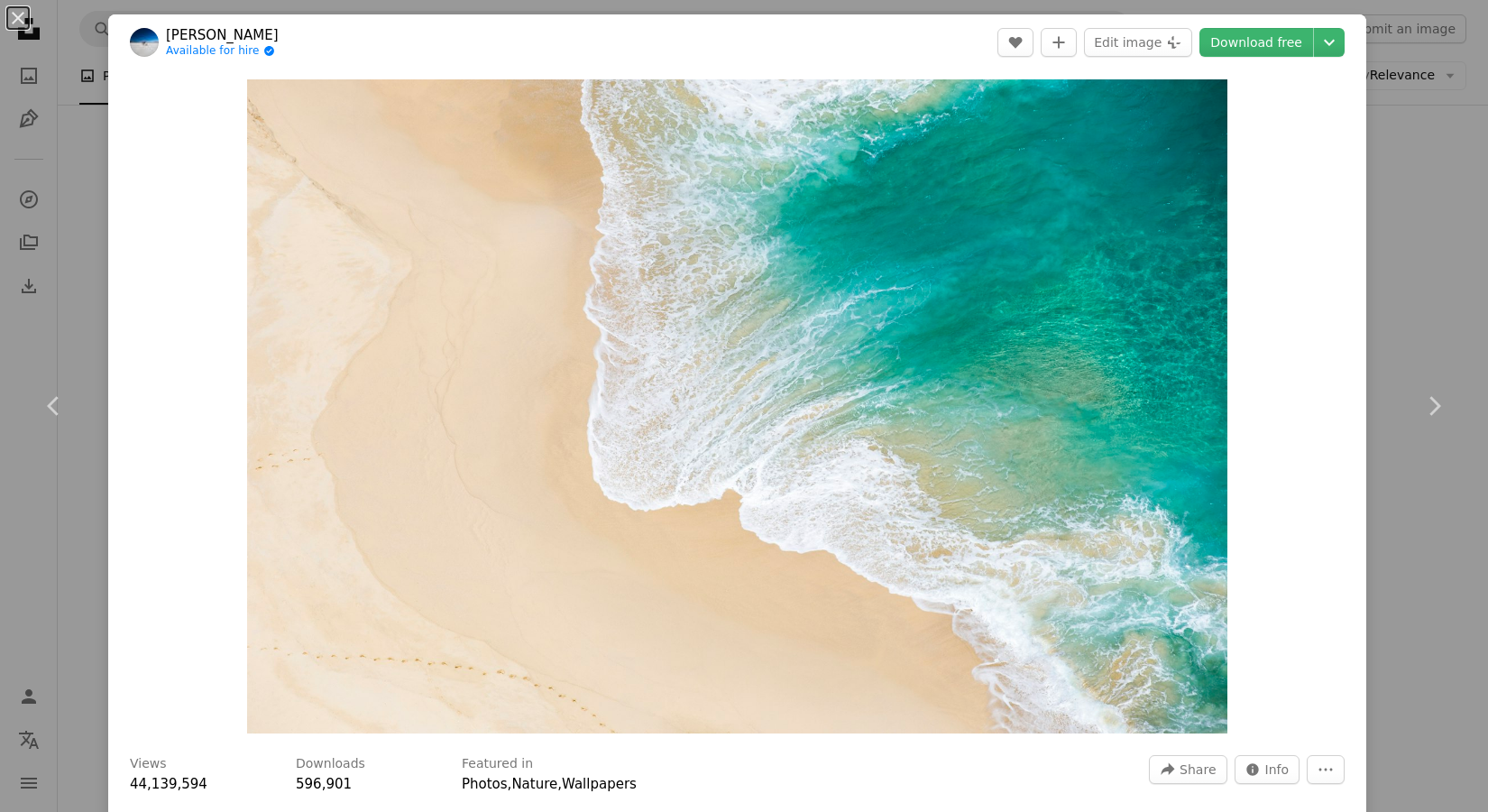
click at [1442, 175] on div "An X shape Chevron left Chevron right [PERSON_NAME] Available for hire A checkm…" at bounding box center [744, 406] width 1488 height 812
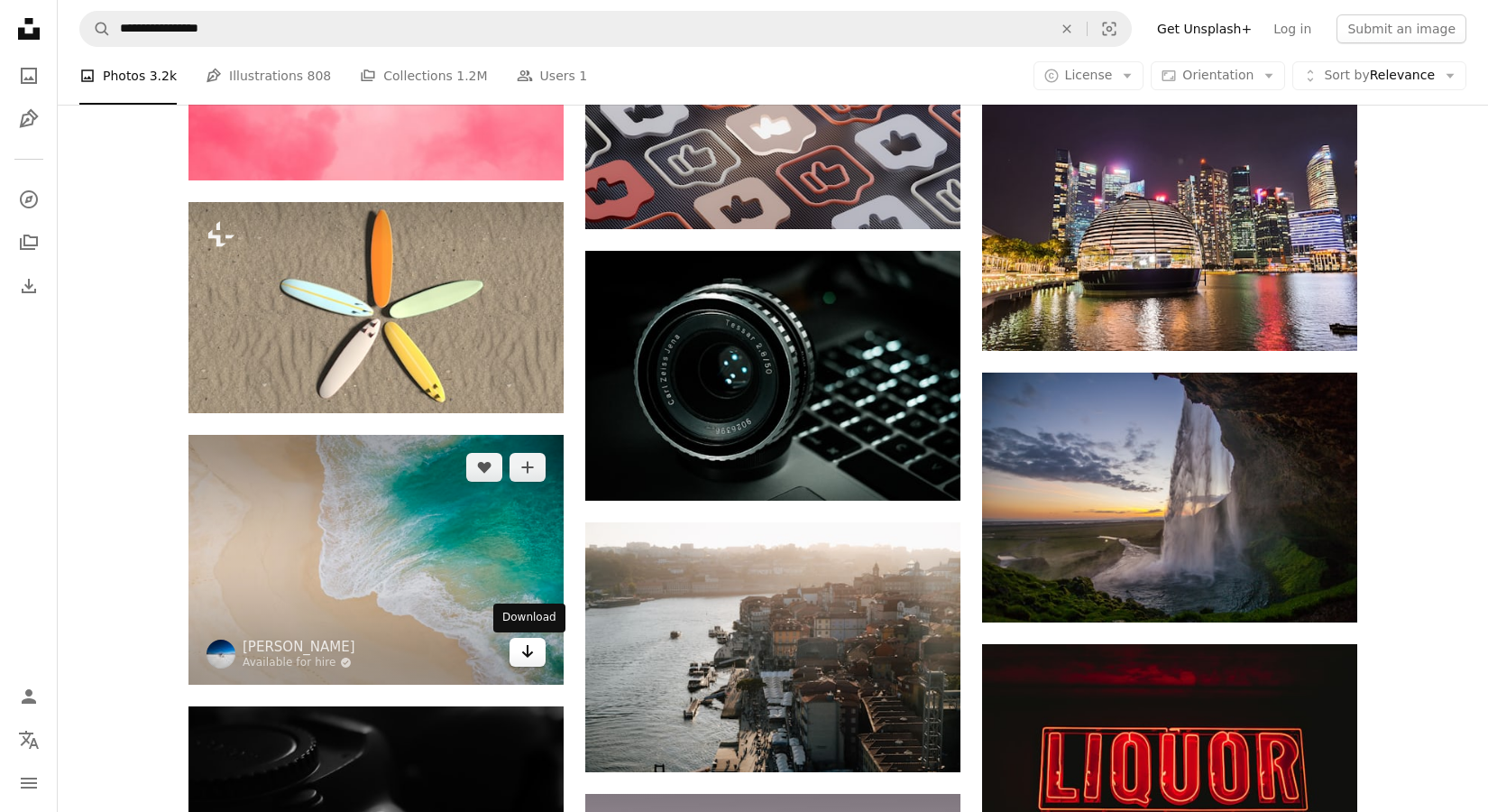
click at [540, 650] on link "Arrow pointing down" at bounding box center [528, 652] width 36 height 29
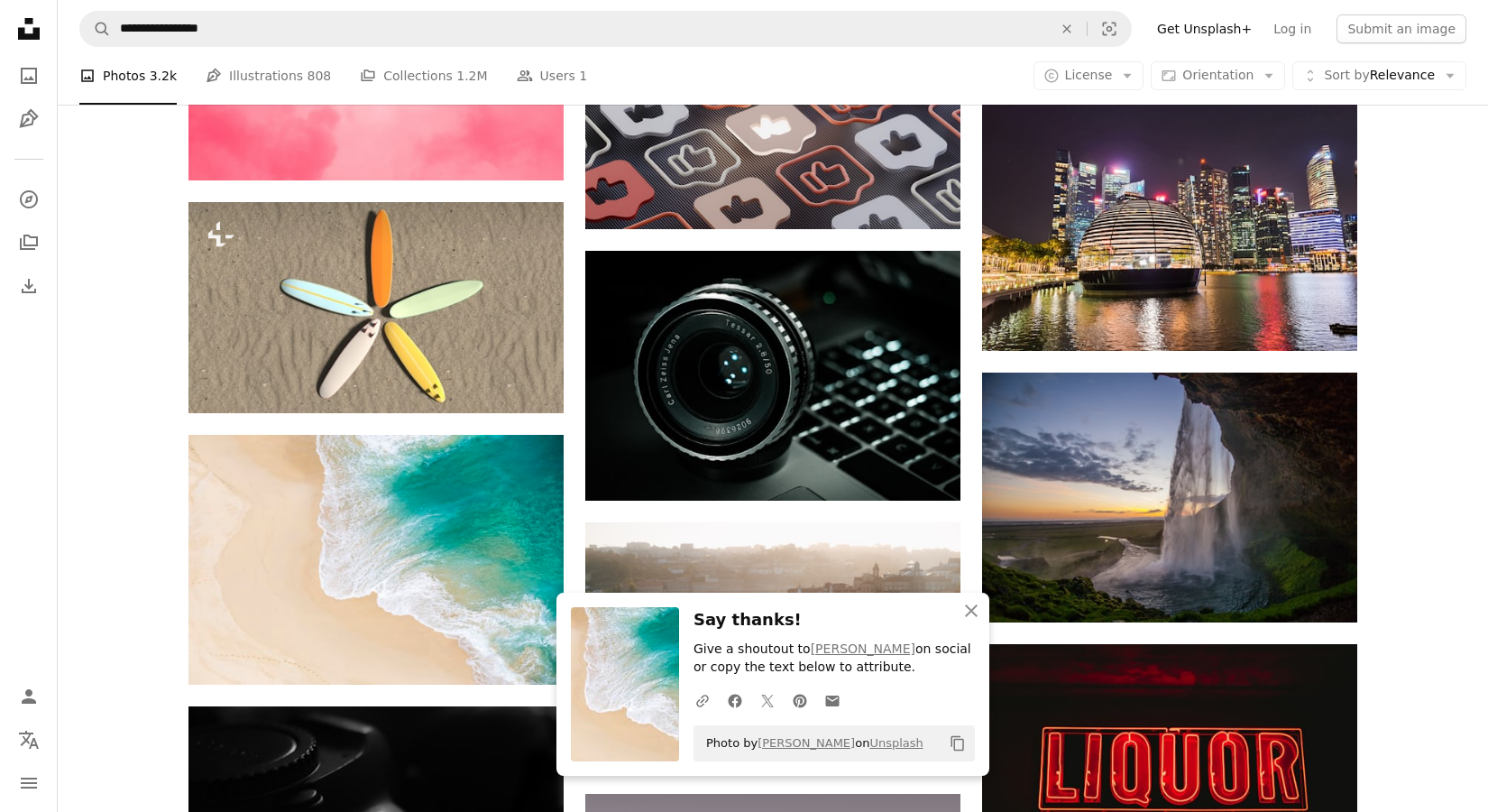
drag, startPoint x: 1392, startPoint y: 579, endPoint x: 1407, endPoint y: 583, distance: 15.5
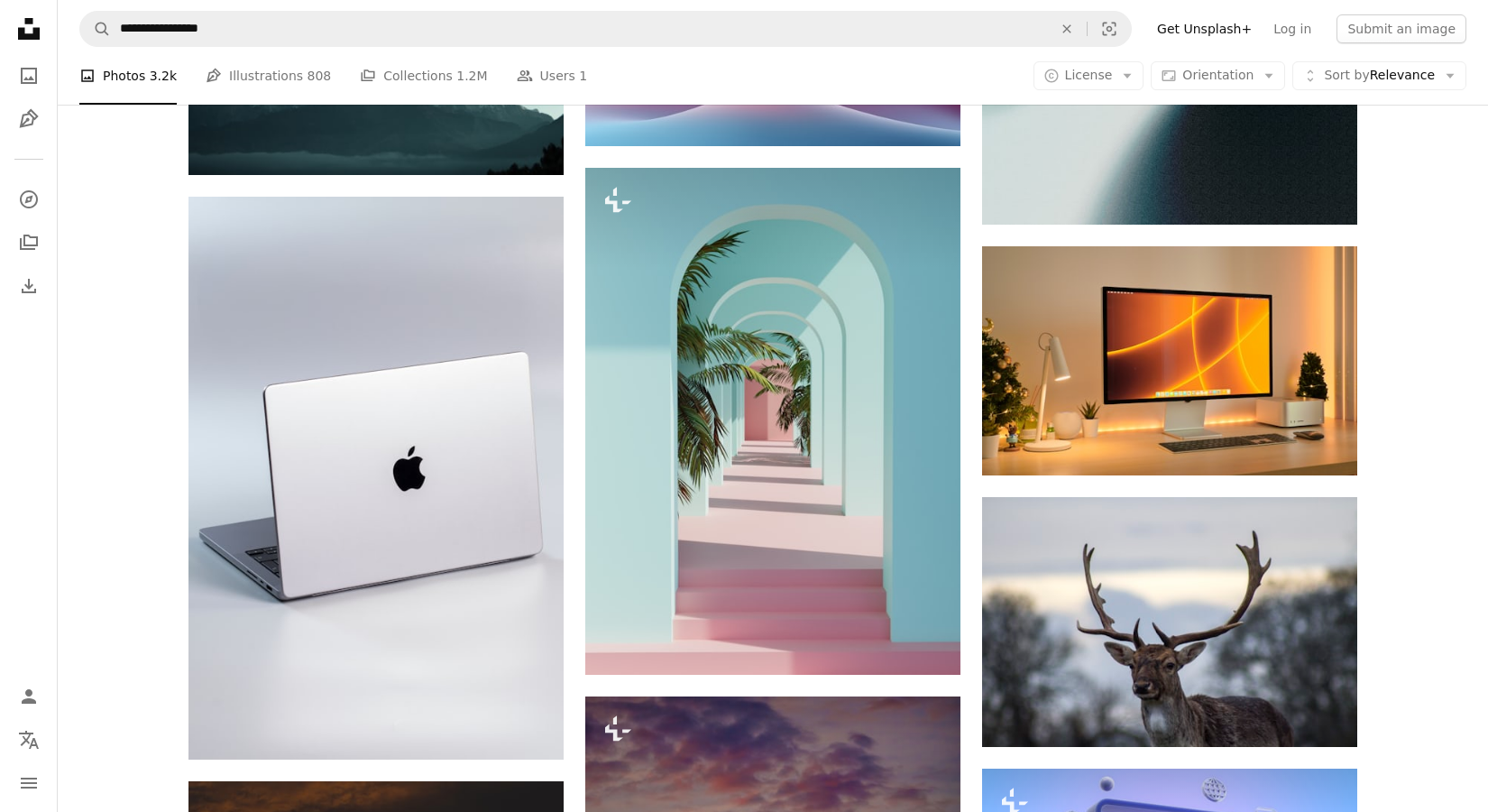
scroll to position [60900, 0]
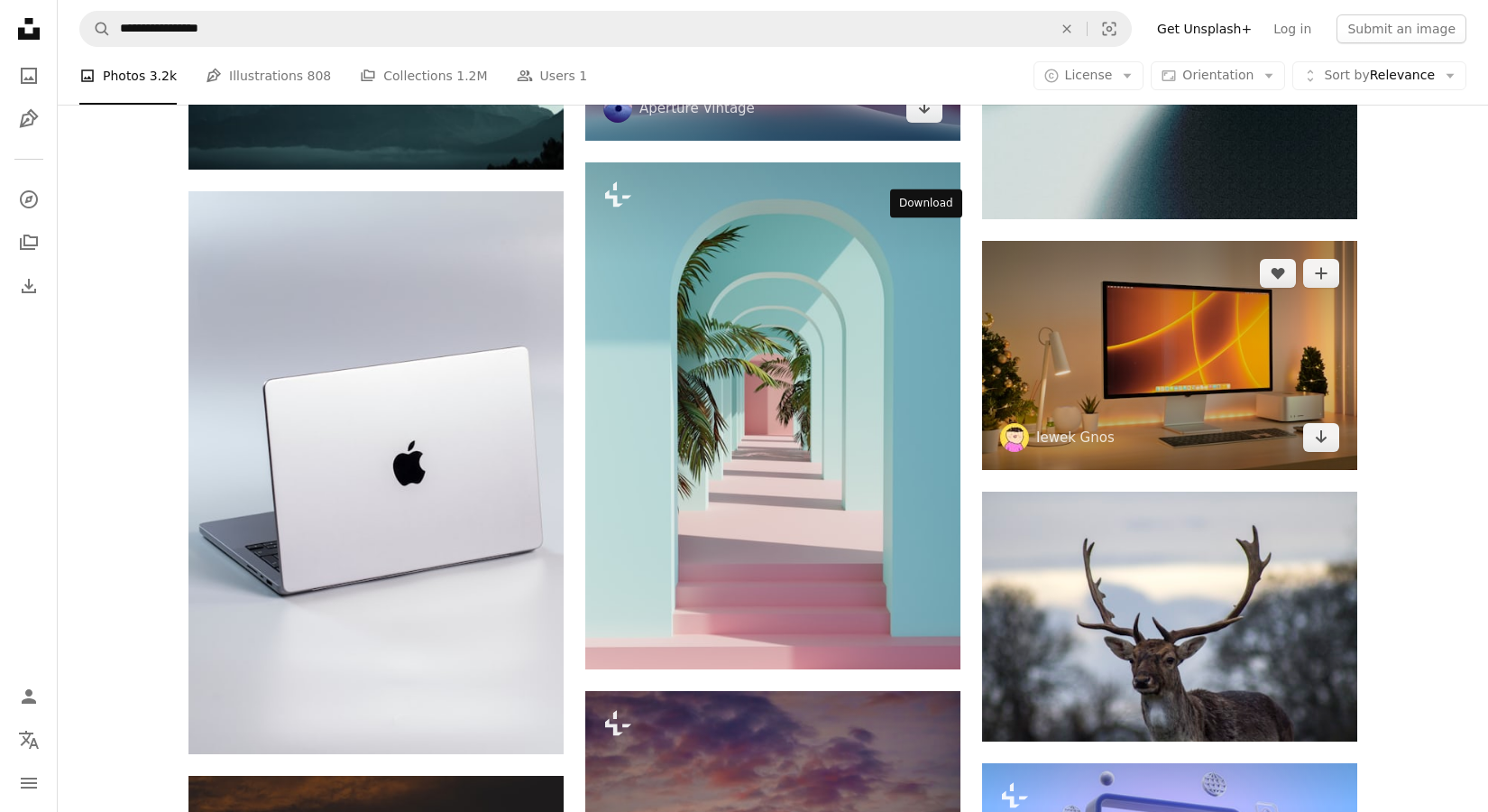
drag, startPoint x: 931, startPoint y: 245, endPoint x: 1164, endPoint y: 327, distance: 247.0
click at [938, 122] on link "Arrow pointing down" at bounding box center [925, 107] width 36 height 29
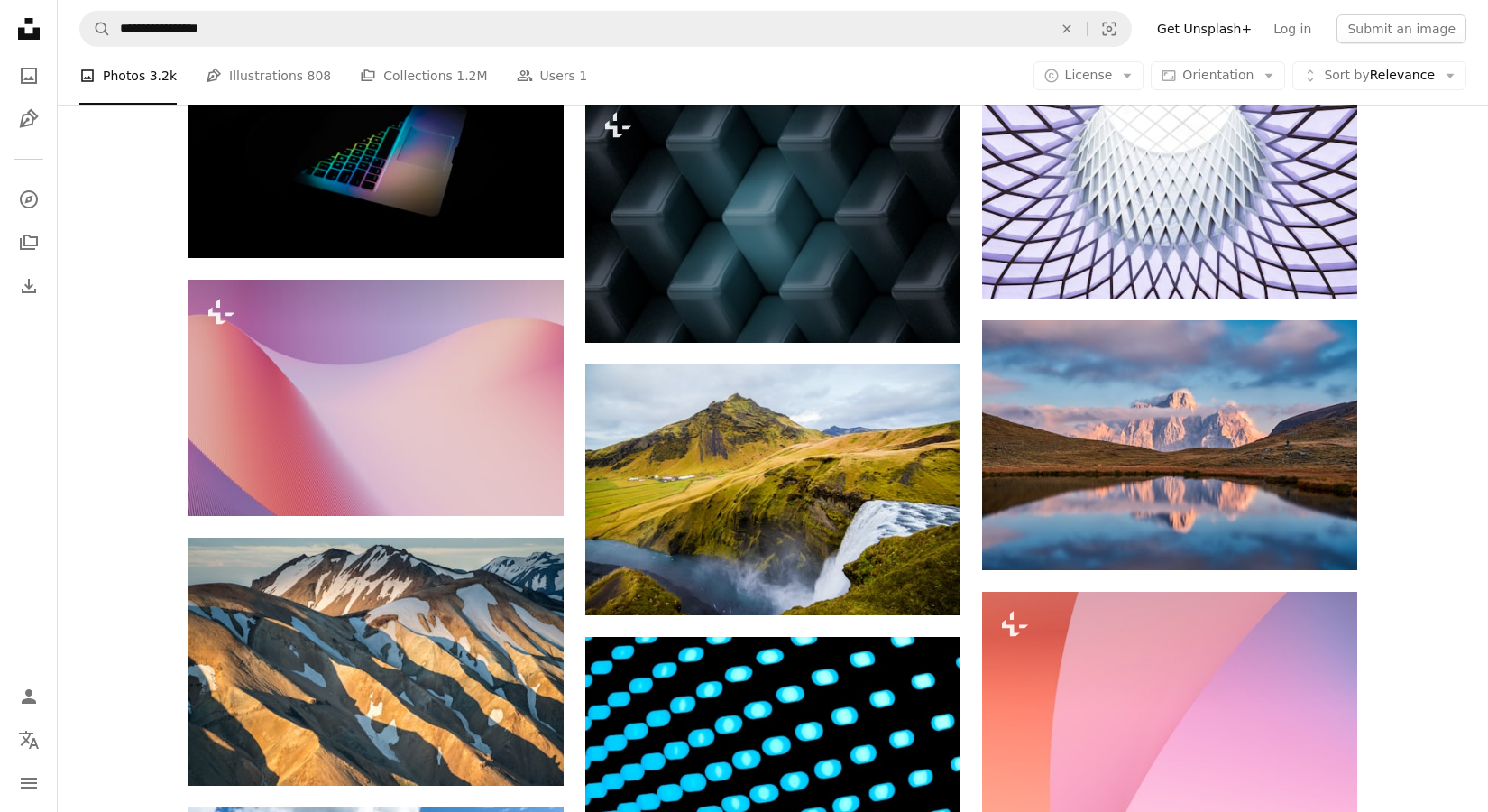
scroll to position [63453, 0]
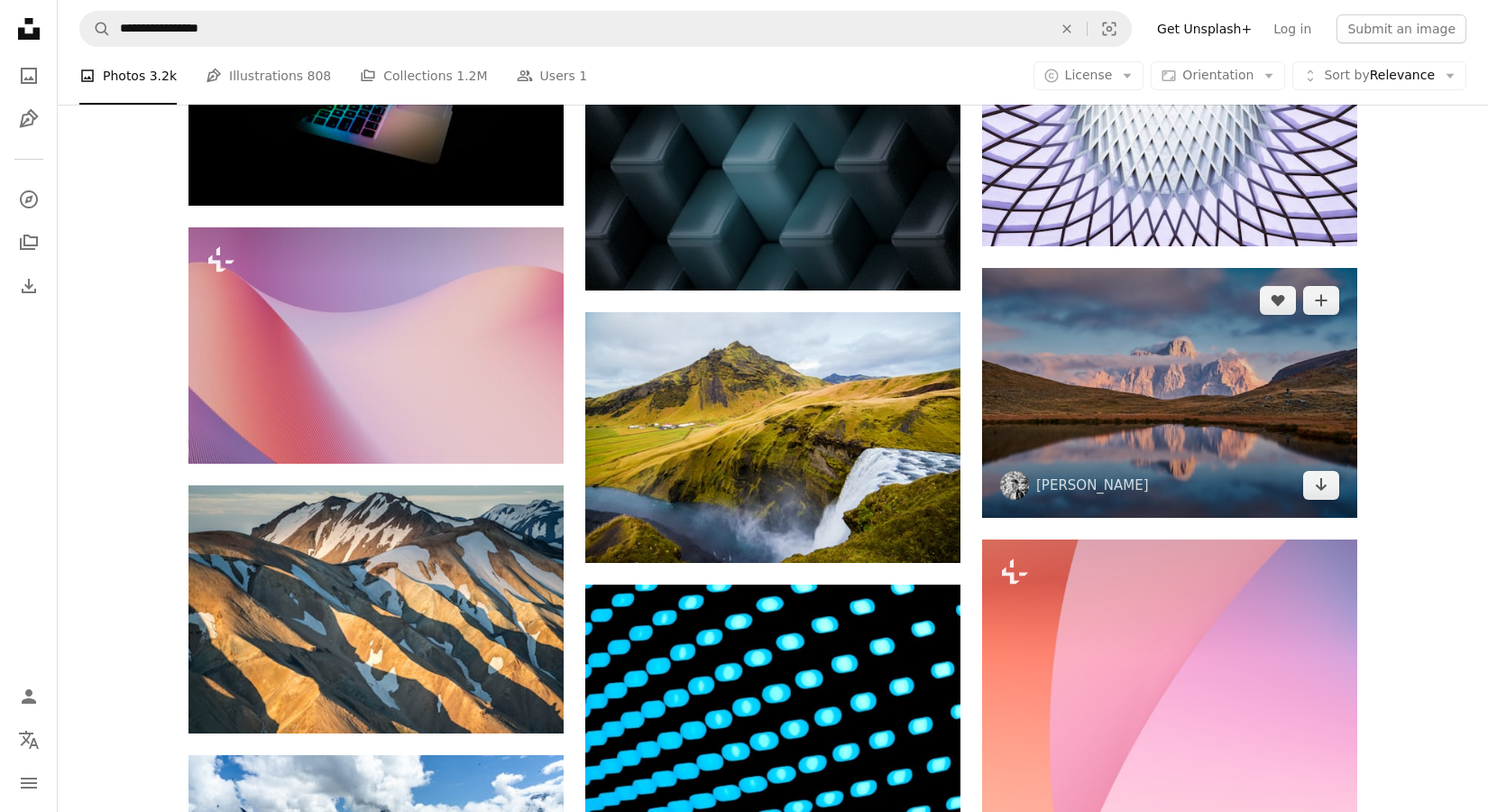
drag, startPoint x: 1318, startPoint y: 502, endPoint x: 1342, endPoint y: 505, distance: 24.2
click at [1321, 500] on link "Arrow pointing down" at bounding box center [1322, 485] width 36 height 29
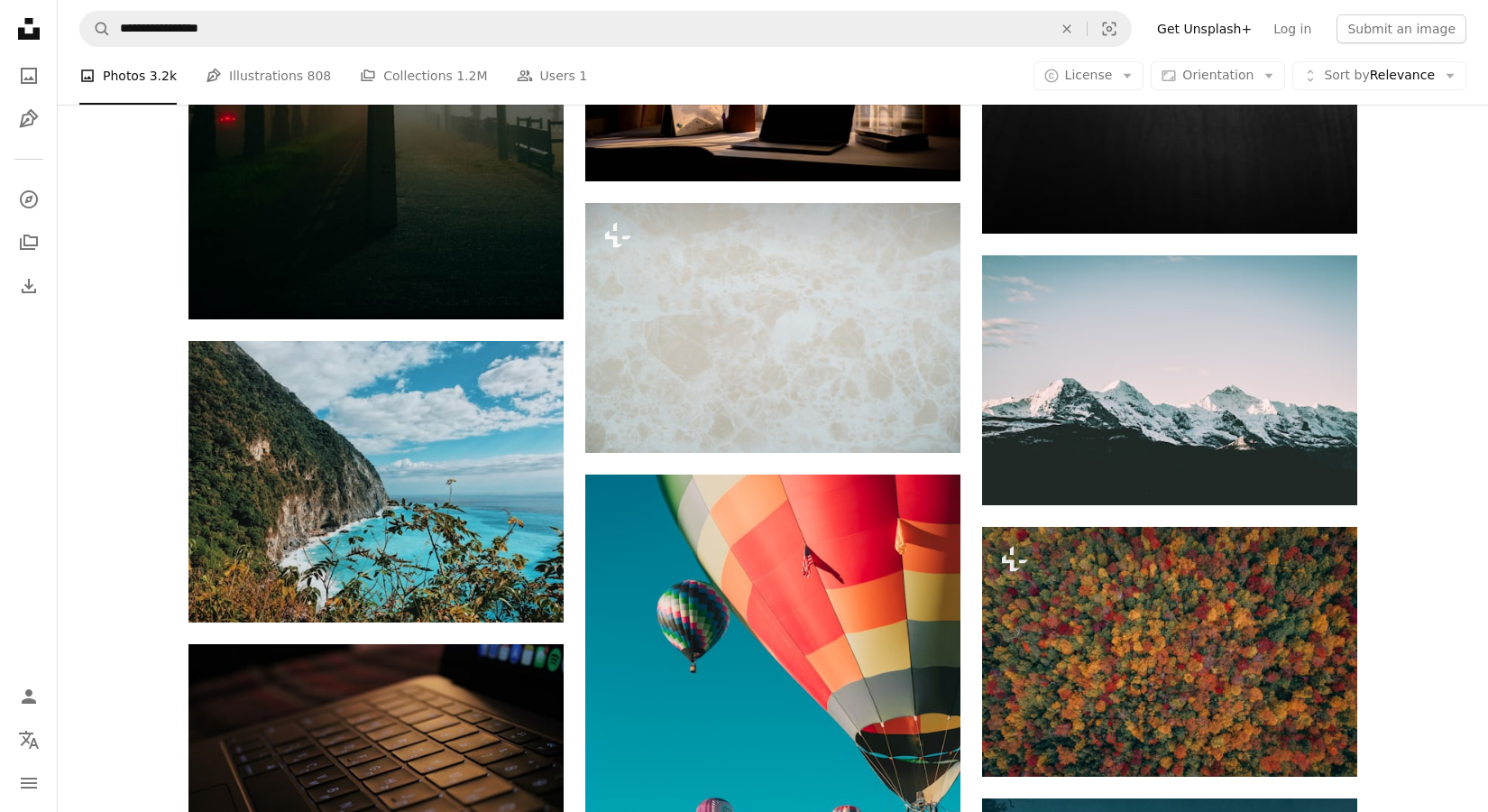
scroll to position [67017, 0]
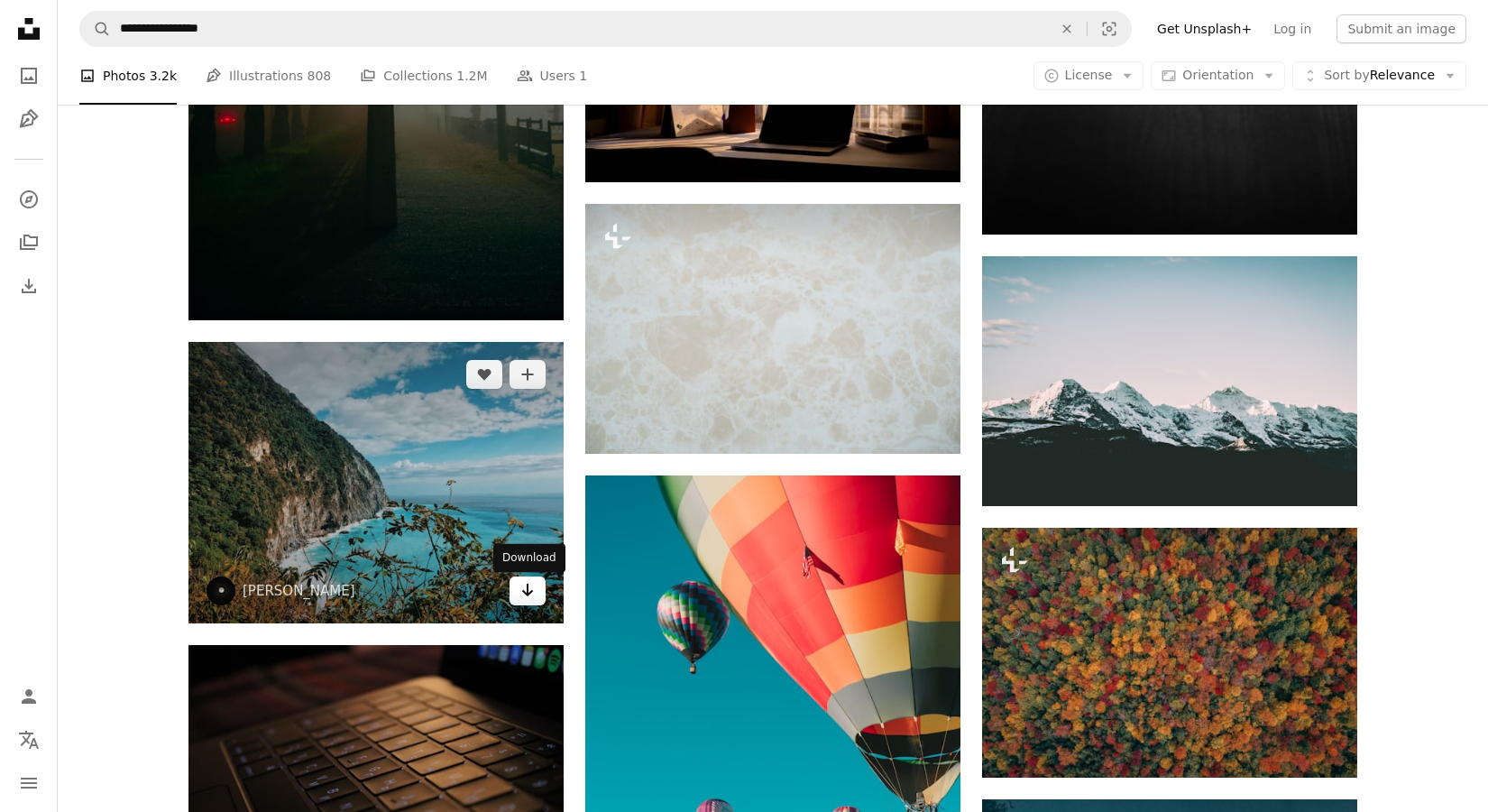
click at [525, 601] on icon "Arrow pointing down" at bounding box center [528, 590] width 15 height 22
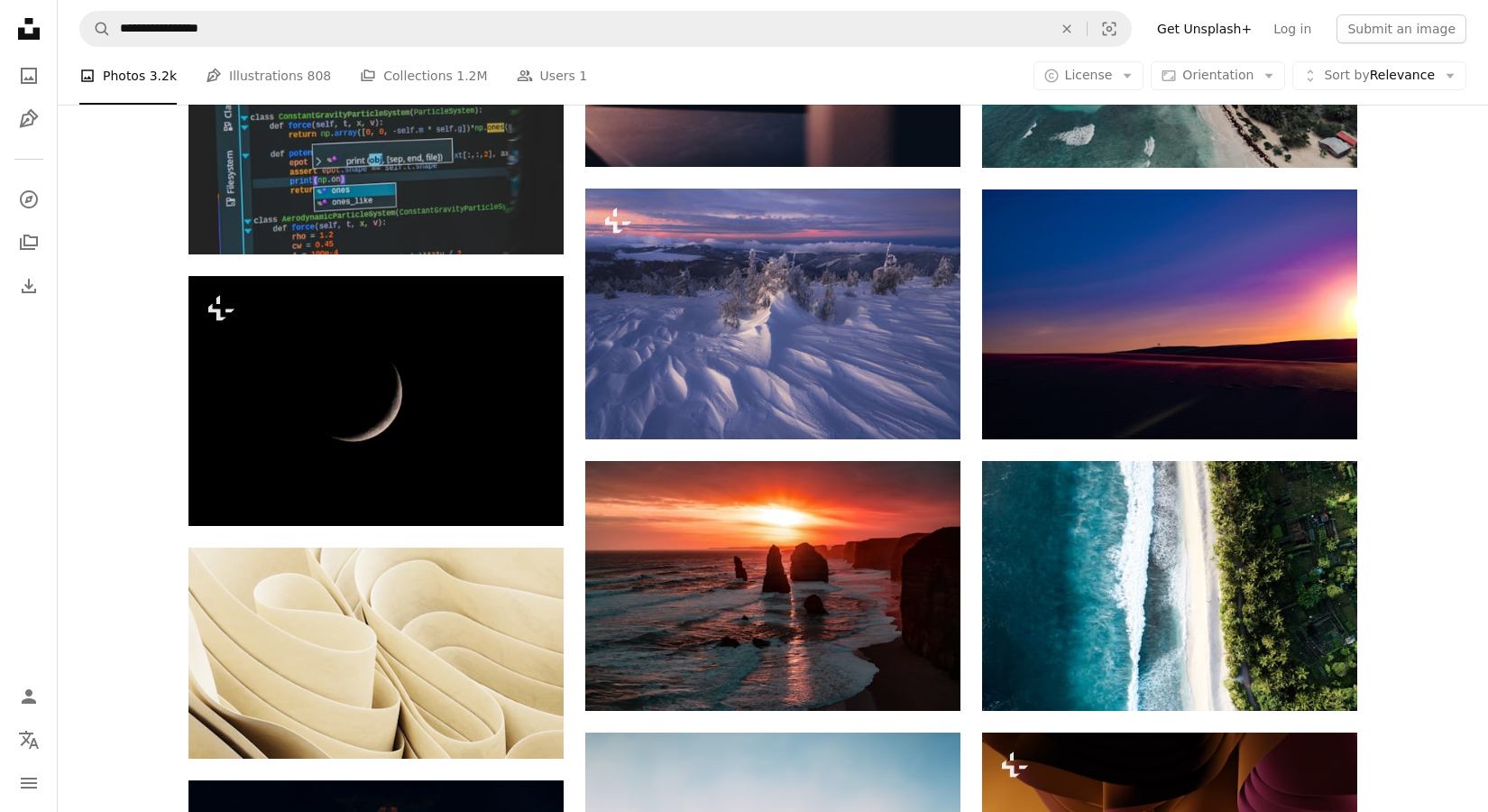
scroll to position [45168, 0]
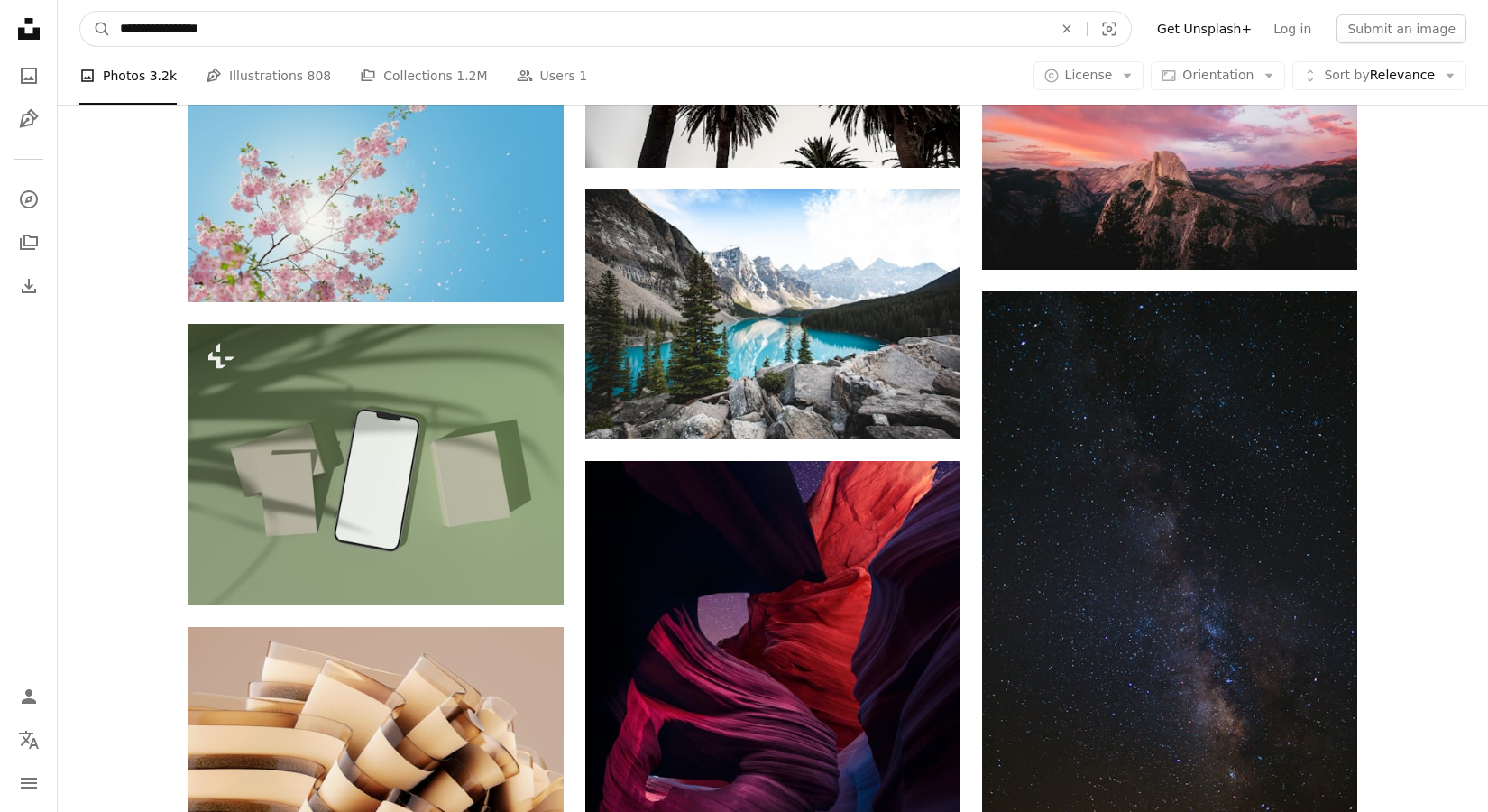
click at [255, 36] on input "**********" at bounding box center [578, 29] width 937 height 34
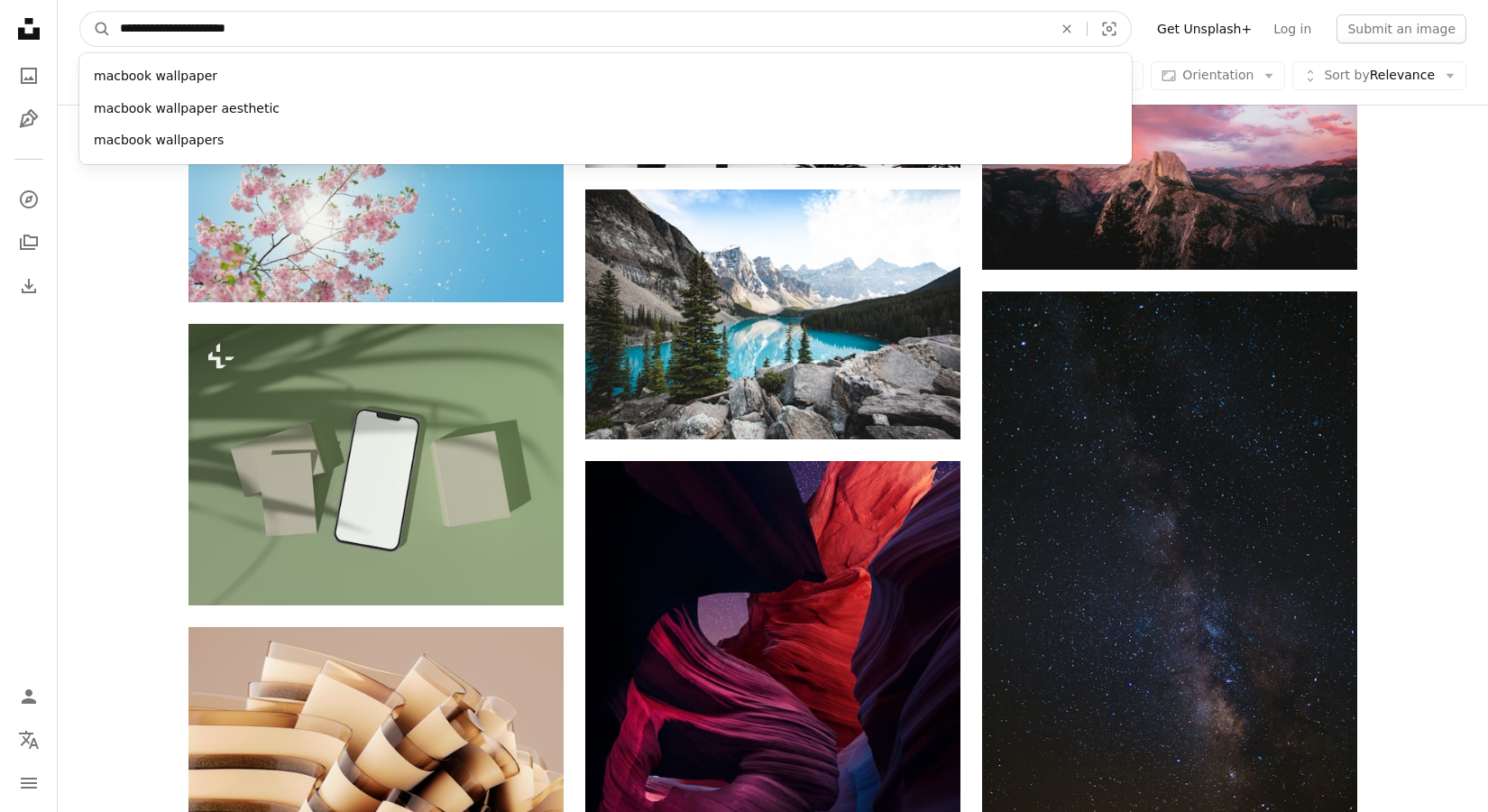
type input "**********"
click at [96, 29] on button "A magnifying glass" at bounding box center [96, 29] width 31 height 34
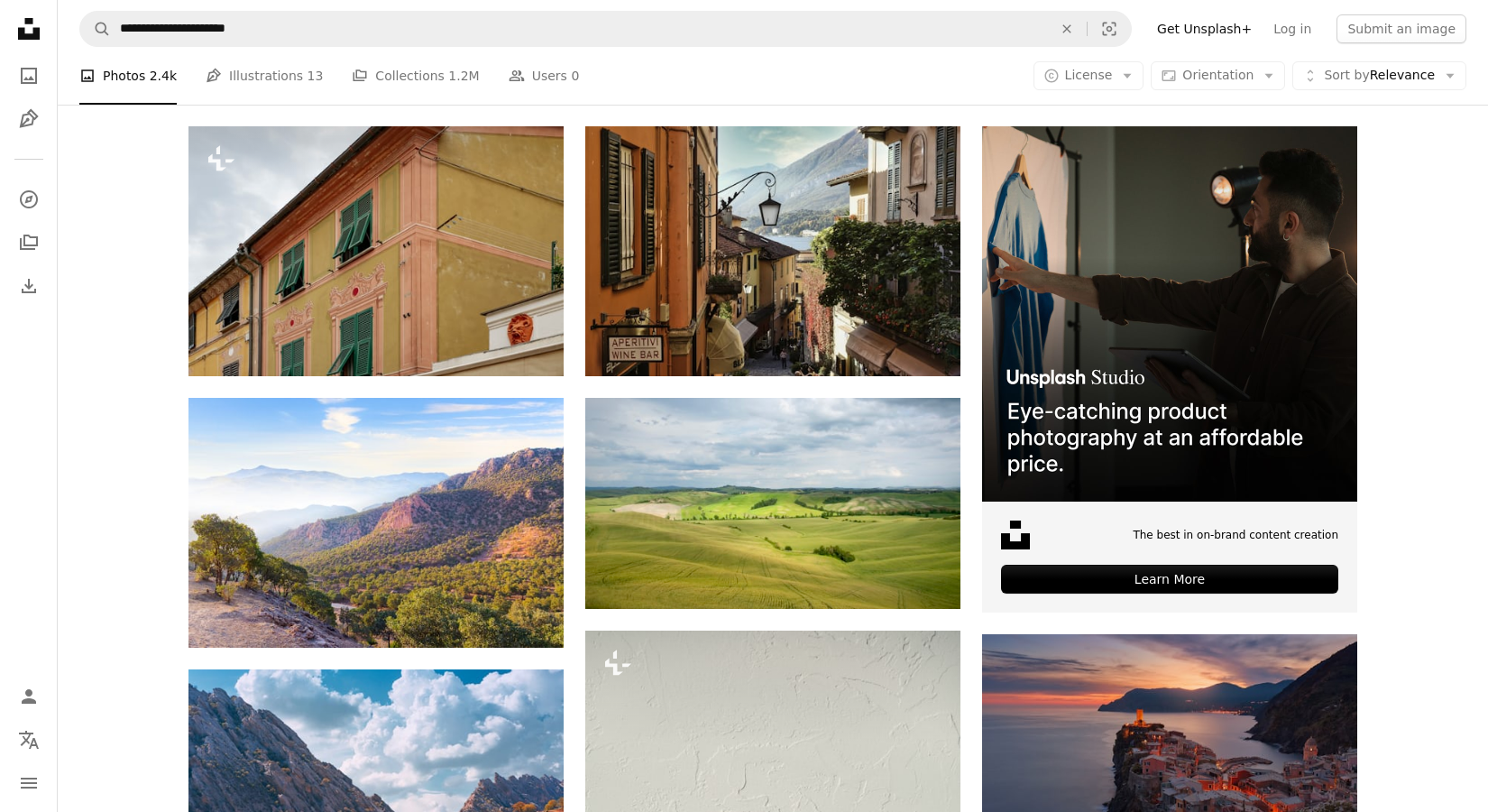
scroll to position [325, 0]
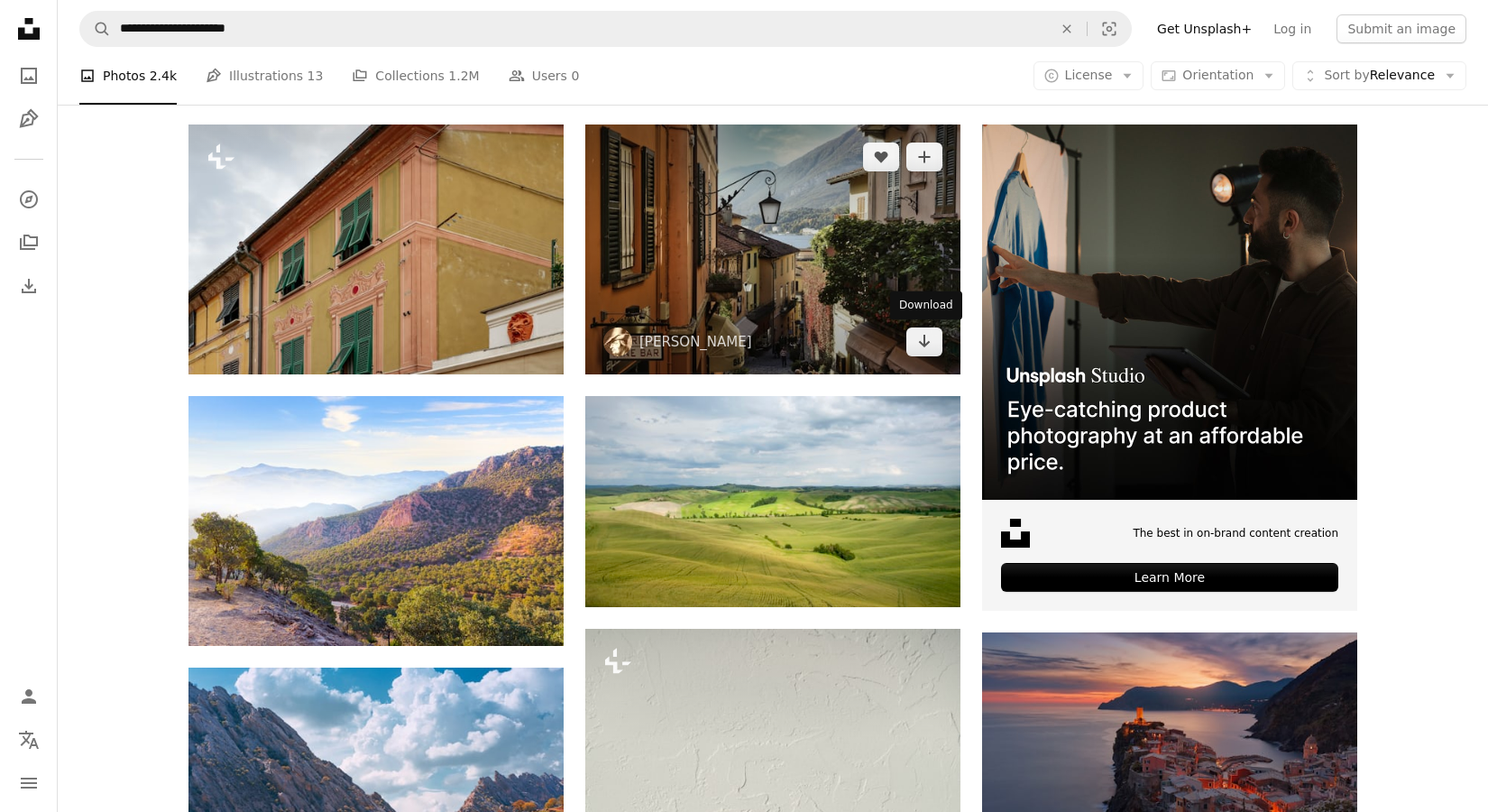
drag, startPoint x: 924, startPoint y: 341, endPoint x: 945, endPoint y: 341, distance: 21.0
click at [929, 341] on icon "Download" at bounding box center [925, 340] width 12 height 13
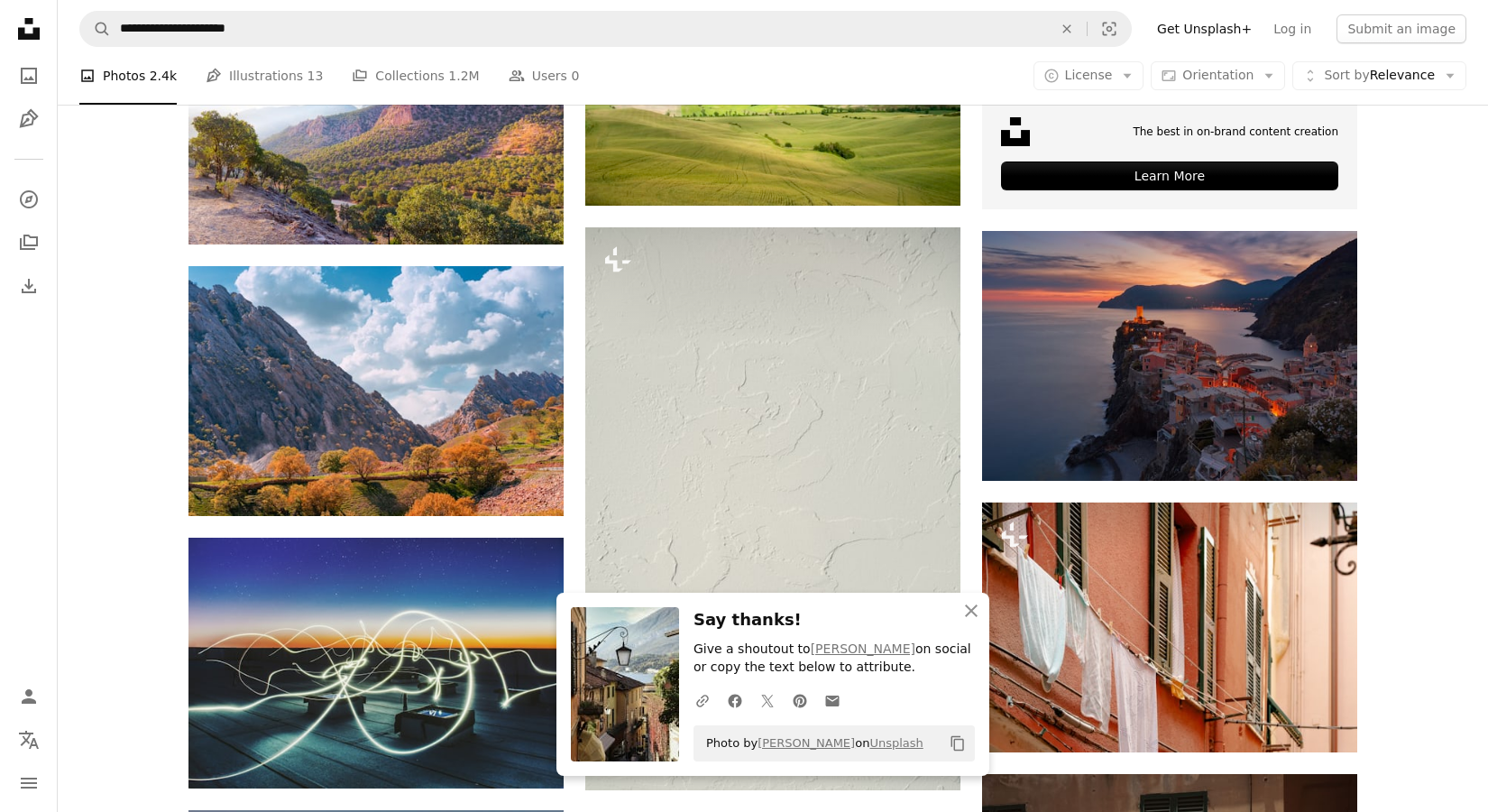
scroll to position [689, 0]
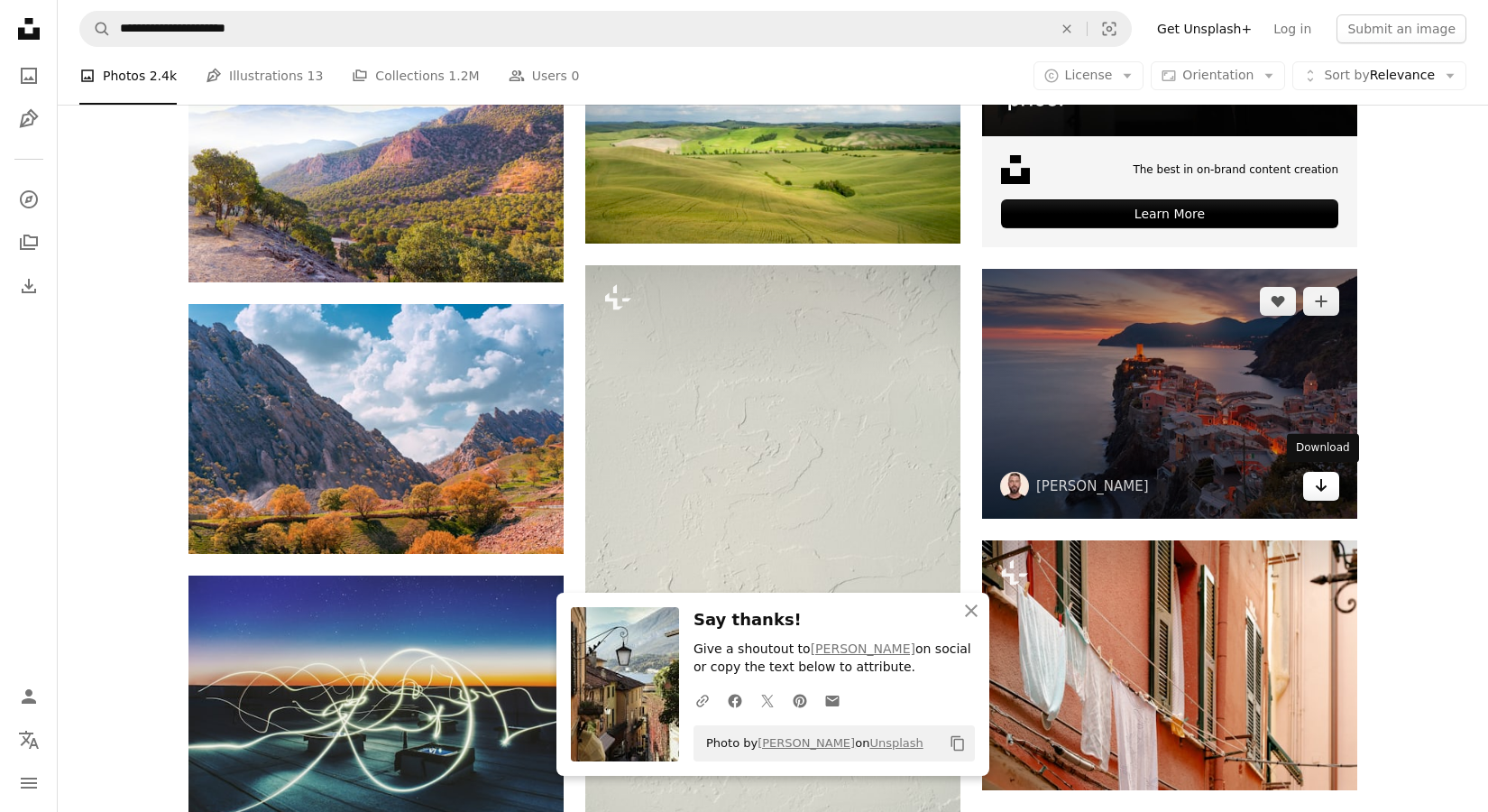
click at [1322, 489] on icon "Arrow pointing down" at bounding box center [1321, 486] width 15 height 22
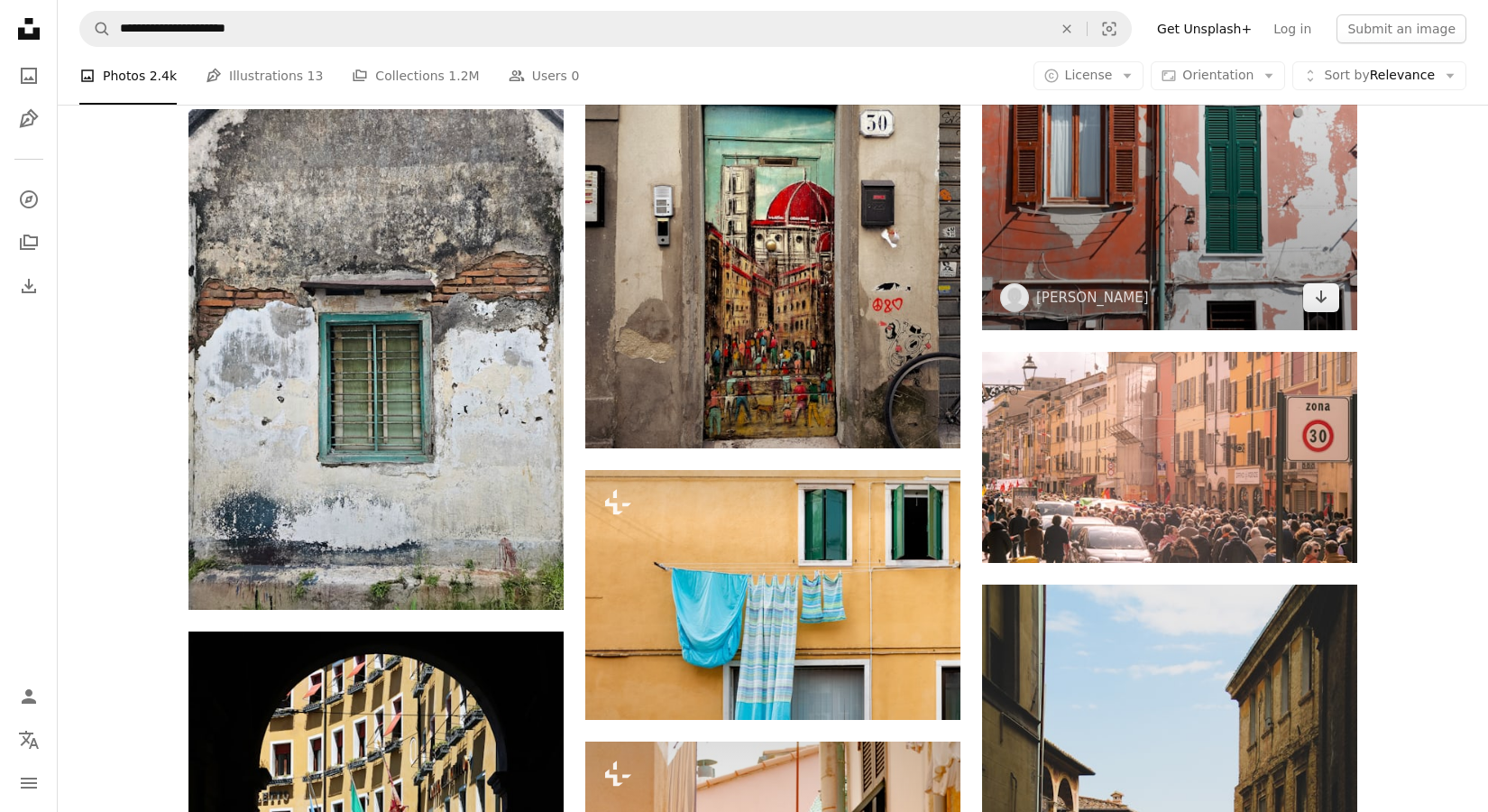
scroll to position [13478, 0]
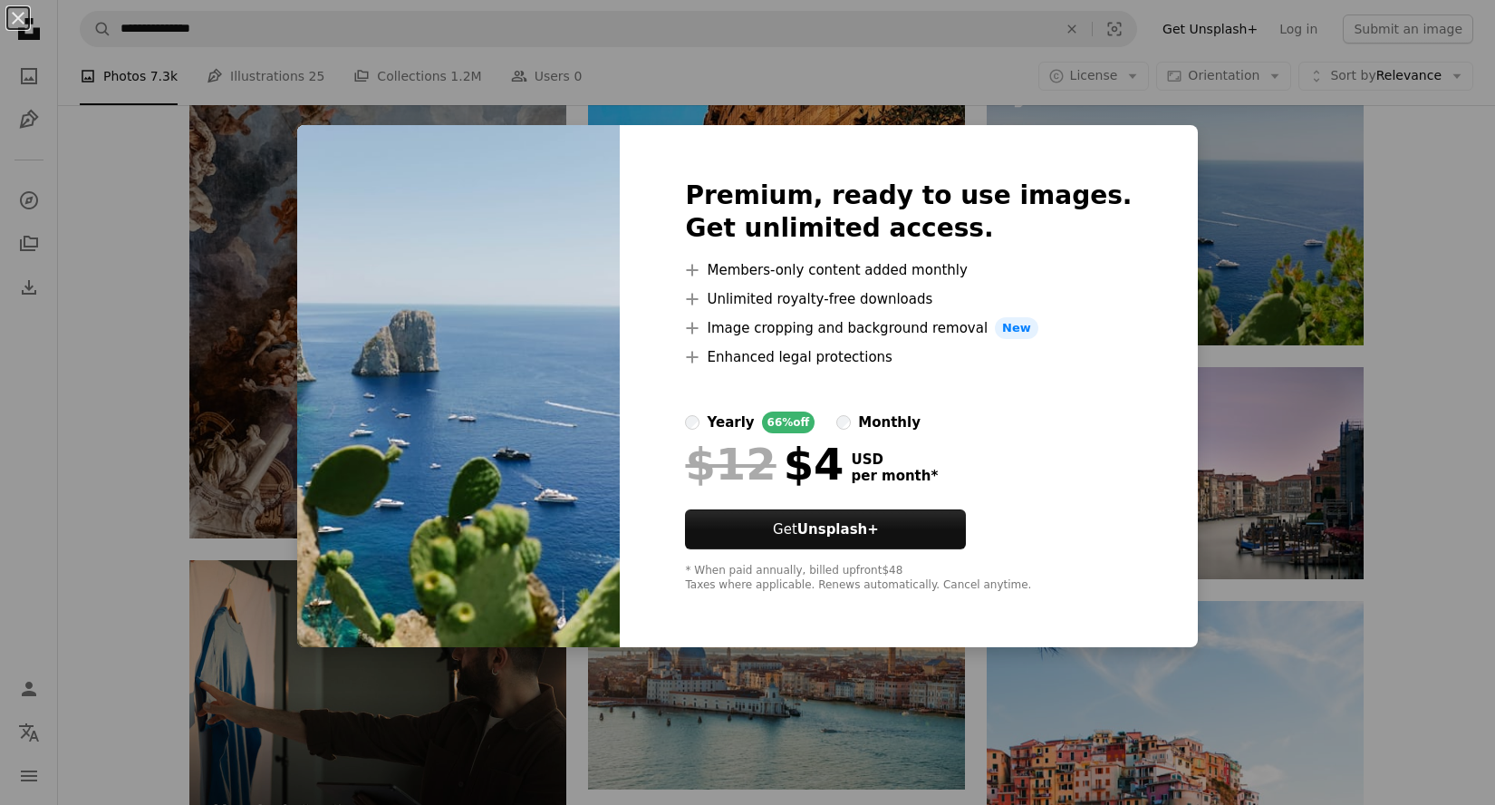
drag, startPoint x: 1443, startPoint y: 335, endPoint x: 1435, endPoint y: 394, distance: 59.5
click at [1404, 368] on div "An X shape Premium, ready to use images. Get unlimited access. A plus sign Memb…" at bounding box center [747, 402] width 1495 height 805
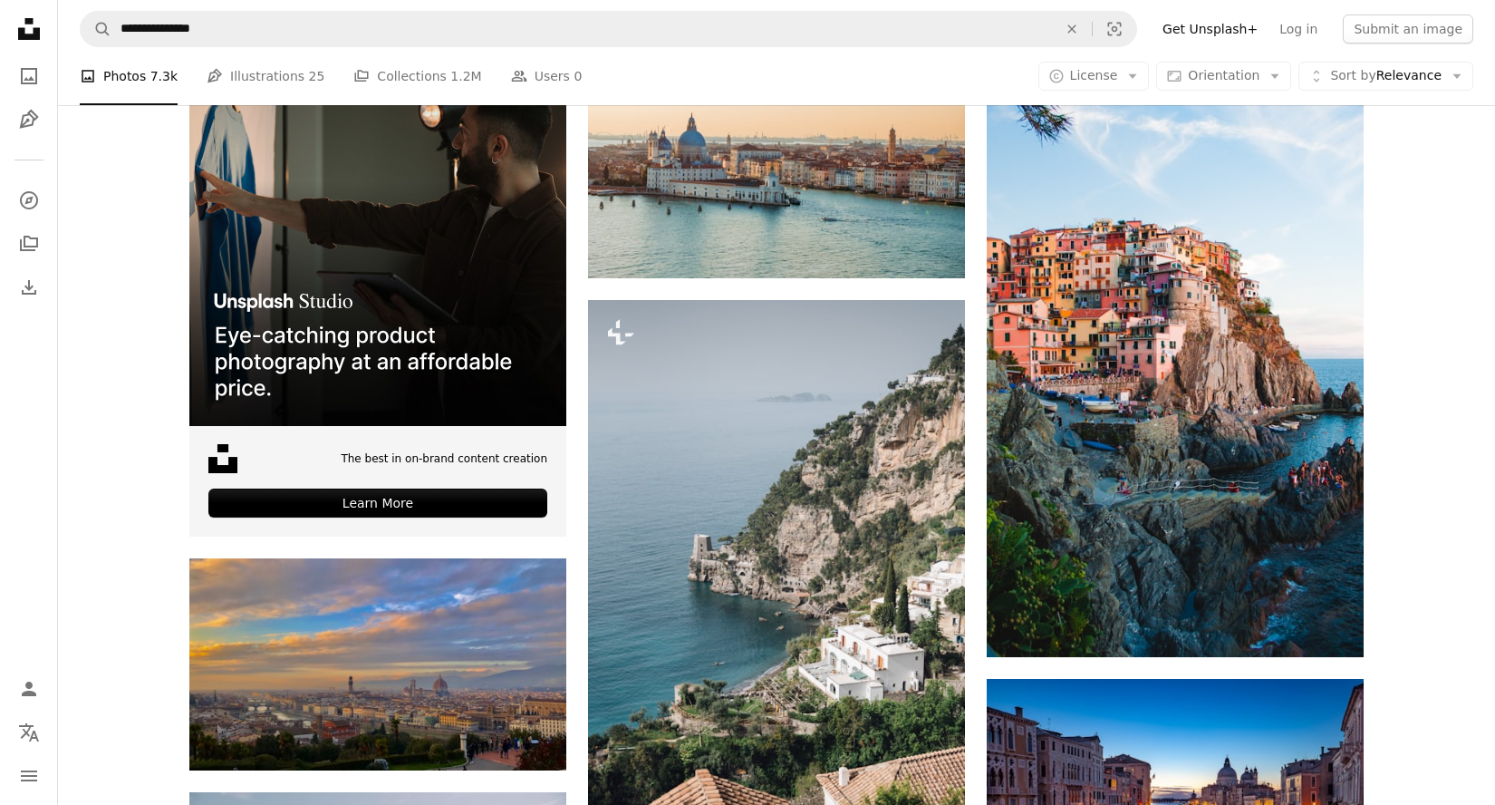
scroll to position [2815, 0]
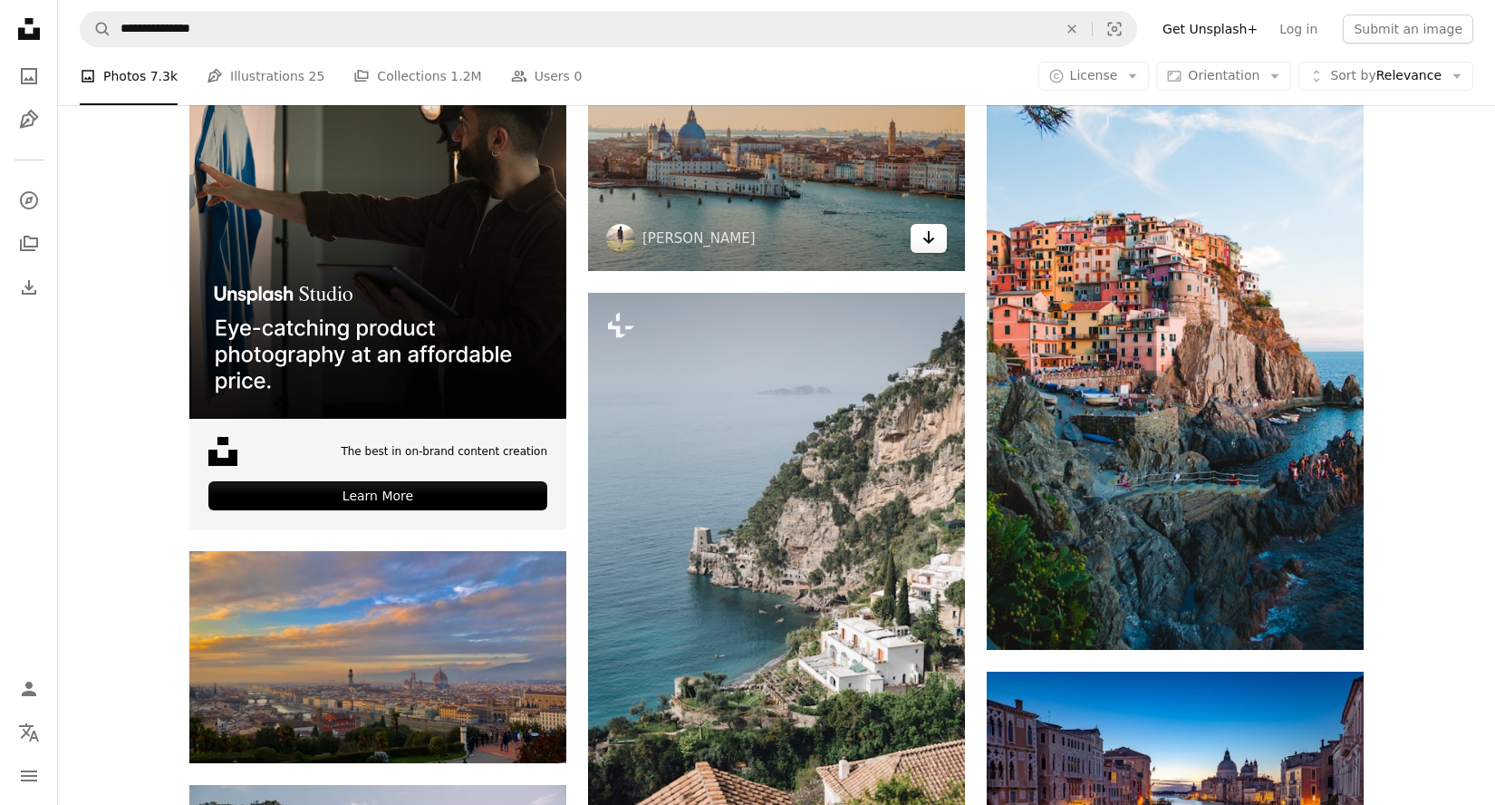
click at [917, 245] on link "Arrow pointing down" at bounding box center [929, 238] width 36 height 29
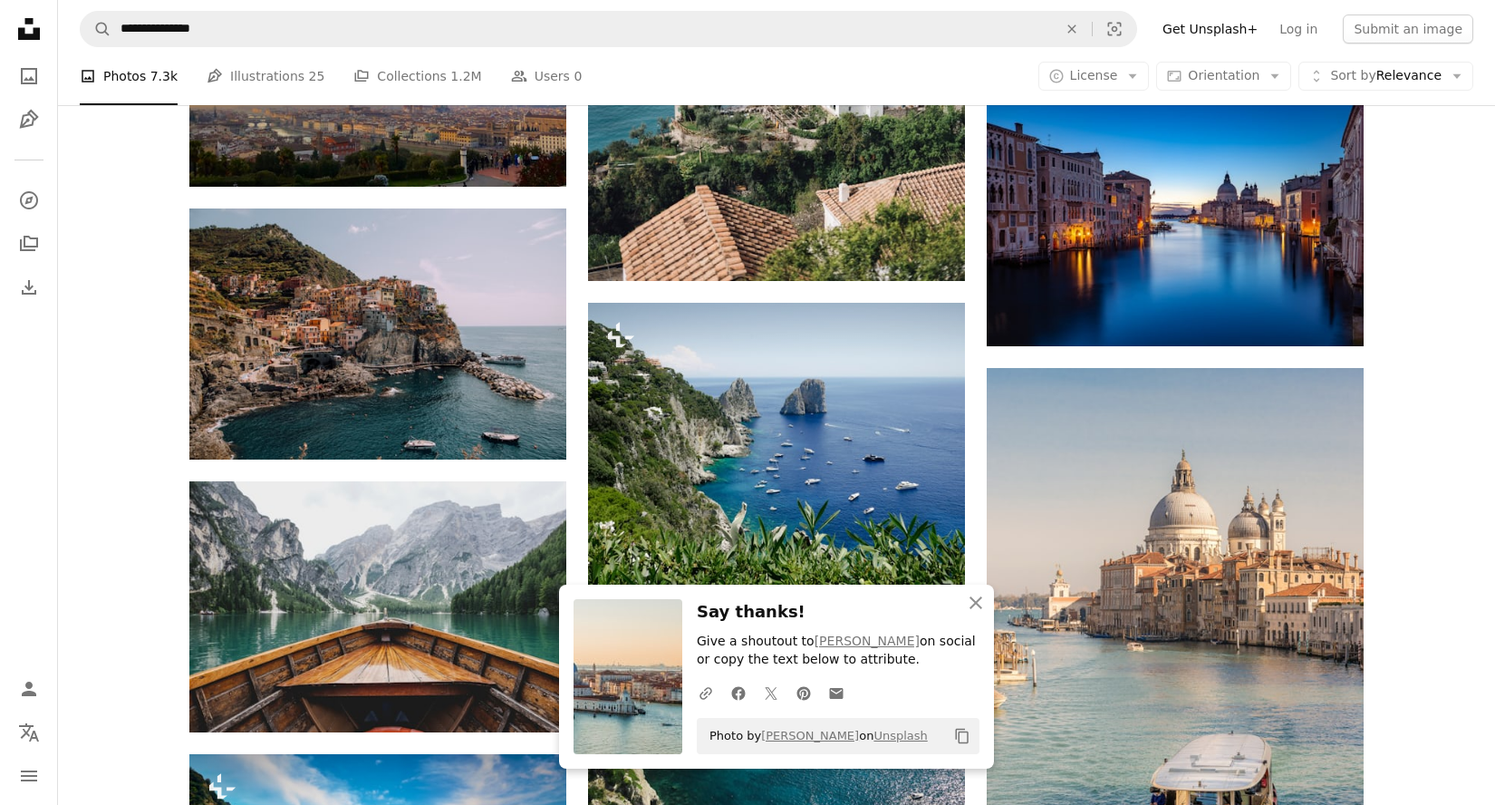
scroll to position [3495, 0]
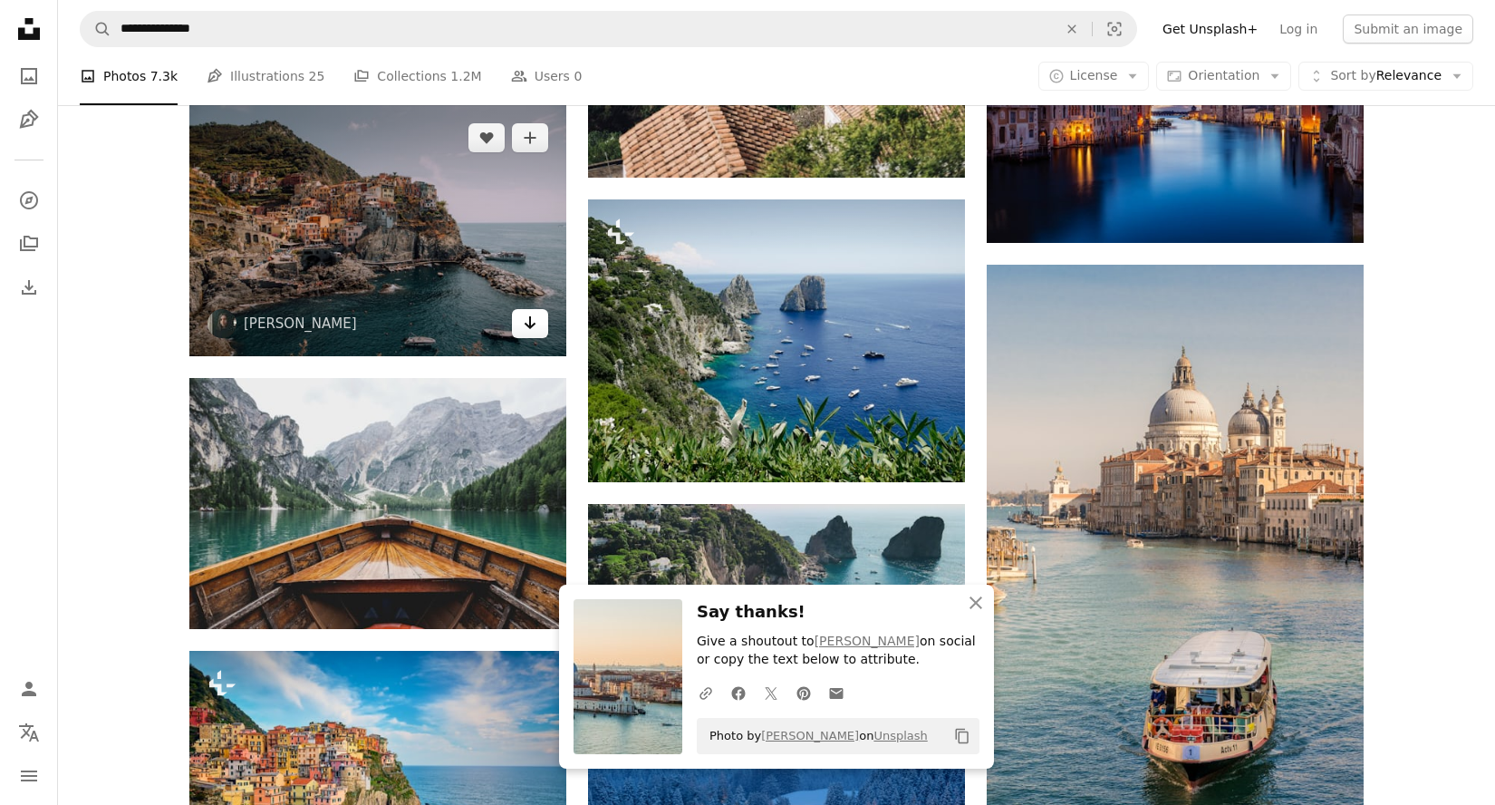
click at [523, 322] on icon "Arrow pointing down" at bounding box center [530, 323] width 15 height 22
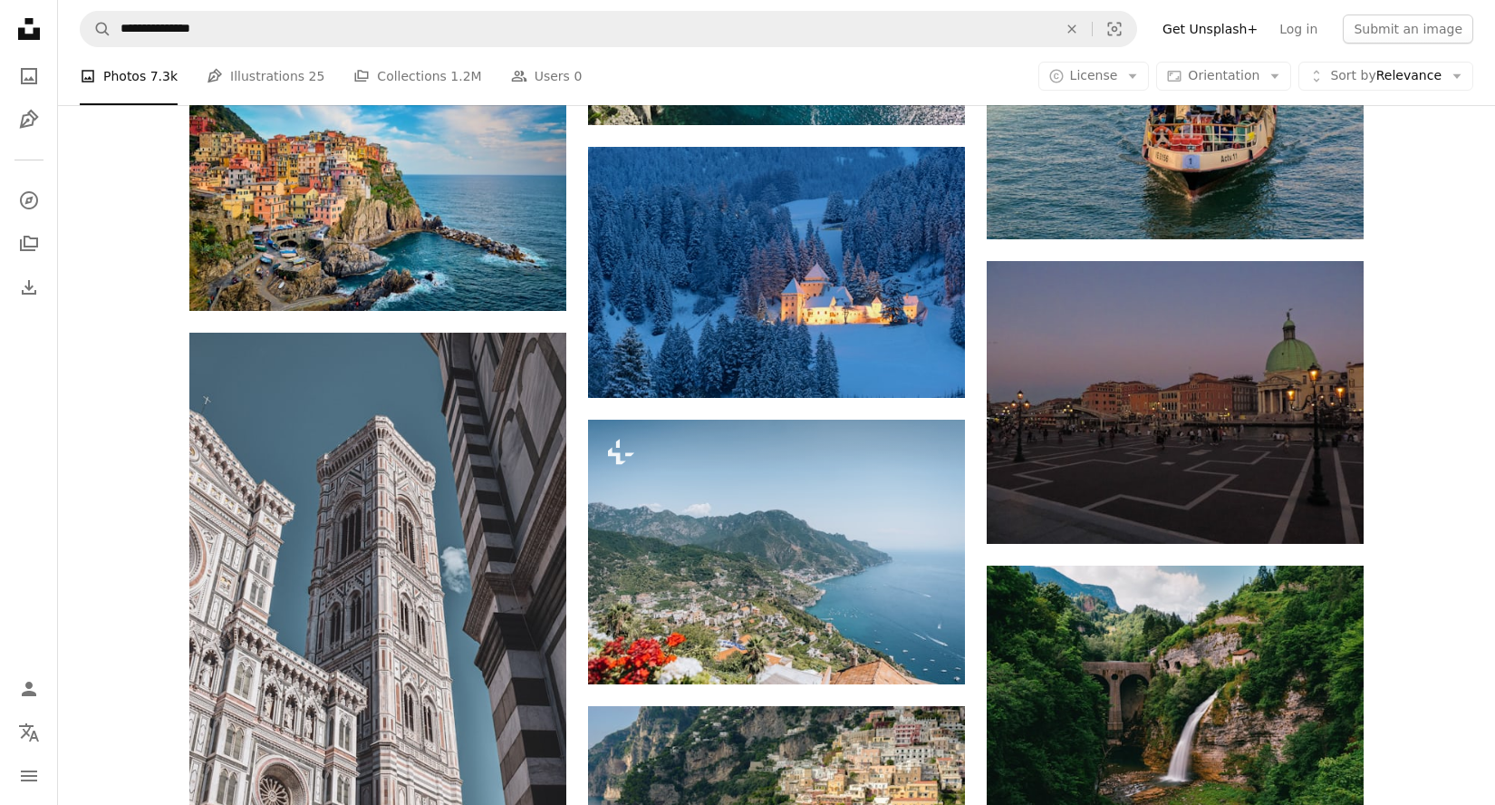
scroll to position [4071, 0]
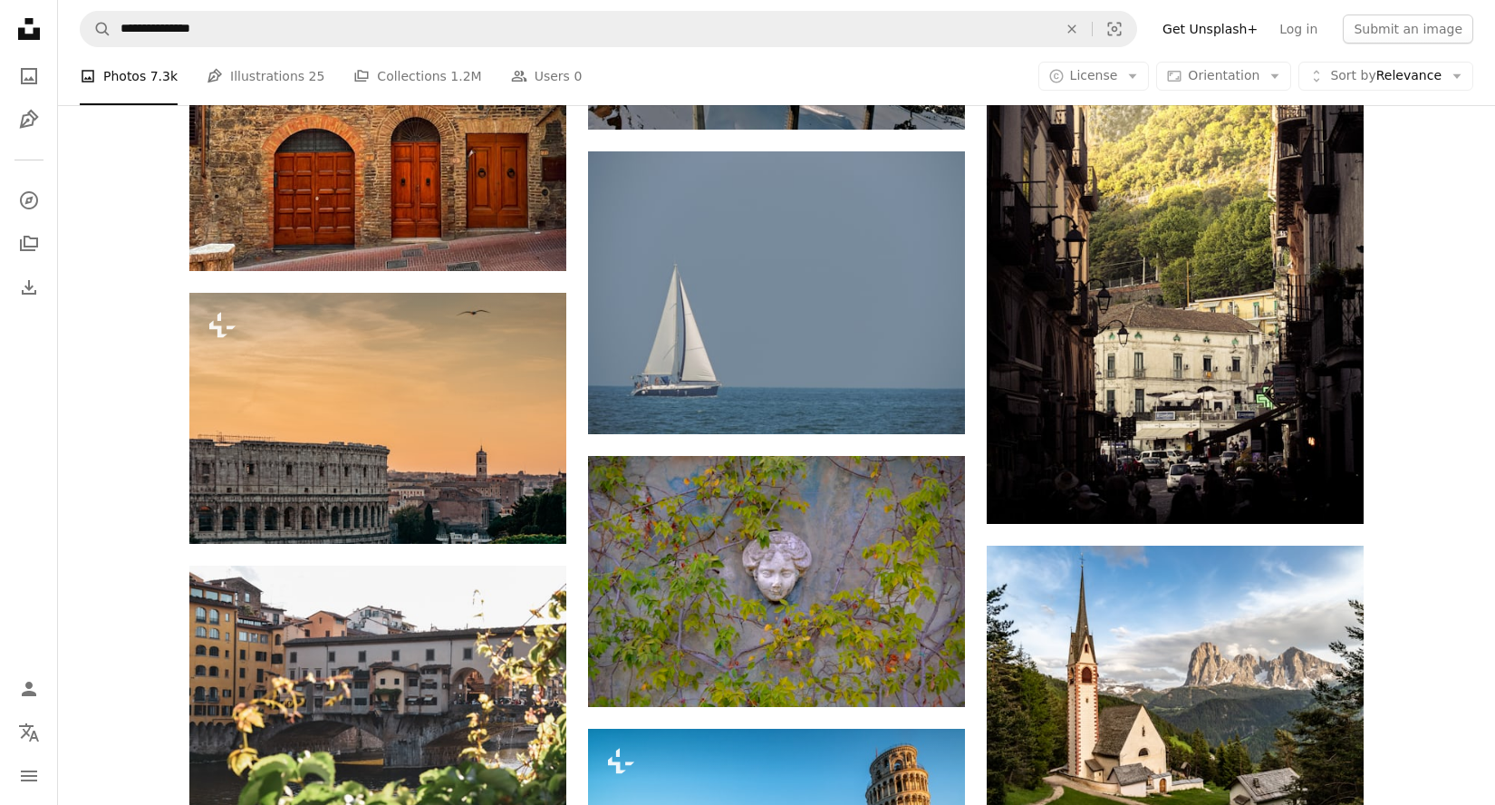
scroll to position [8257, 0]
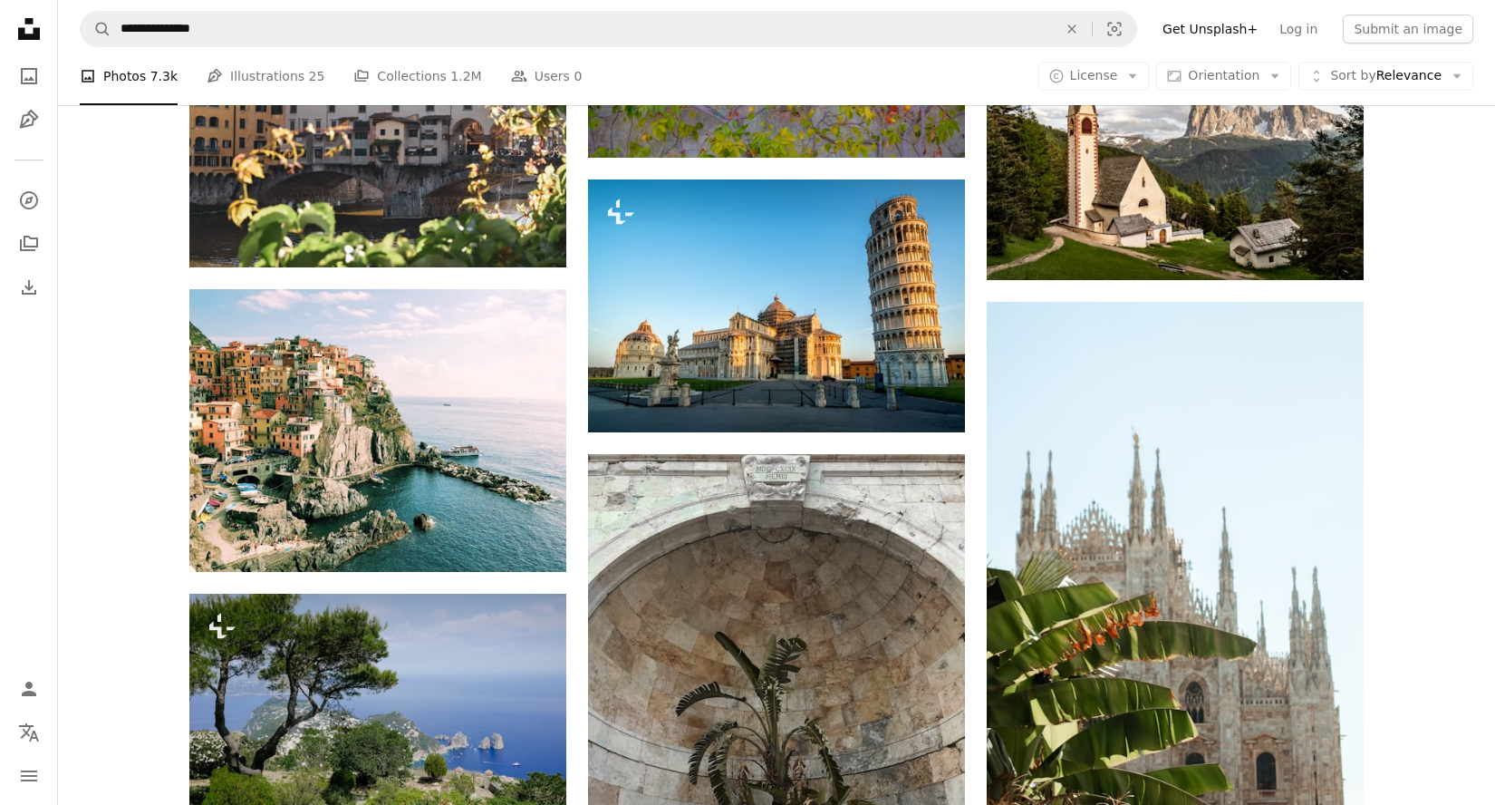
scroll to position [8814, 0]
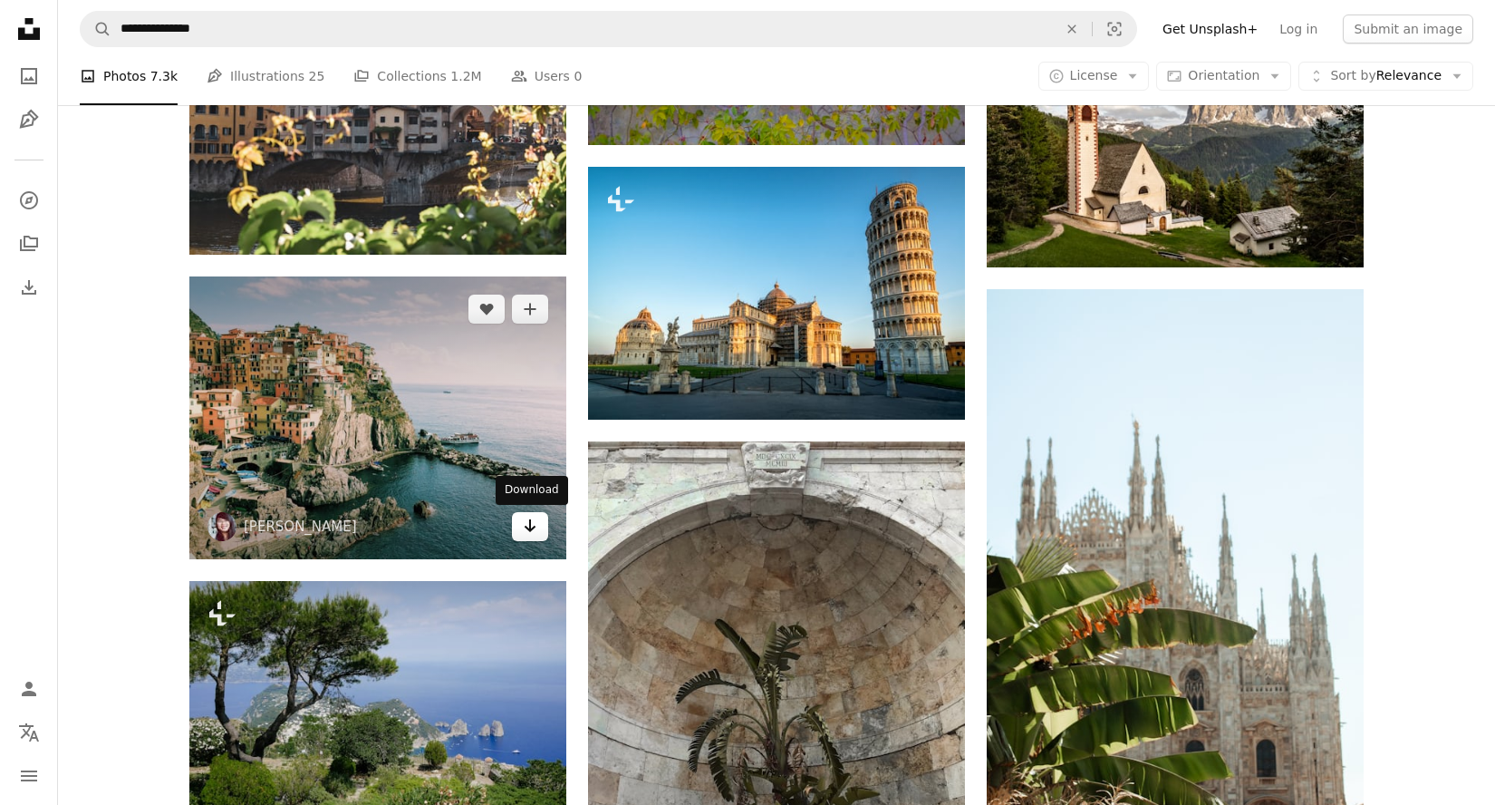
click at [533, 536] on icon "Arrow pointing down" at bounding box center [530, 526] width 15 height 22
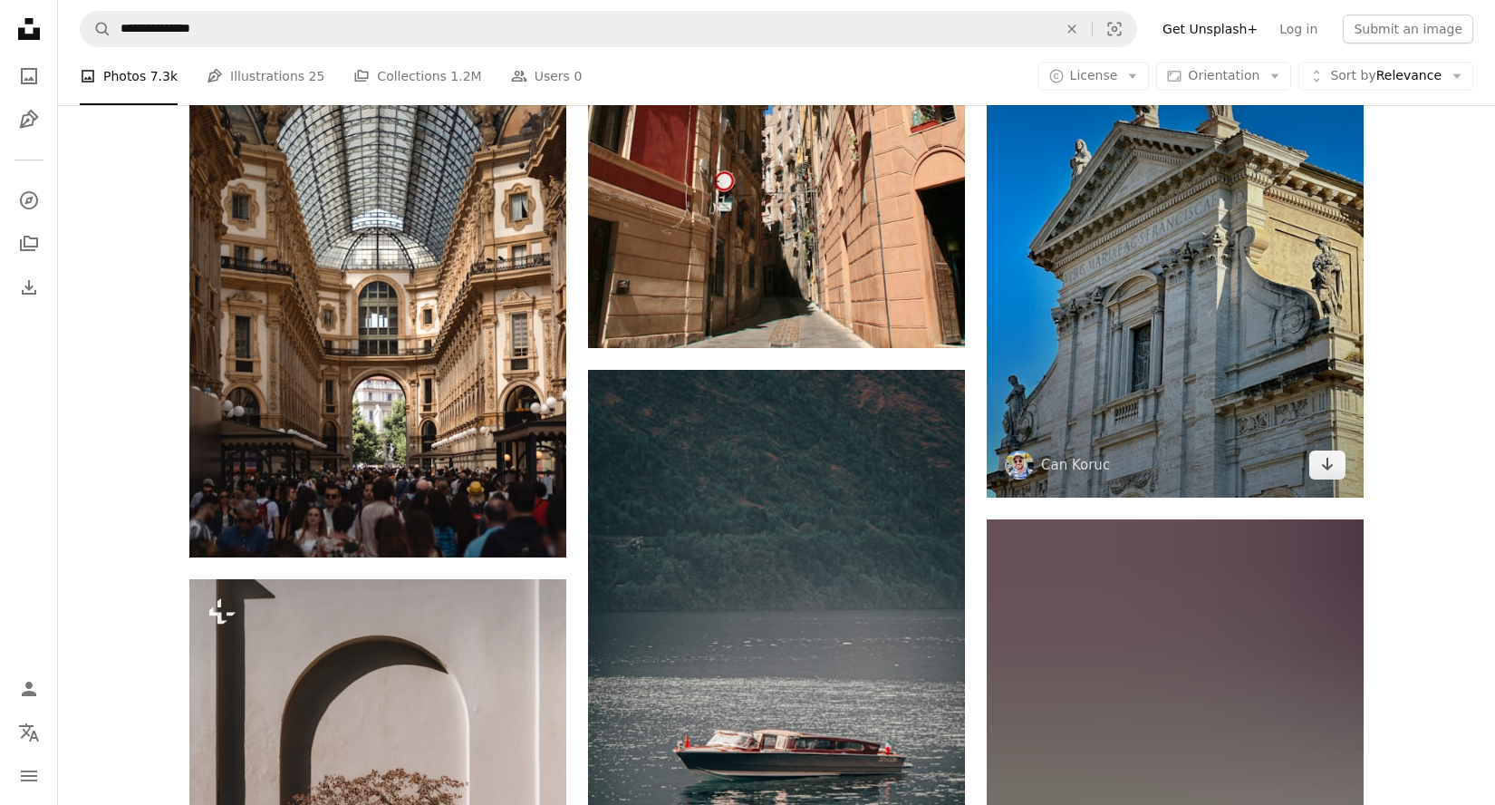
scroll to position [18178, 0]
